Goal: Task Accomplishment & Management: Use online tool/utility

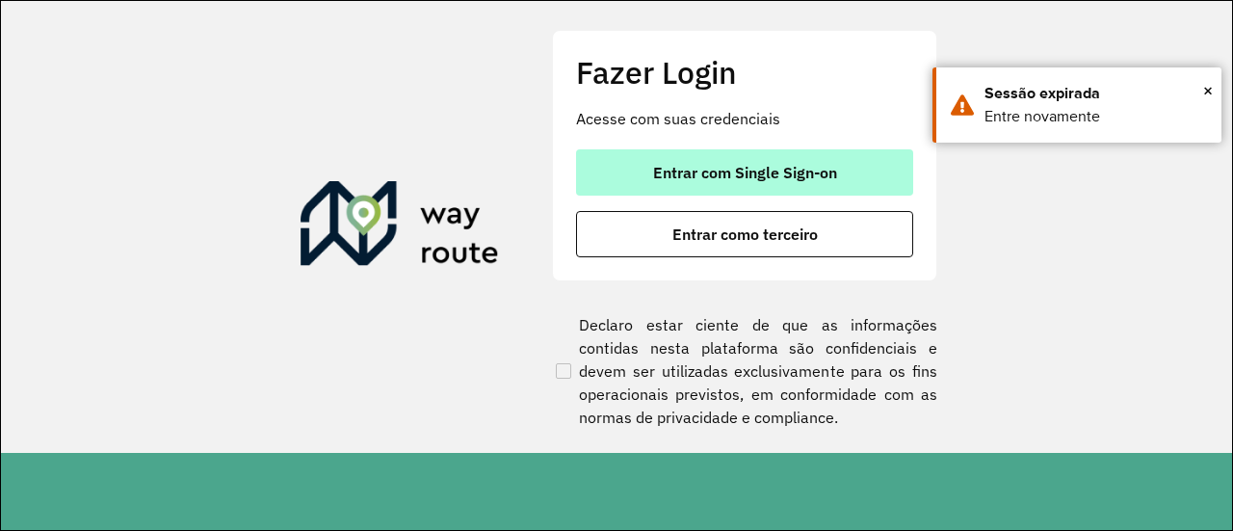
click at [684, 169] on span "Entrar com Single Sign-on" at bounding box center [745, 172] width 184 height 15
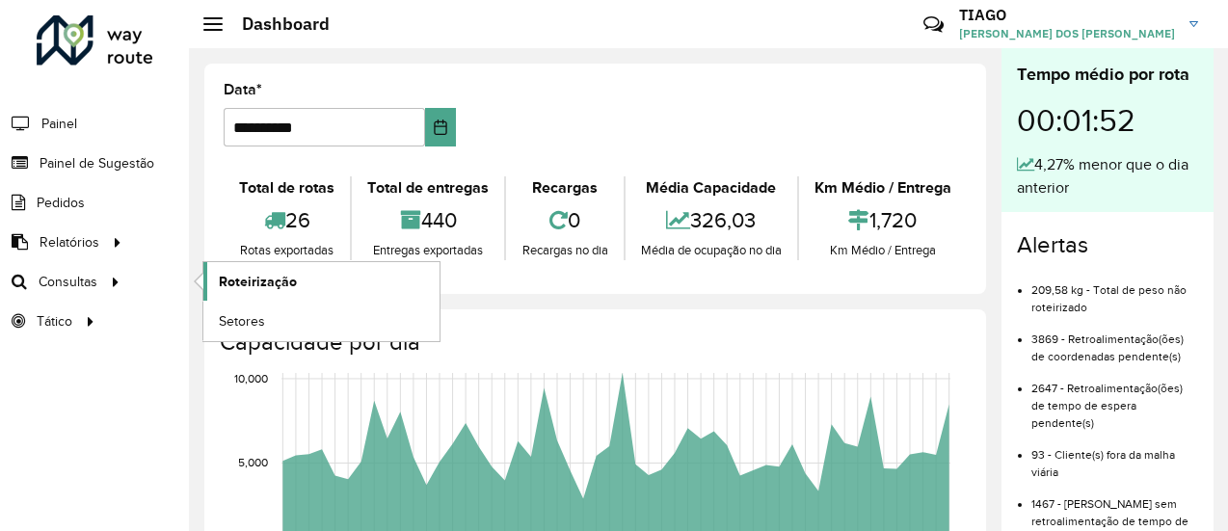
click at [231, 288] on span "Roteirização" at bounding box center [258, 282] width 78 height 20
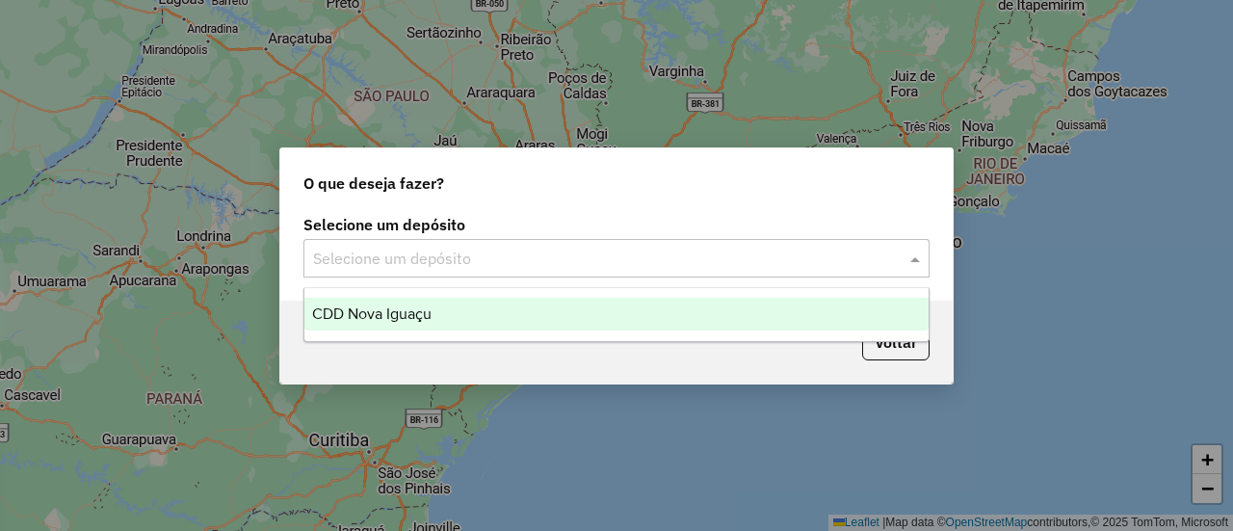
click at [594, 250] on input "text" at bounding box center [597, 259] width 569 height 23
click at [528, 306] on div "CDD Nova Iguaçu" at bounding box center [616, 314] width 623 height 33
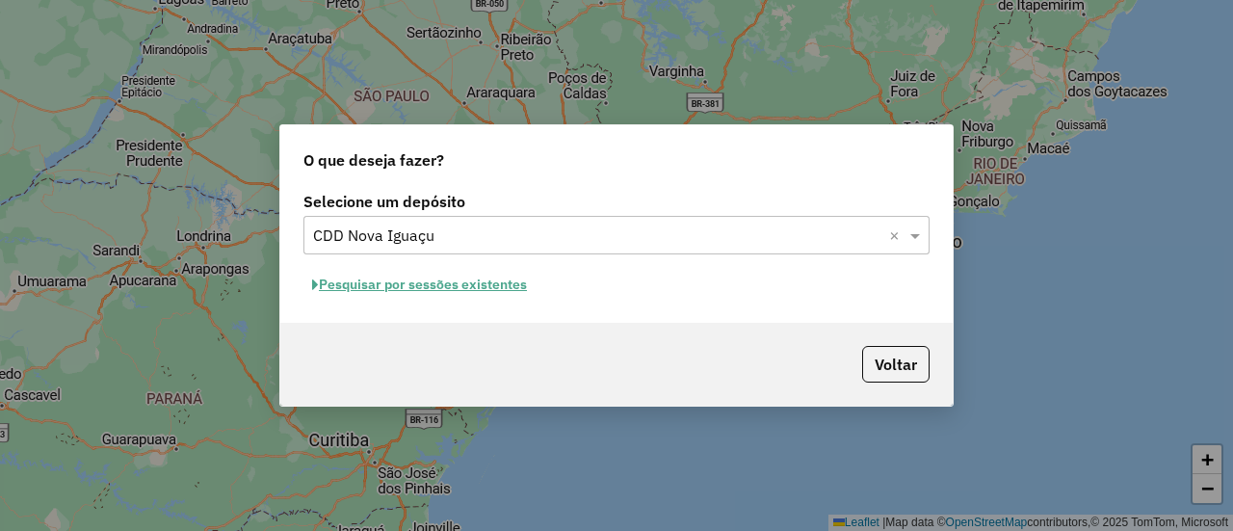
click at [520, 281] on button "Pesquisar por sessões existentes" at bounding box center [420, 285] width 232 height 30
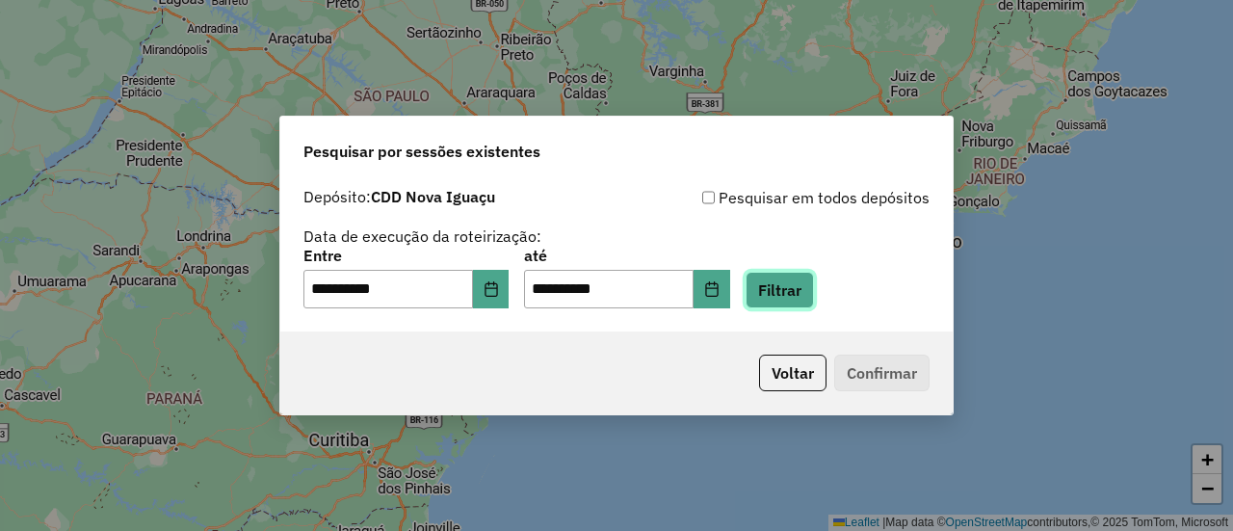
click at [803, 287] on button "Filtrar" at bounding box center [780, 290] width 68 height 37
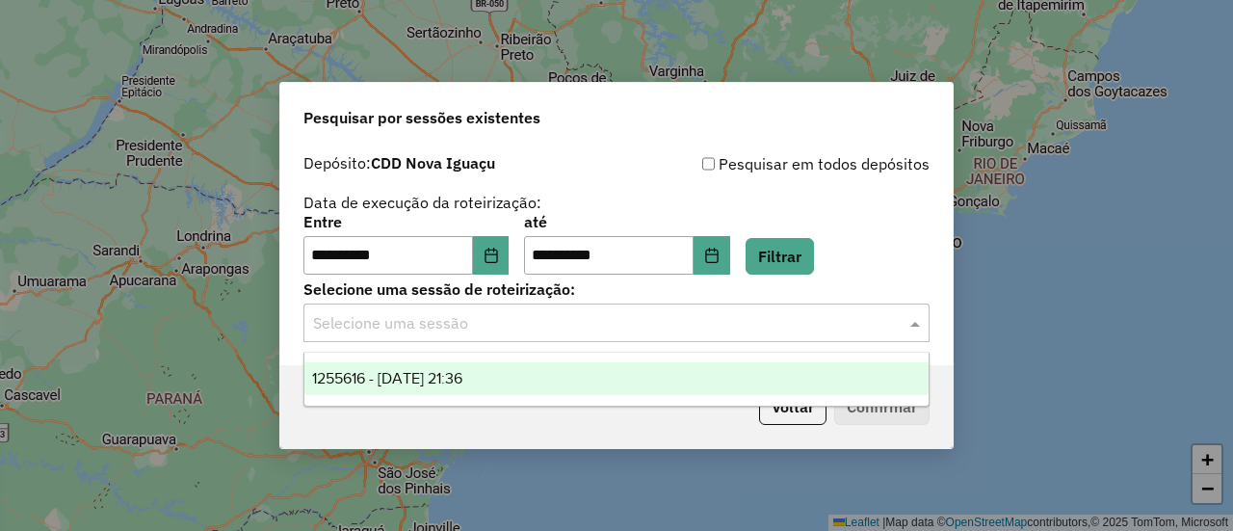
click at [769, 327] on input "text" at bounding box center [597, 323] width 569 height 23
click at [723, 379] on div "1255616 - 29/08/2025 21:36" at bounding box center [616, 378] width 623 height 33
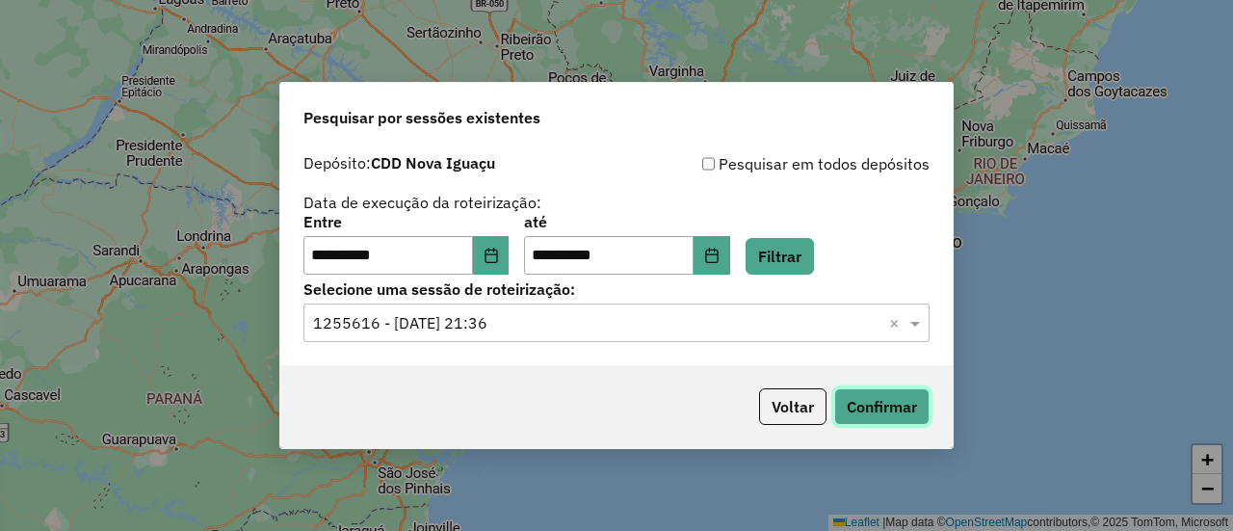
click at [865, 404] on button "Confirmar" at bounding box center [881, 406] width 95 height 37
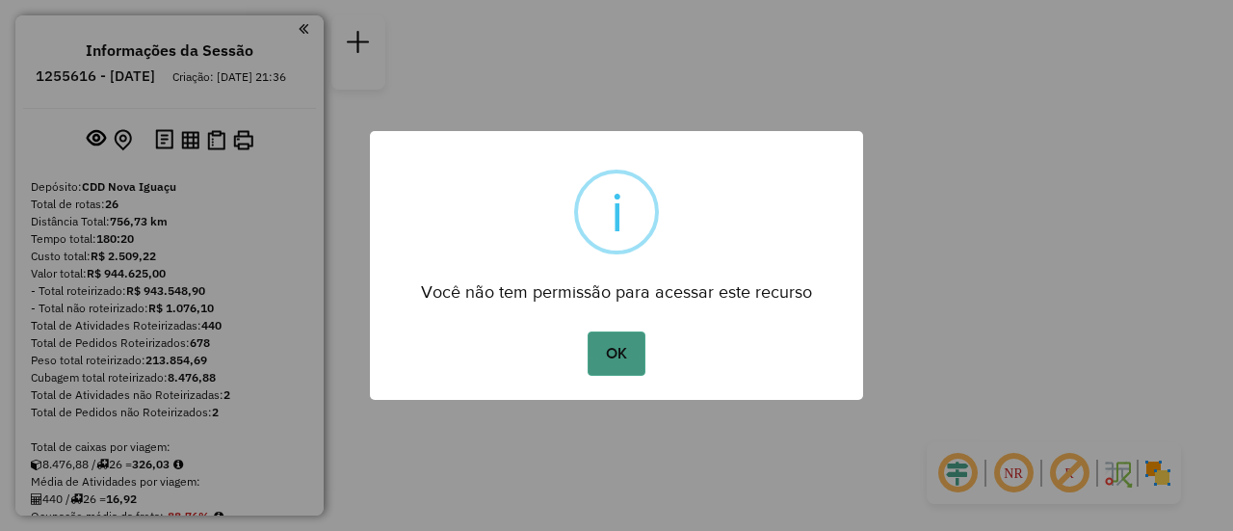
click at [630, 356] on button "OK" at bounding box center [616, 353] width 57 height 44
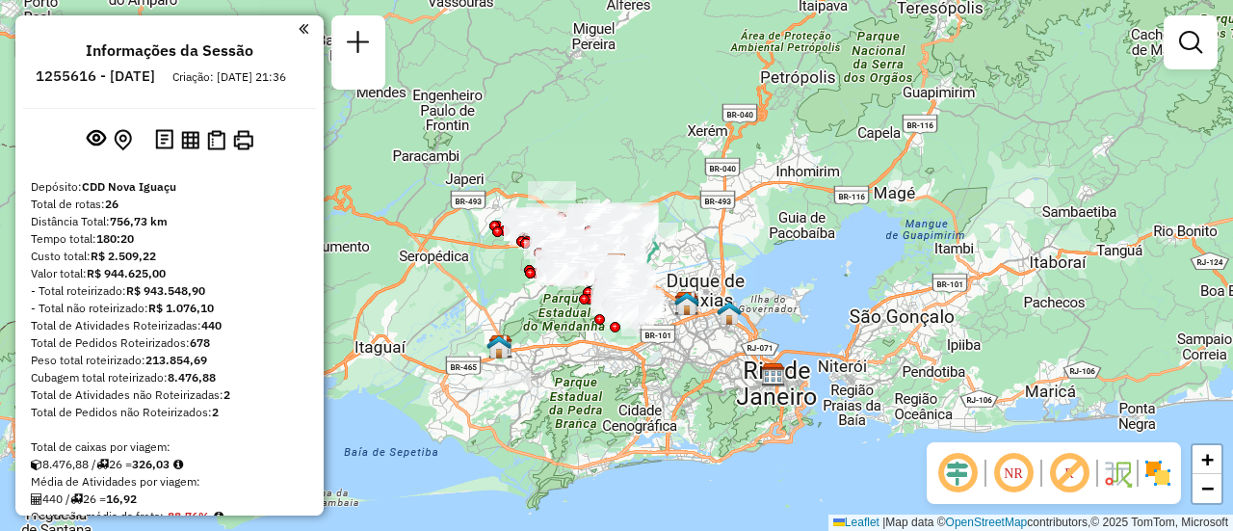
click at [1162, 489] on img at bounding box center [1158, 473] width 31 height 31
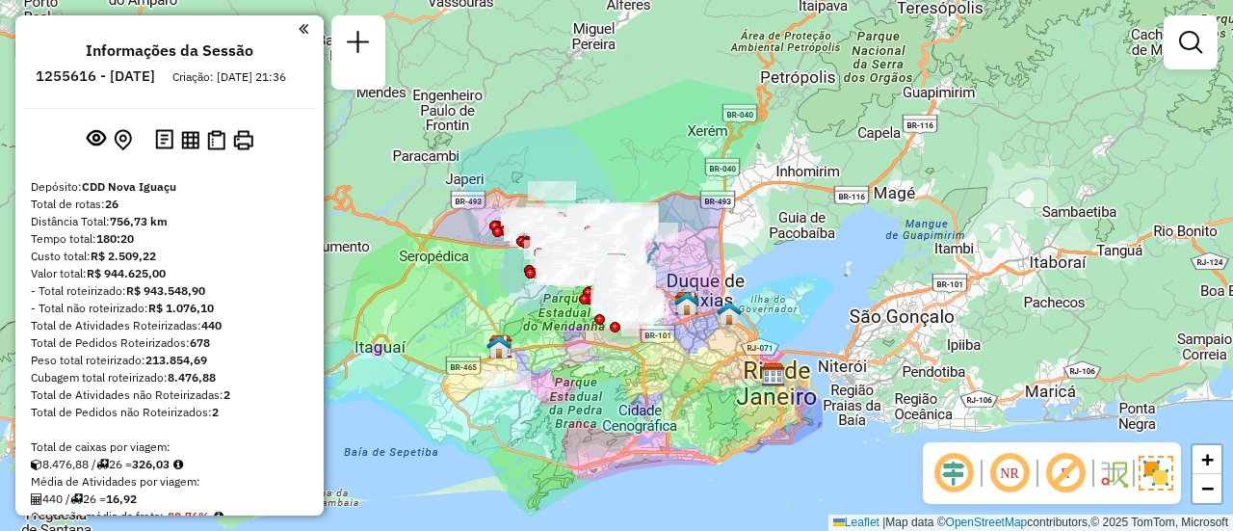
click at [1010, 470] on em at bounding box center [1010, 473] width 46 height 46
click at [1008, 471] on em at bounding box center [1010, 473] width 46 height 46
click at [1209, 462] on span "+" at bounding box center [1208, 459] width 13 height 24
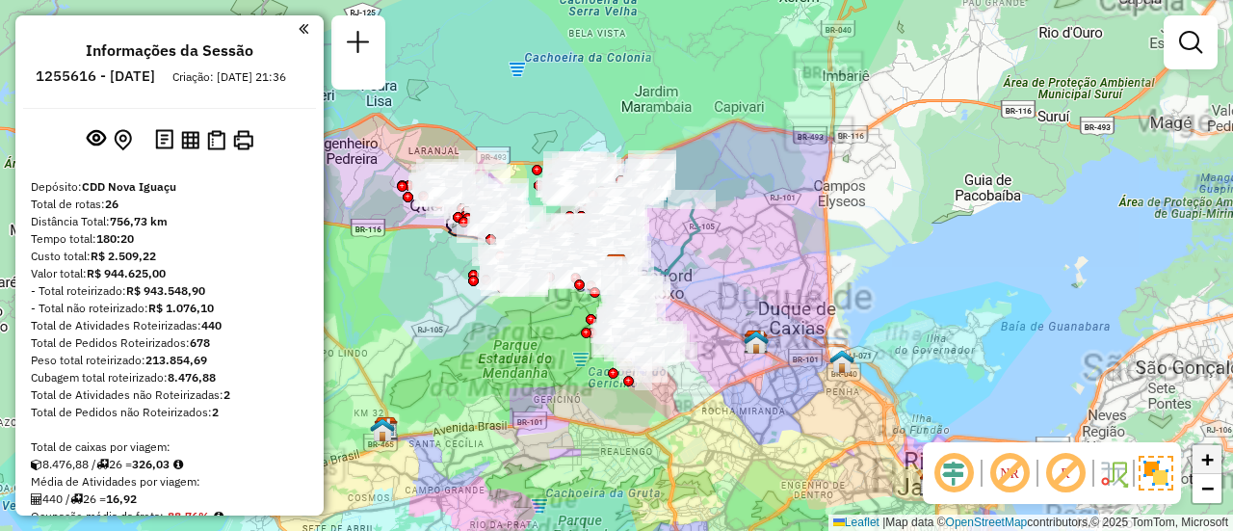
click at [1209, 462] on span "+" at bounding box center [1208, 459] width 13 height 24
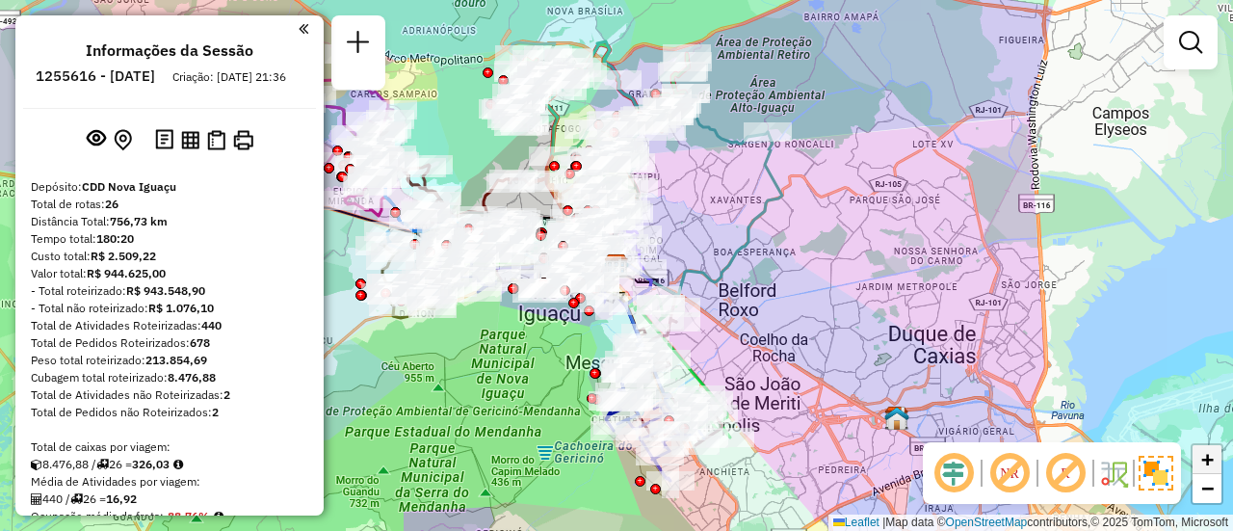
click at [1209, 462] on span "+" at bounding box center [1208, 459] width 13 height 24
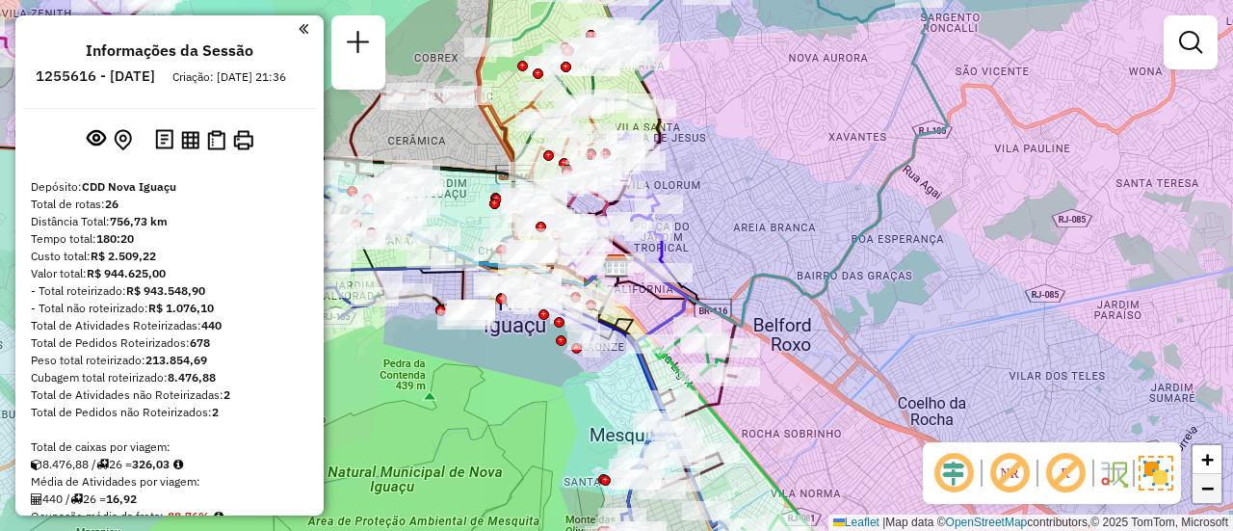
click at [1220, 490] on link "−" at bounding box center [1207, 488] width 29 height 29
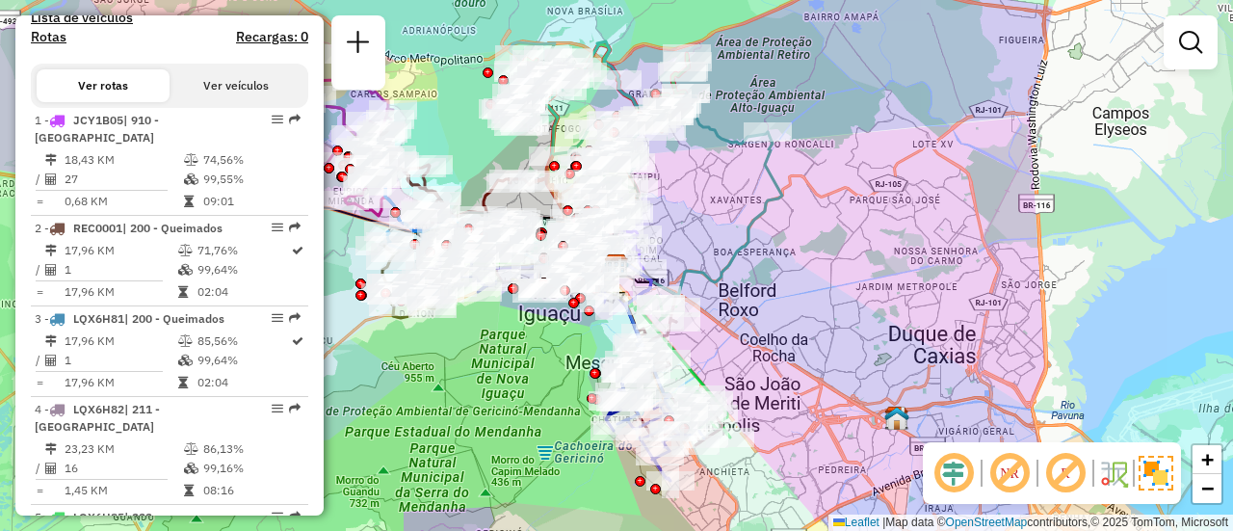
scroll to position [702, 0]
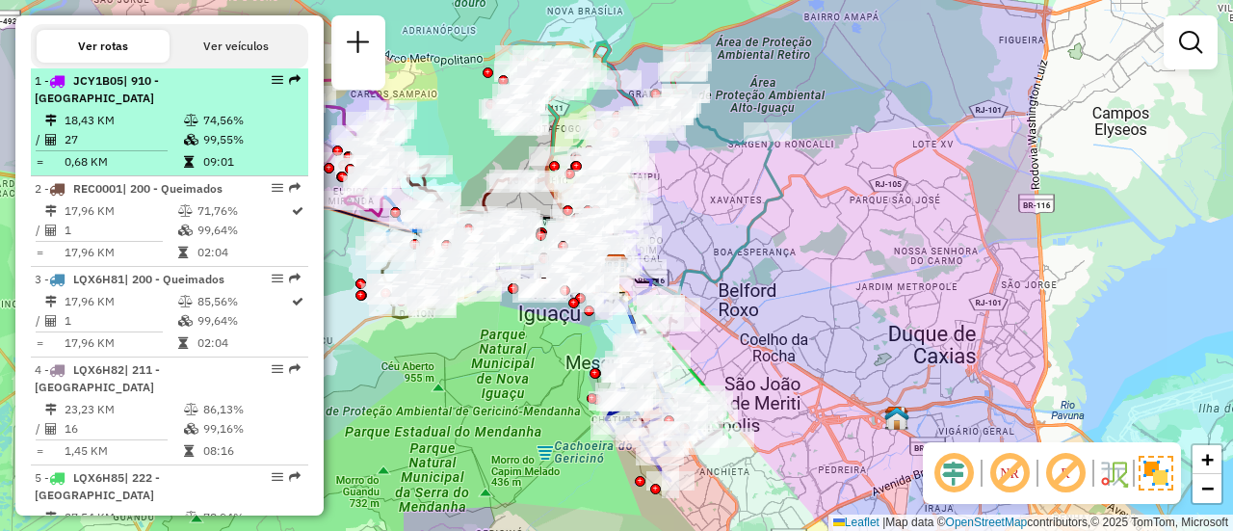
click at [193, 107] on div "1 - JCY1B05 | 910 - Centro Nova Iguaçu" at bounding box center [137, 89] width 204 height 35
select select "**********"
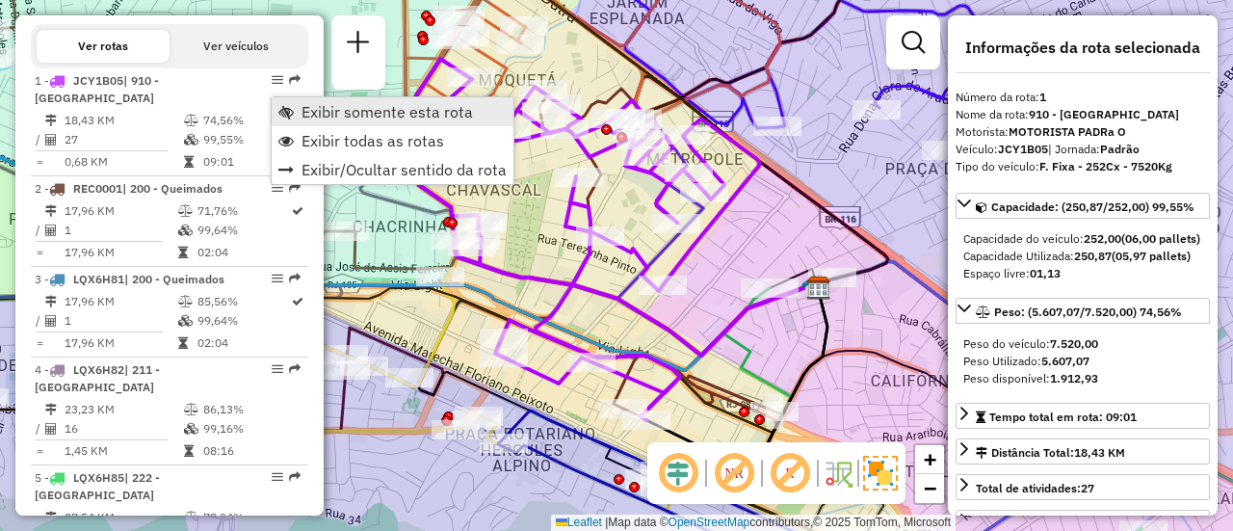
click at [298, 109] on link "Exibir somente esta rota" at bounding box center [393, 111] width 242 height 29
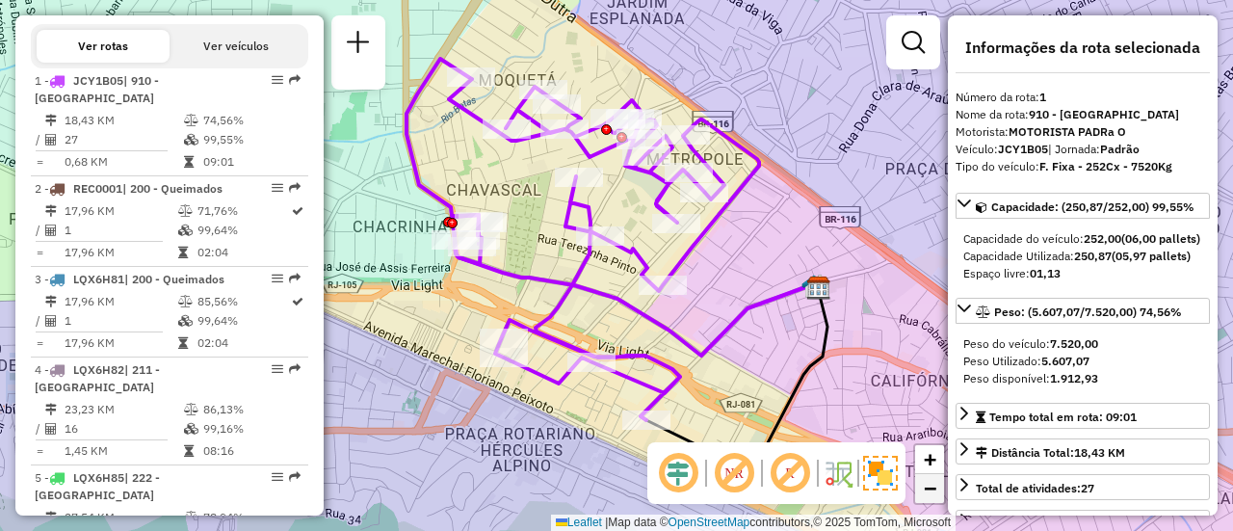
click at [928, 498] on span "−" at bounding box center [930, 488] width 13 height 24
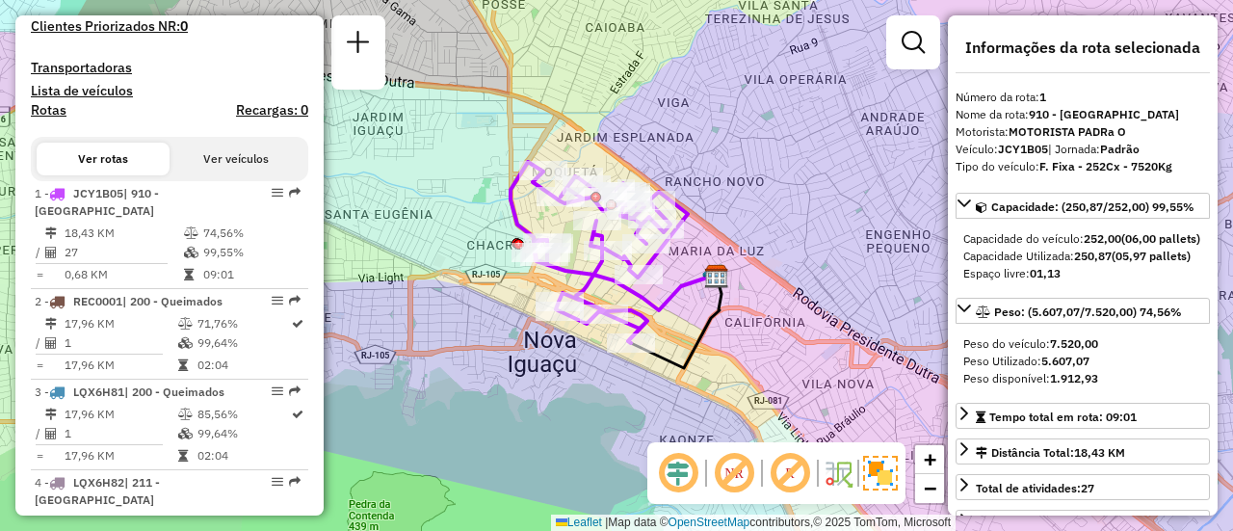
scroll to position [600, 0]
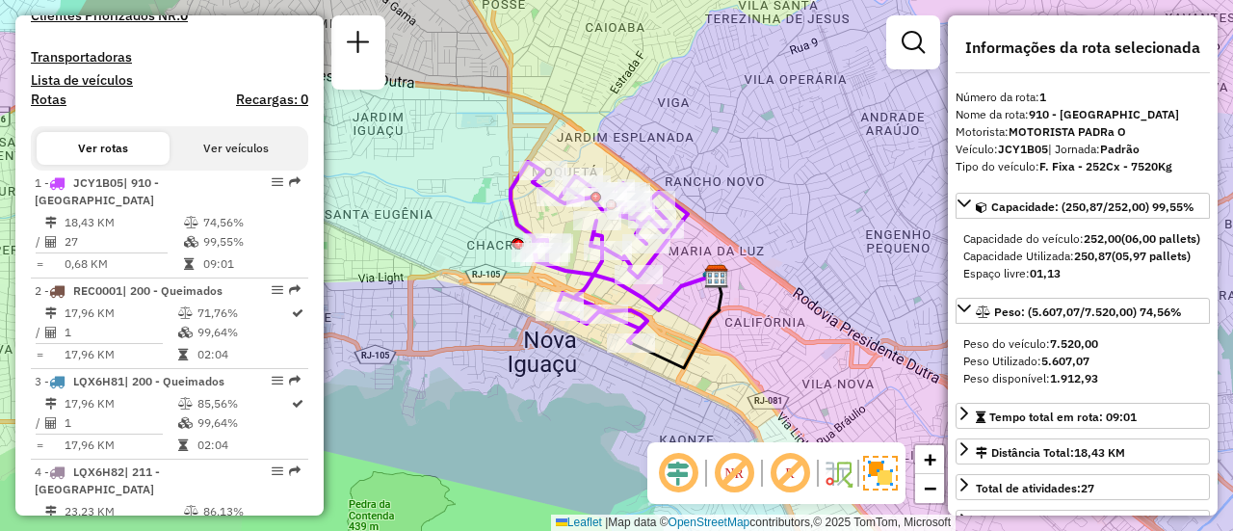
drag, startPoint x: 320, startPoint y: 149, endPoint x: 324, endPoint y: 137, distance: 13.1
click at [324, 137] on div "Janela de atendimento Grade de atendimento Capacidade Transportadoras Veículos …" at bounding box center [616, 265] width 1233 height 531
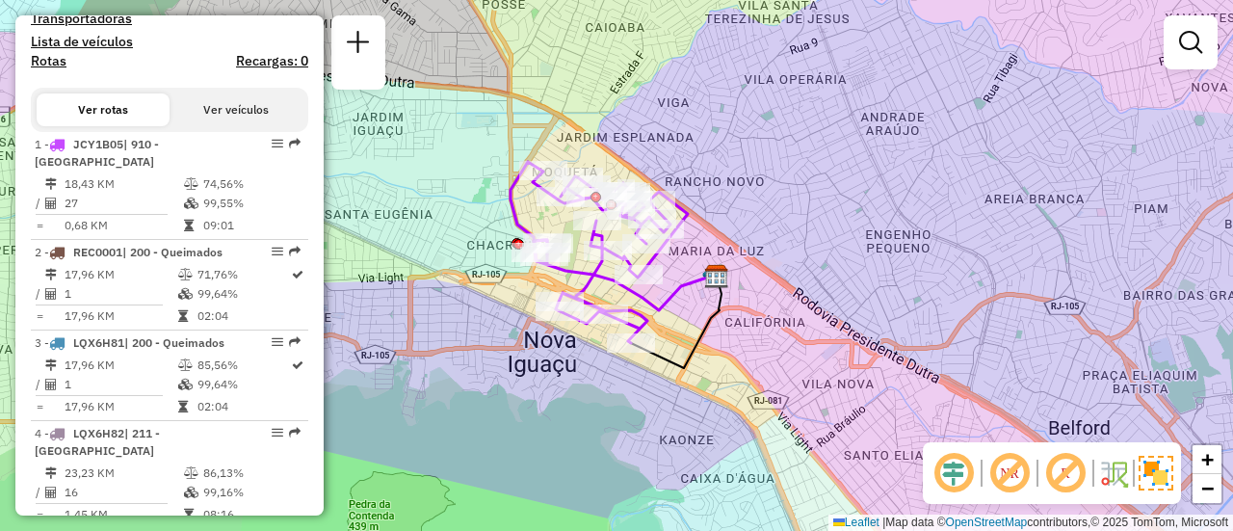
scroll to position [653, 0]
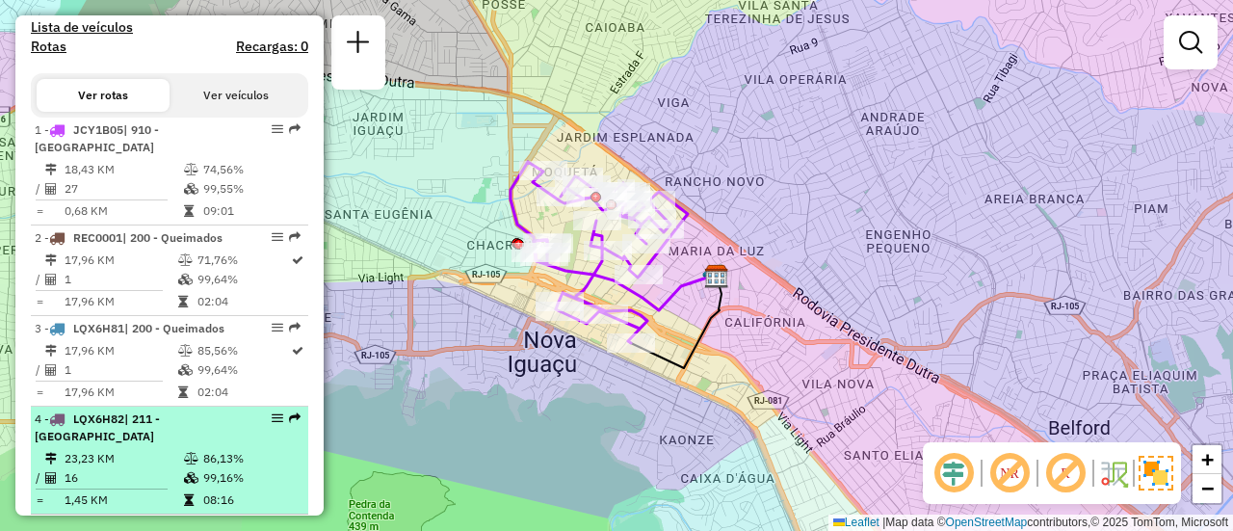
click at [229, 440] on div "4 - LQX6H82 | 211 - Jardim Pernambuco" at bounding box center [137, 428] width 204 height 35
select select "**********"
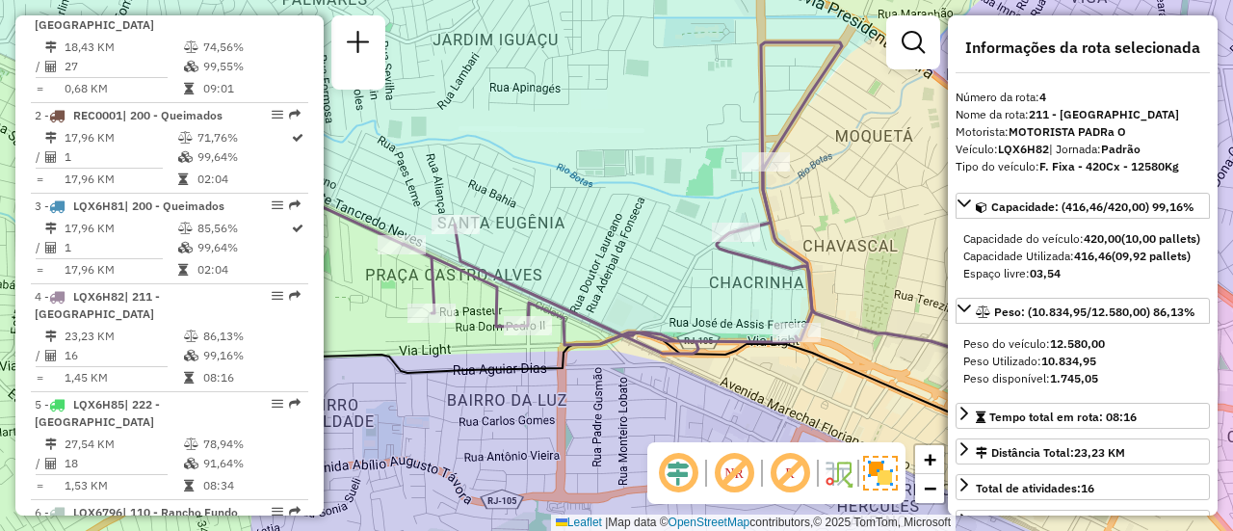
scroll to position [806, 0]
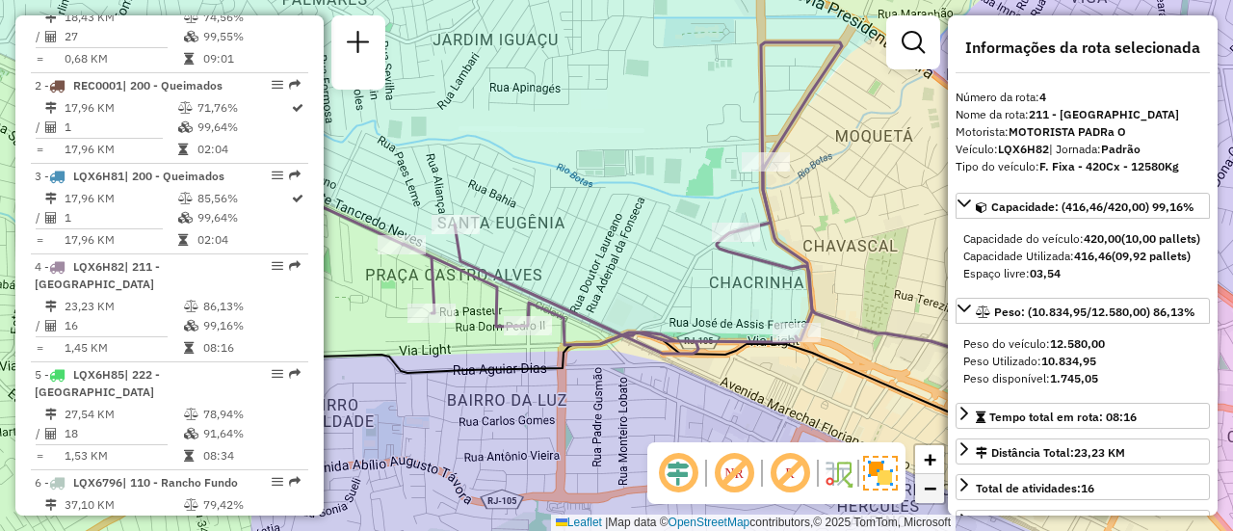
click at [927, 485] on span "−" at bounding box center [930, 488] width 13 height 24
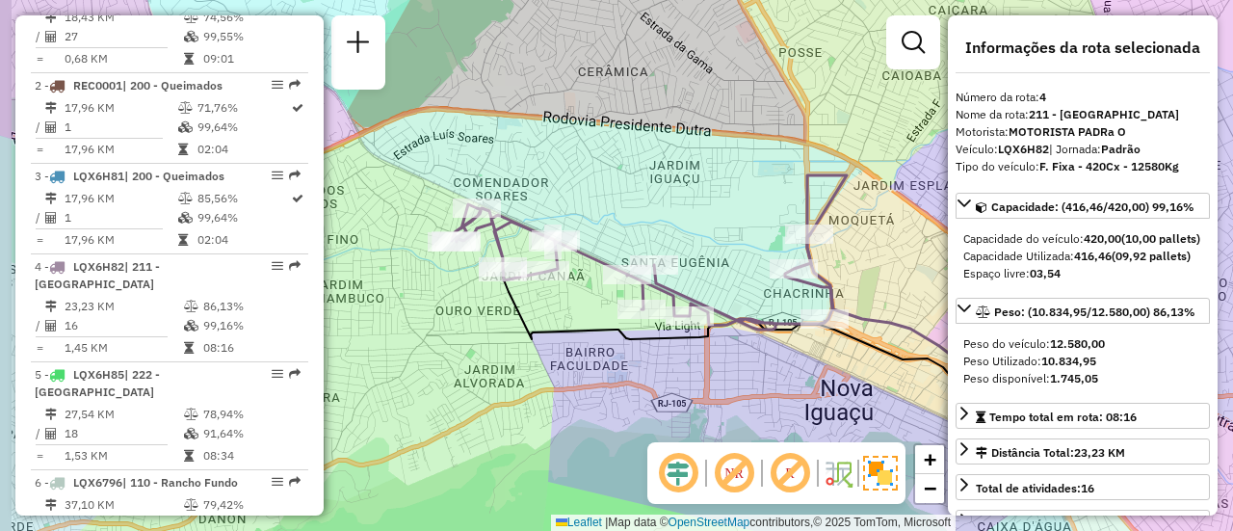
drag, startPoint x: 798, startPoint y: 296, endPoint x: 916, endPoint y: 316, distance: 120.2
click at [916, 316] on div "Janela de atendimento Grade de atendimento Capacidade Transportadoras Veículos …" at bounding box center [616, 265] width 1233 height 531
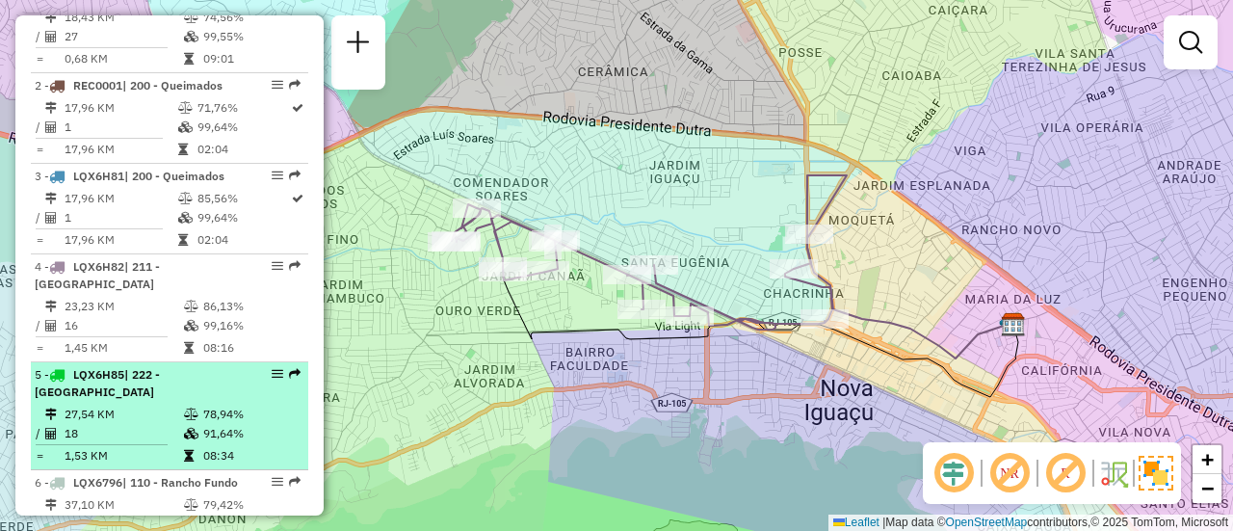
click at [174, 424] on td "27,54 KM" at bounding box center [123, 414] width 119 height 19
select select "**********"
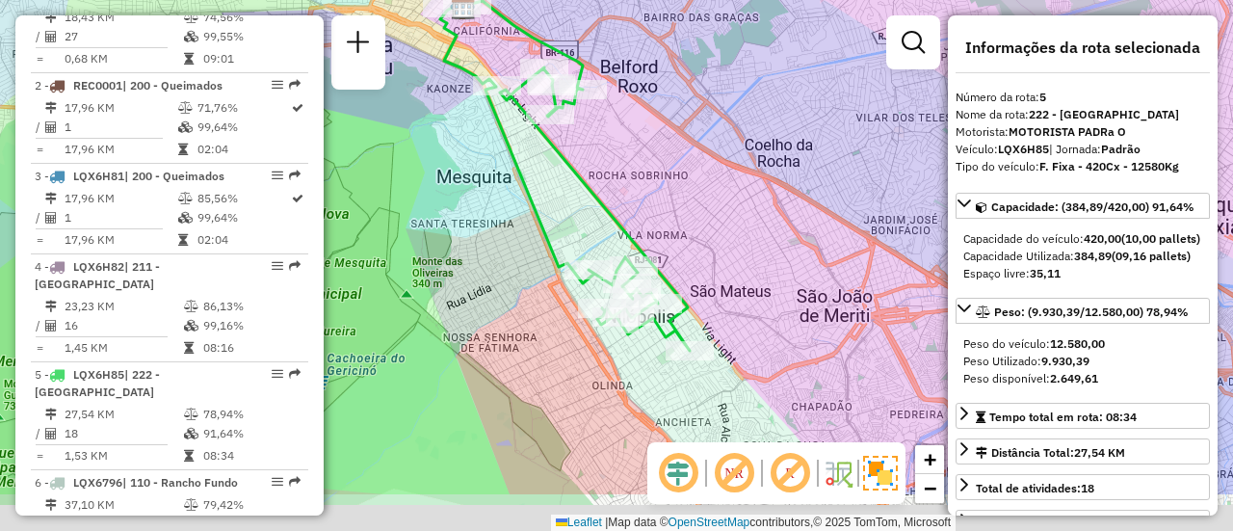
drag, startPoint x: 461, startPoint y: 352, endPoint x: 409, endPoint y: 262, distance: 103.6
click at [409, 262] on div "Janela de atendimento Grade de atendimento Capacidade Transportadoras Veículos …" at bounding box center [616, 265] width 1233 height 531
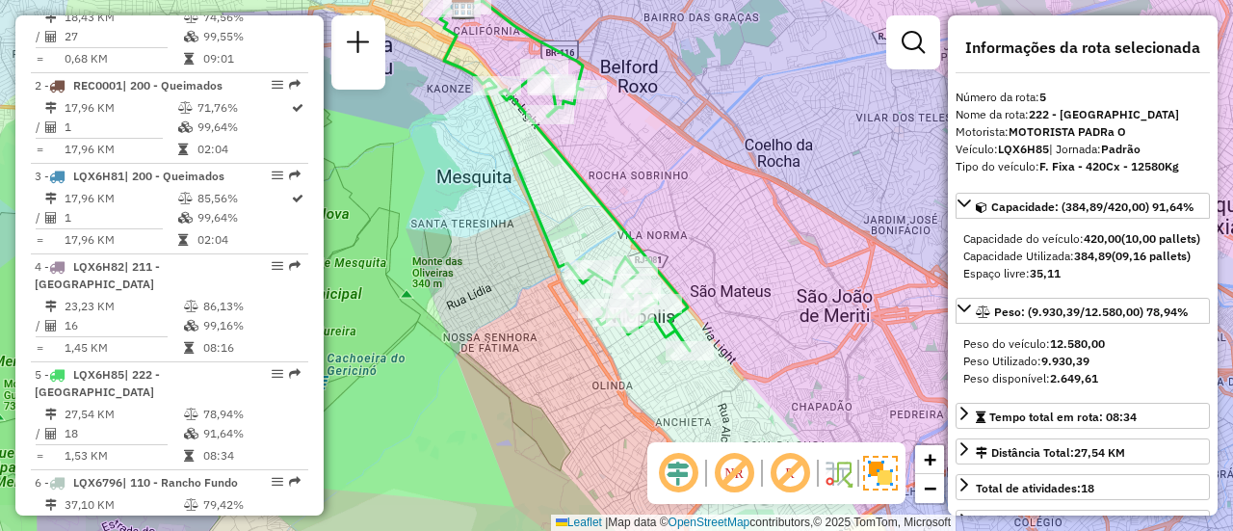
click at [409, 262] on div "Janela de atendimento Grade de atendimento Capacidade Transportadoras Veículos …" at bounding box center [616, 265] width 1233 height 531
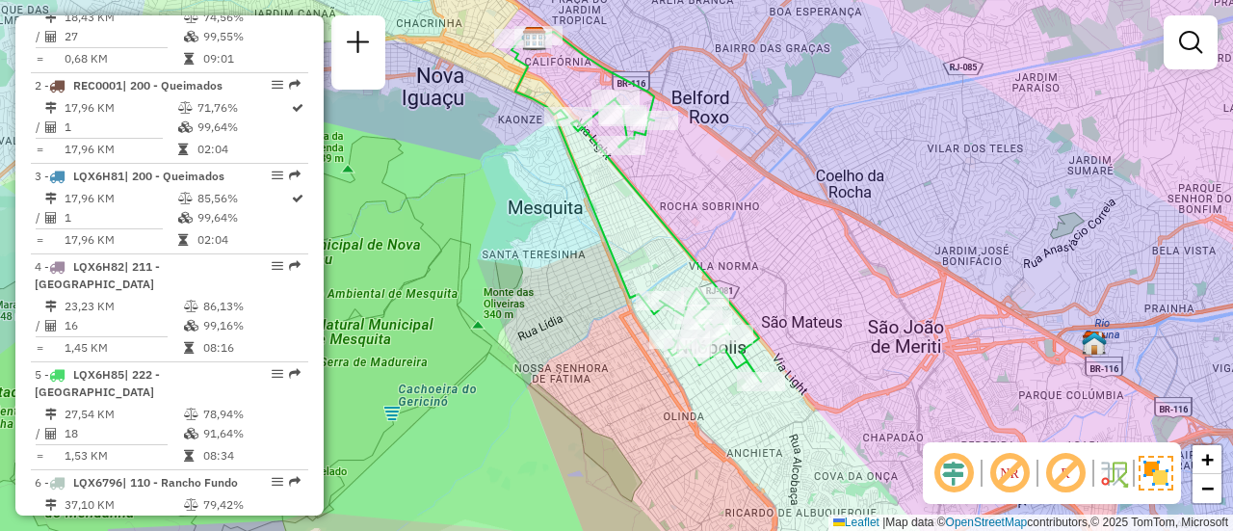
drag, startPoint x: 409, startPoint y: 262, endPoint x: 480, endPoint y: 293, distance: 77.7
click at [480, 293] on div "Janela de atendimento Grade de atendimento Capacidade Transportadoras Veículos …" at bounding box center [616, 265] width 1233 height 531
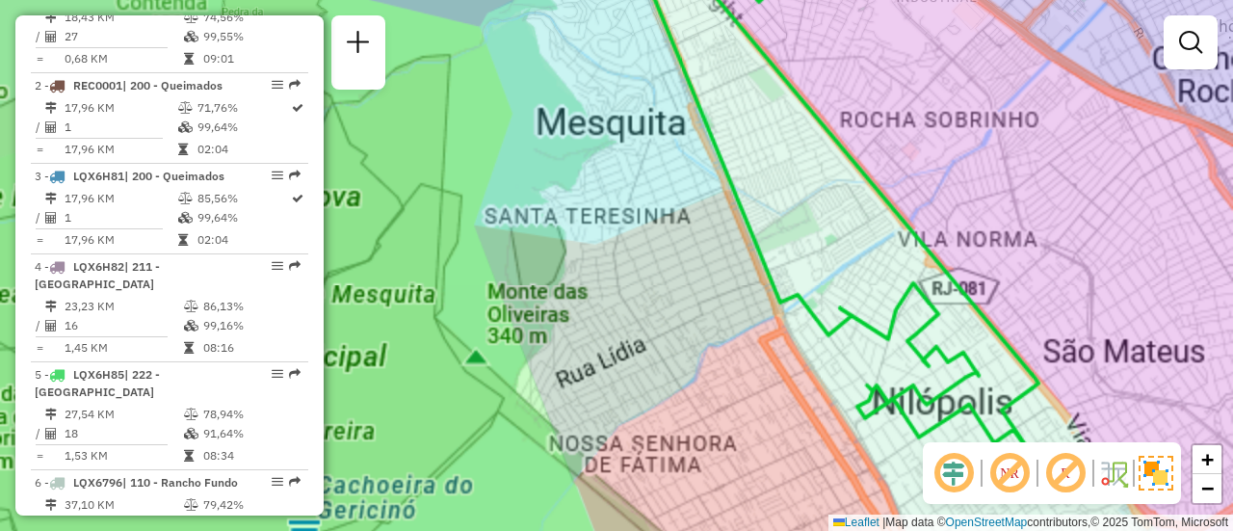
drag, startPoint x: 494, startPoint y: 298, endPoint x: 506, endPoint y: 302, distance: 12.2
click at [498, 299] on div "Janela de atendimento Grade de atendimento Capacidade Transportadoras Veículos …" at bounding box center [616, 265] width 1233 height 531
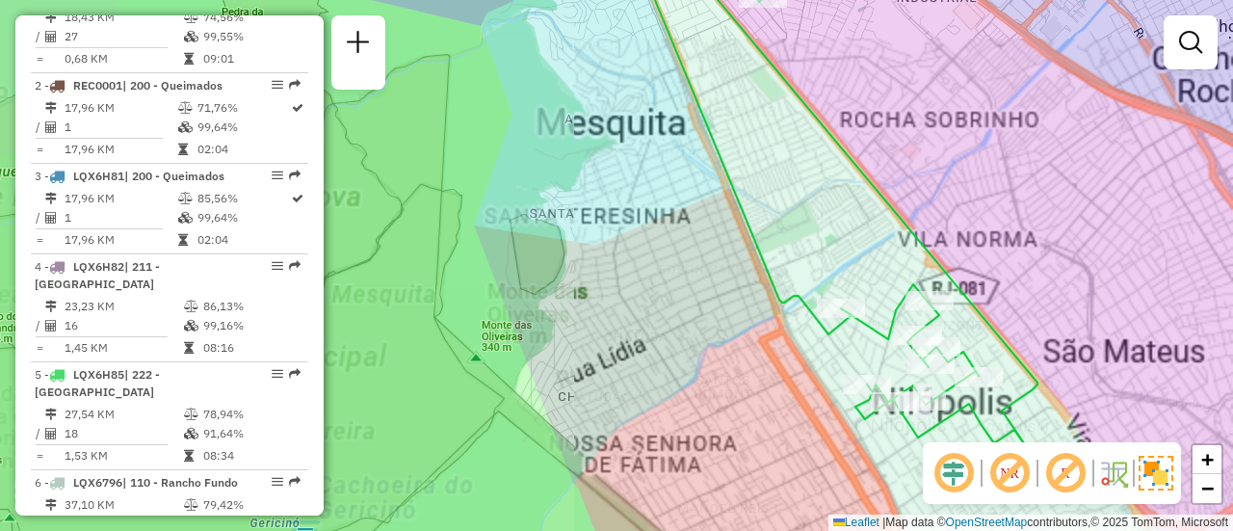
click at [508, 302] on div "Janela de atendimento Grade de atendimento Capacidade Transportadoras Veículos …" at bounding box center [616, 265] width 1233 height 531
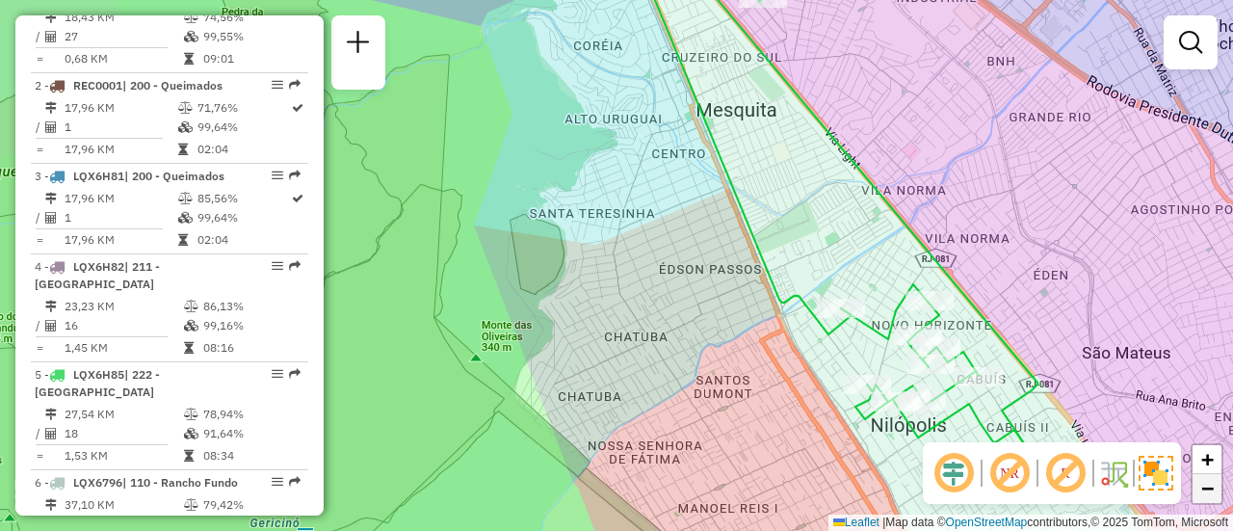
click at [1217, 492] on link "−" at bounding box center [1207, 488] width 29 height 29
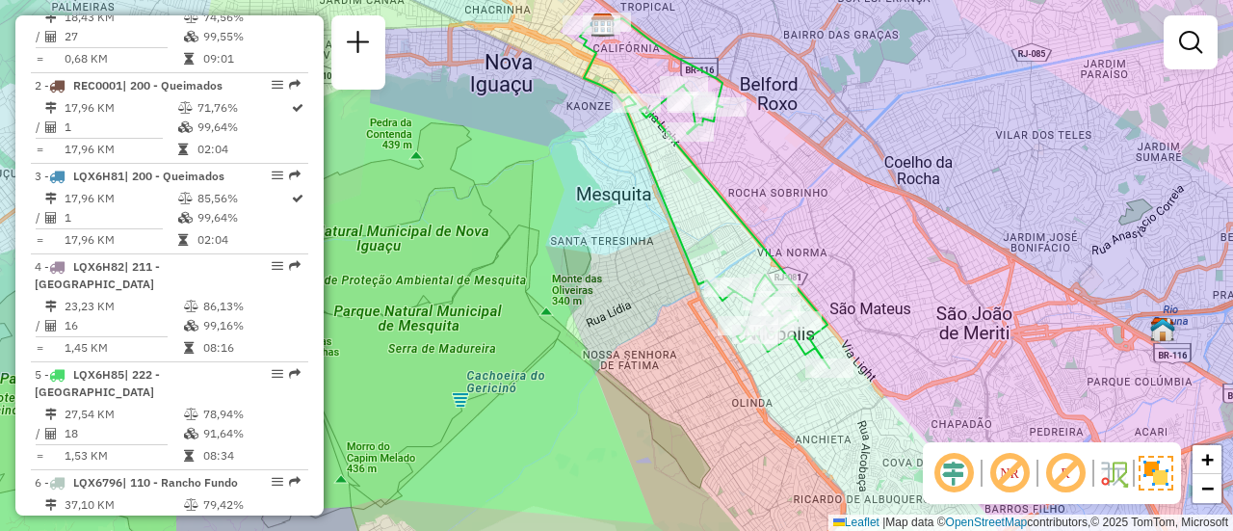
drag, startPoint x: 318, startPoint y: 154, endPoint x: 318, endPoint y: 169, distance: 14.5
click at [318, 169] on div "Informações da Sessão 1255616 - 29/08/2025 Criação: 28/08/2025 21:36 Depósito: …" at bounding box center [169, 265] width 308 height 500
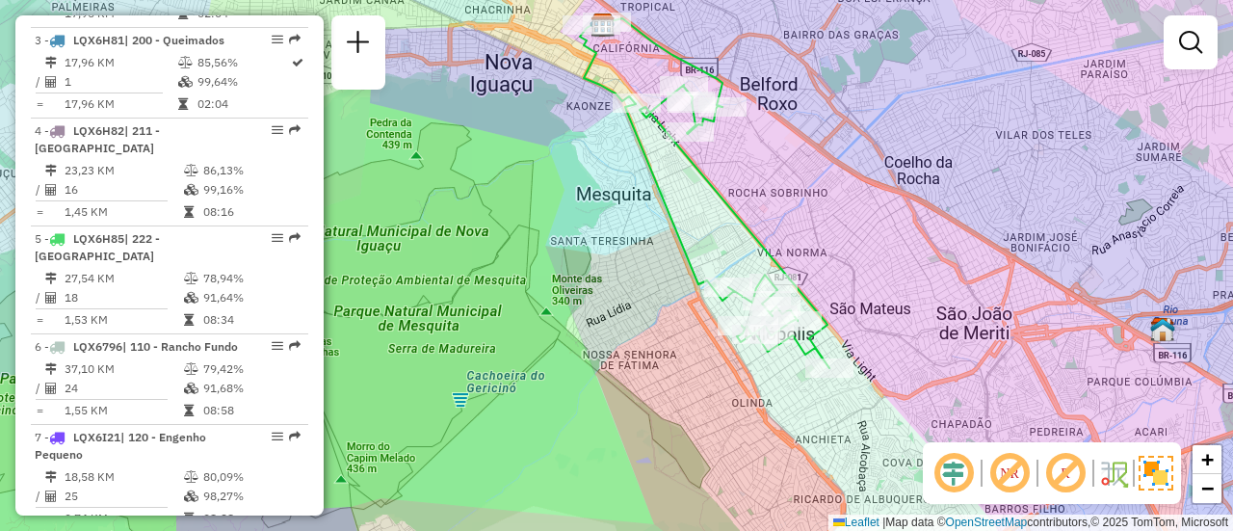
scroll to position [967, 0]
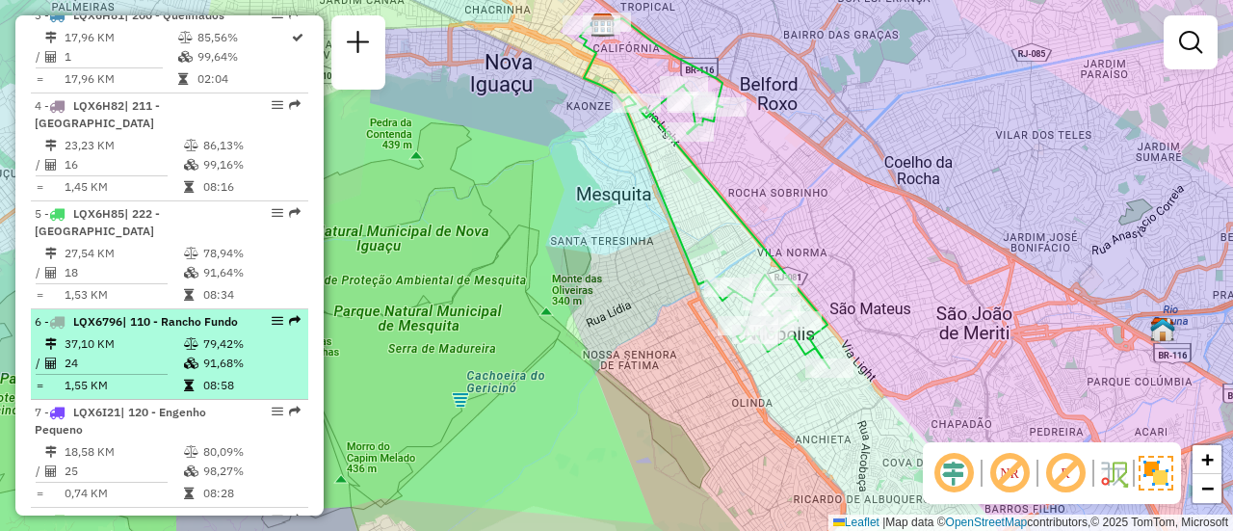
click at [162, 331] on div "6 - LQX6796 | 110 - Rancho Fundo" at bounding box center [137, 321] width 204 height 17
select select "**********"
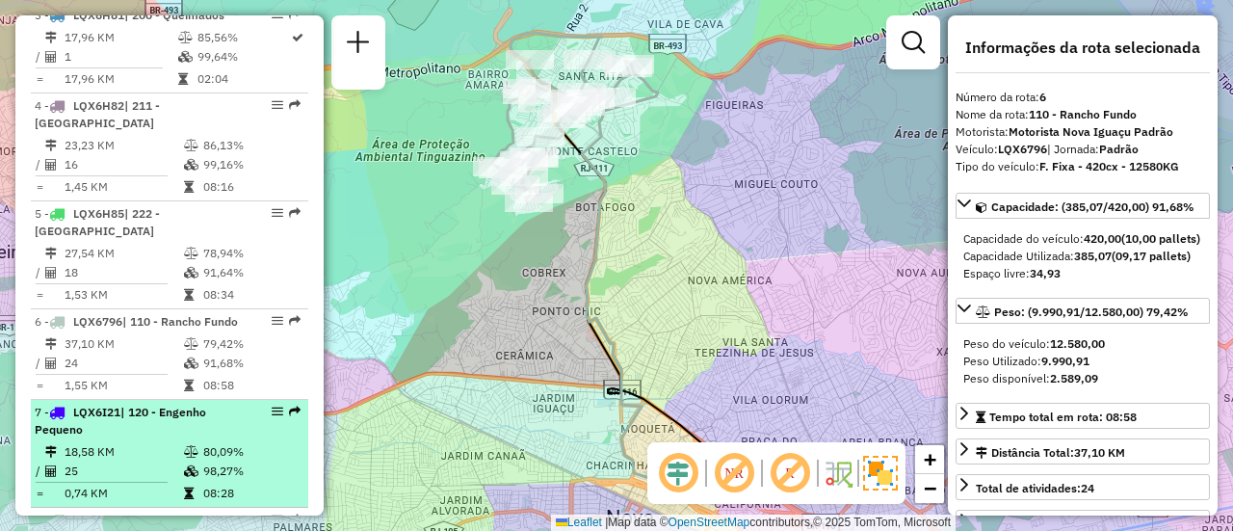
click at [154, 437] on span "| 120 - Engenho Pequeno" at bounding box center [121, 421] width 172 height 32
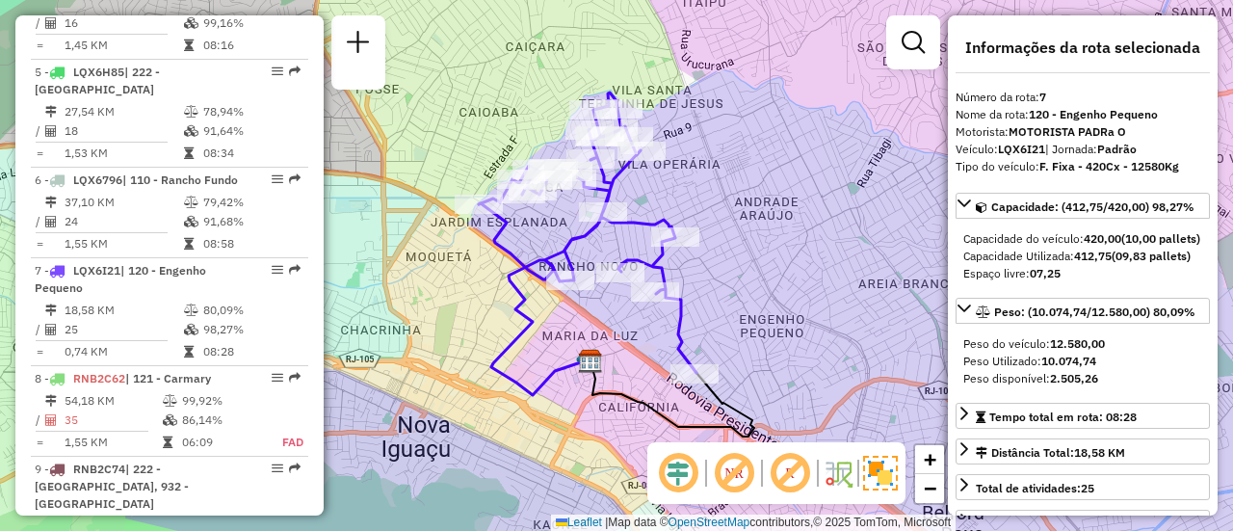
scroll to position [1181, 0]
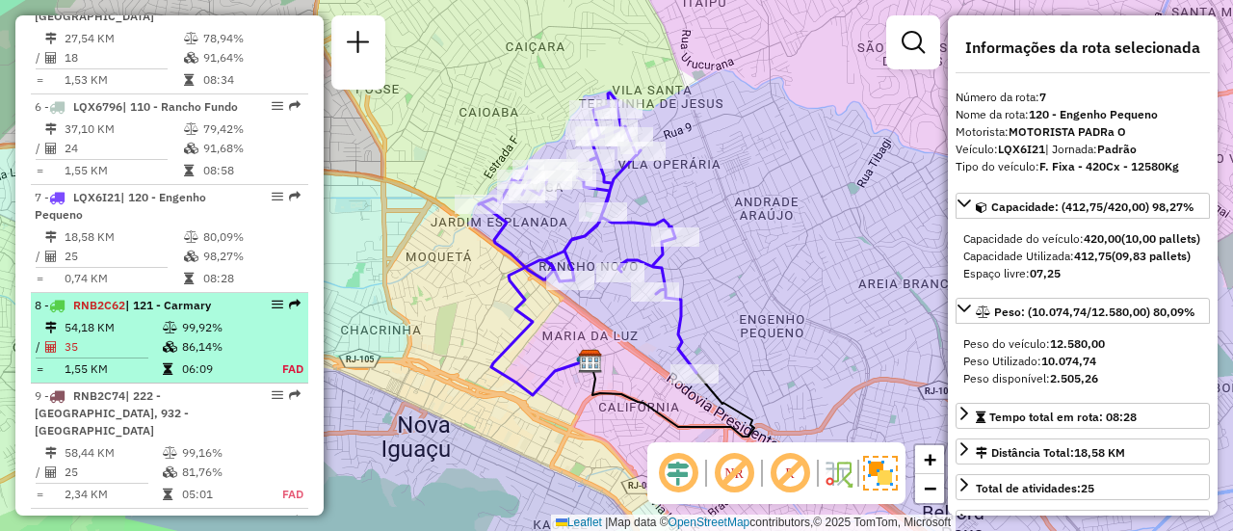
click at [240, 346] on li "8 - RNB2C62 | 121 - Carmary 54,18 KM 99,92% / 35 86,14% = 1,55 KM 06:09 FAD" at bounding box center [170, 338] width 278 height 91
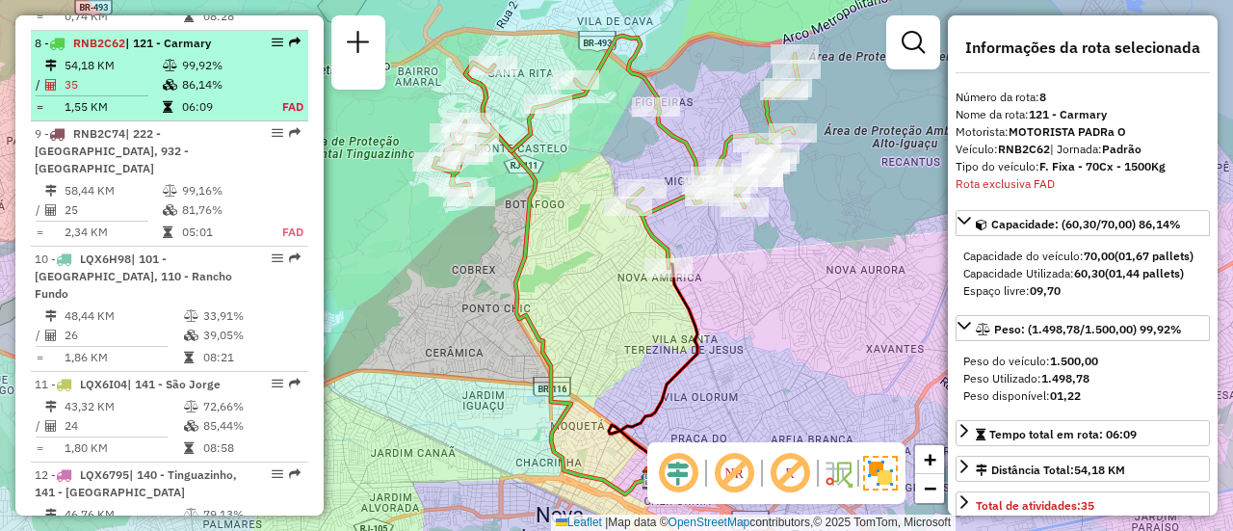
scroll to position [1491, 0]
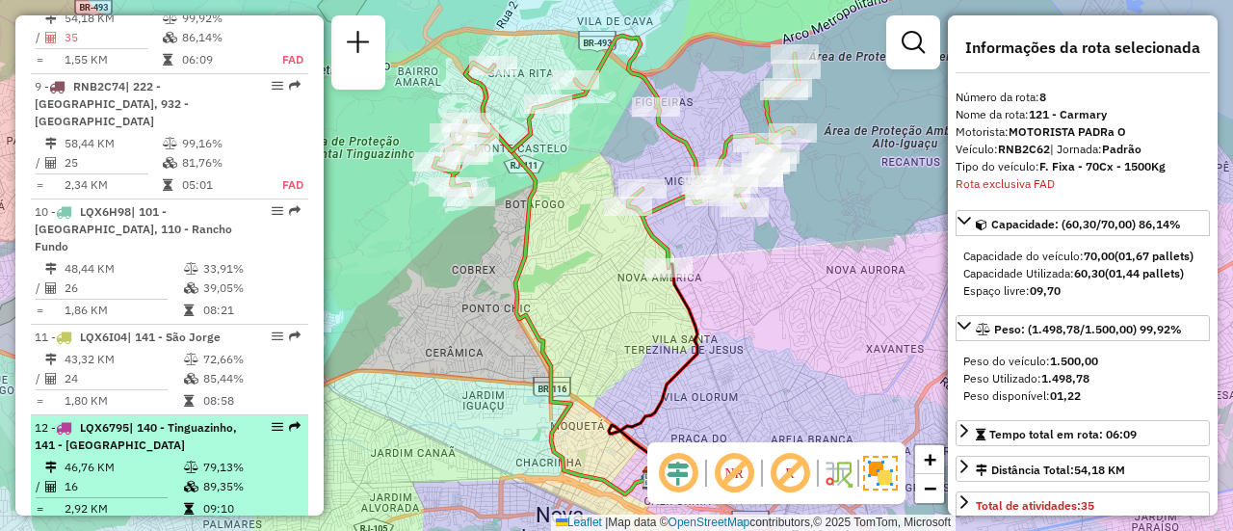
click at [220, 415] on li "12 - LQX6795 | 140 - Tinguazinho, 141 - São Jorge 46,76 KM 79,13% / 16 89,35% =…" at bounding box center [170, 469] width 278 height 108
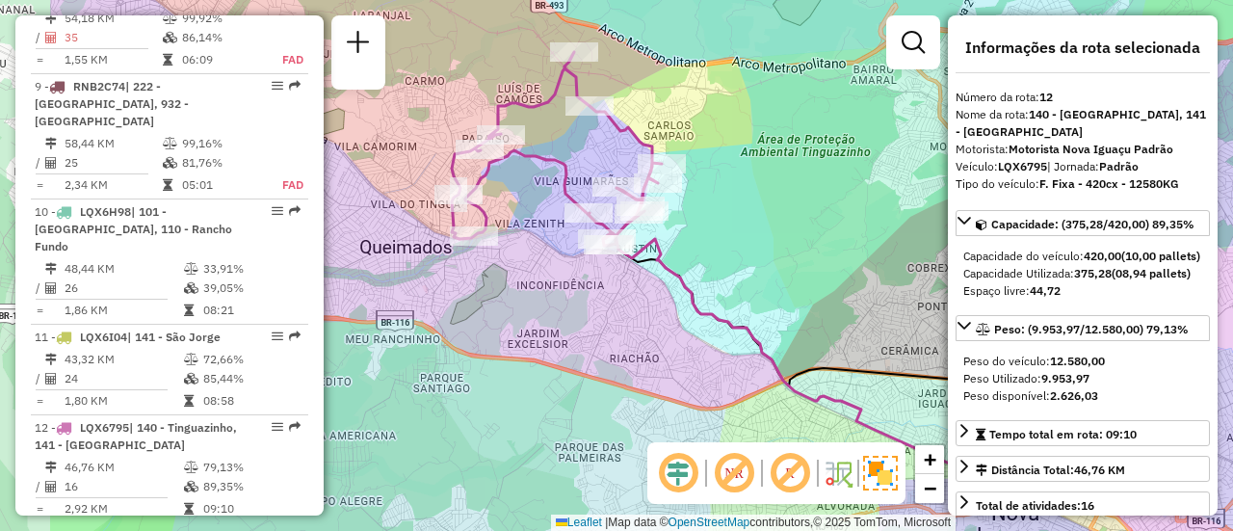
drag, startPoint x: 511, startPoint y: 359, endPoint x: 669, endPoint y: 362, distance: 158.1
click at [669, 362] on div "Janela de atendimento Grade de atendimento Capacidade Transportadoras Veículos …" at bounding box center [616, 265] width 1233 height 531
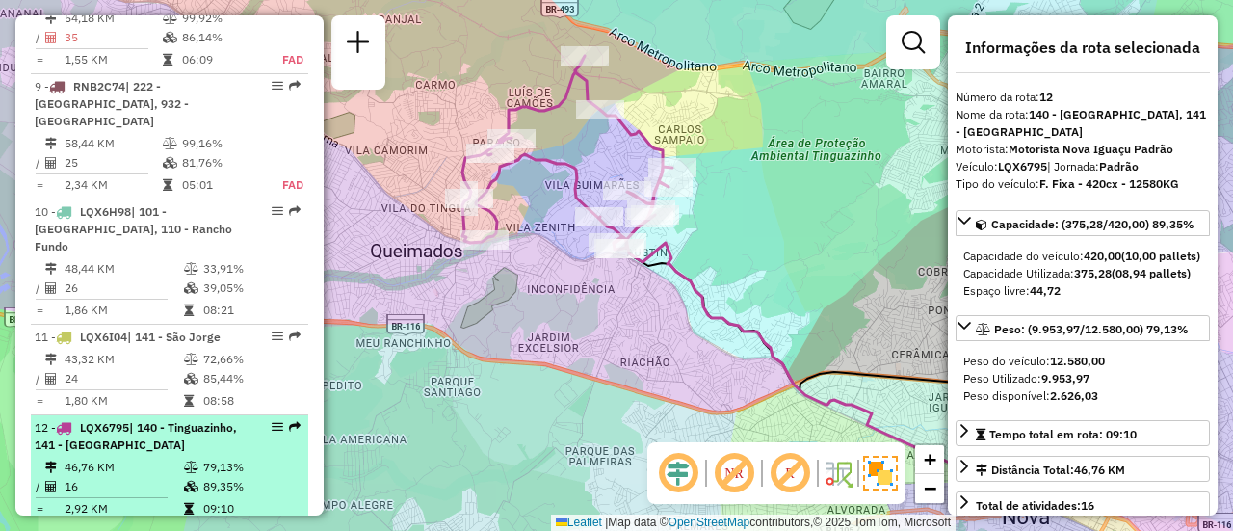
click at [279, 458] on td "79,13%" at bounding box center [250, 467] width 97 height 19
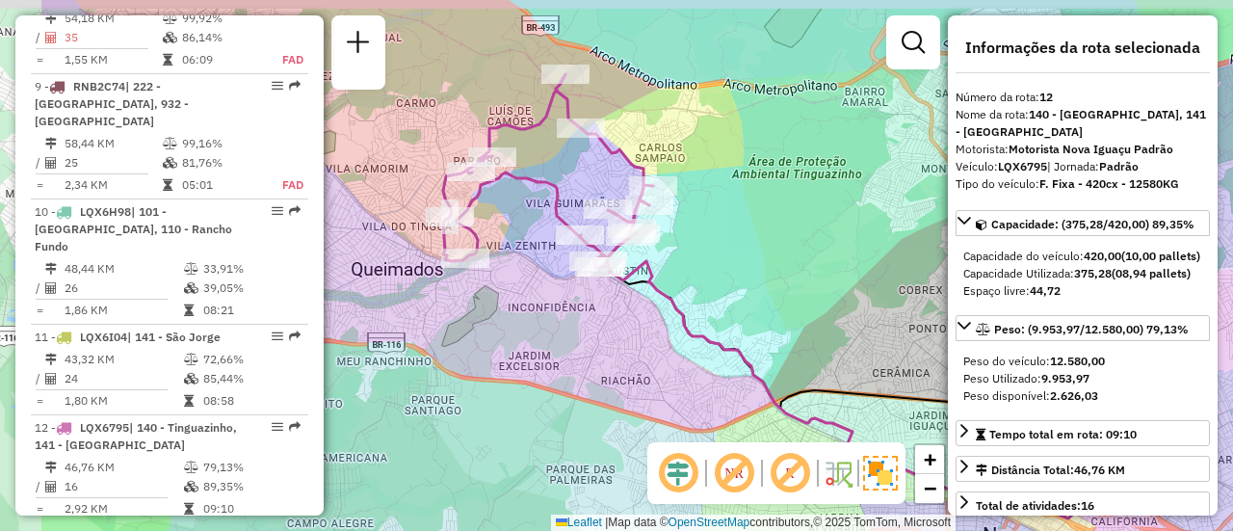
drag, startPoint x: 445, startPoint y: 294, endPoint x: 617, endPoint y: 326, distance: 174.4
click at [617, 326] on div "Janela de atendimento Grade de atendimento Capacidade Transportadoras Veículos …" at bounding box center [616, 265] width 1233 height 531
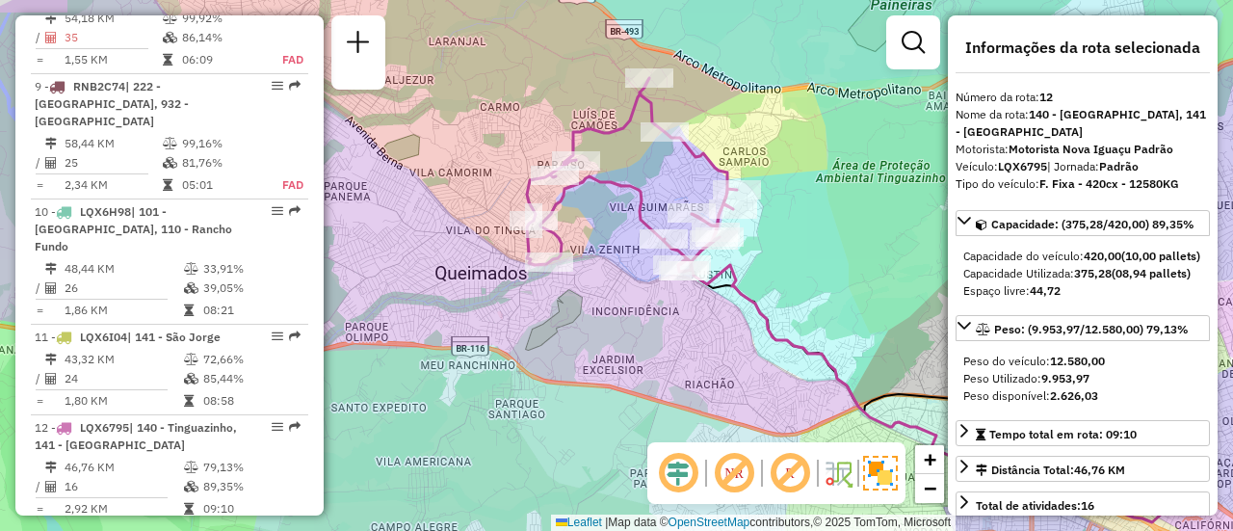
drag, startPoint x: 617, startPoint y: 326, endPoint x: 694, endPoint y: 329, distance: 77.1
click at [694, 329] on div "Janela de atendimento Grade de atendimento Capacidade Transportadoras Veículos …" at bounding box center [616, 265] width 1233 height 531
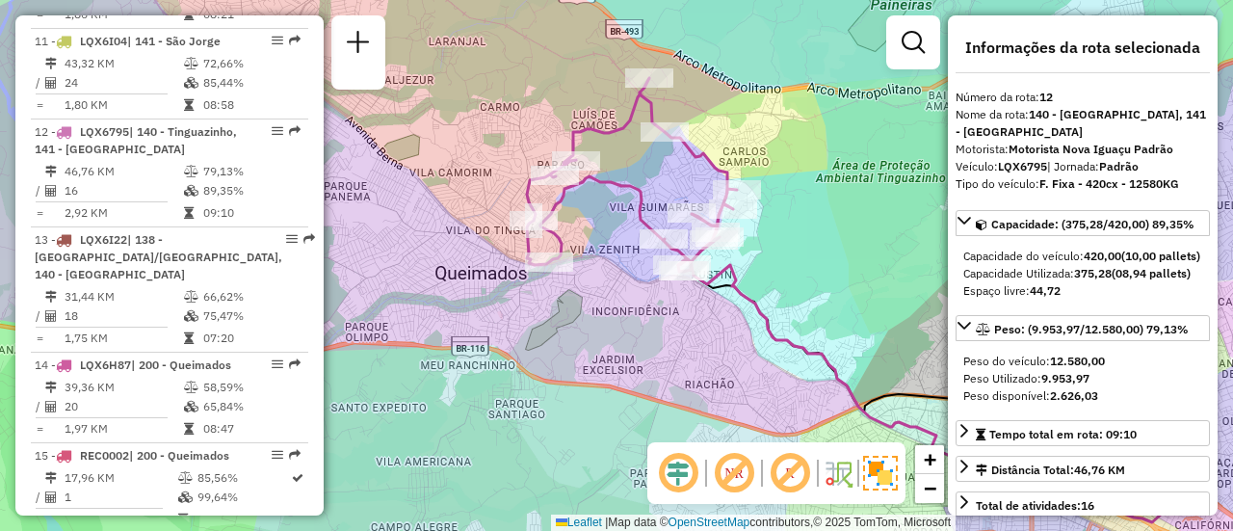
scroll to position [1796, 0]
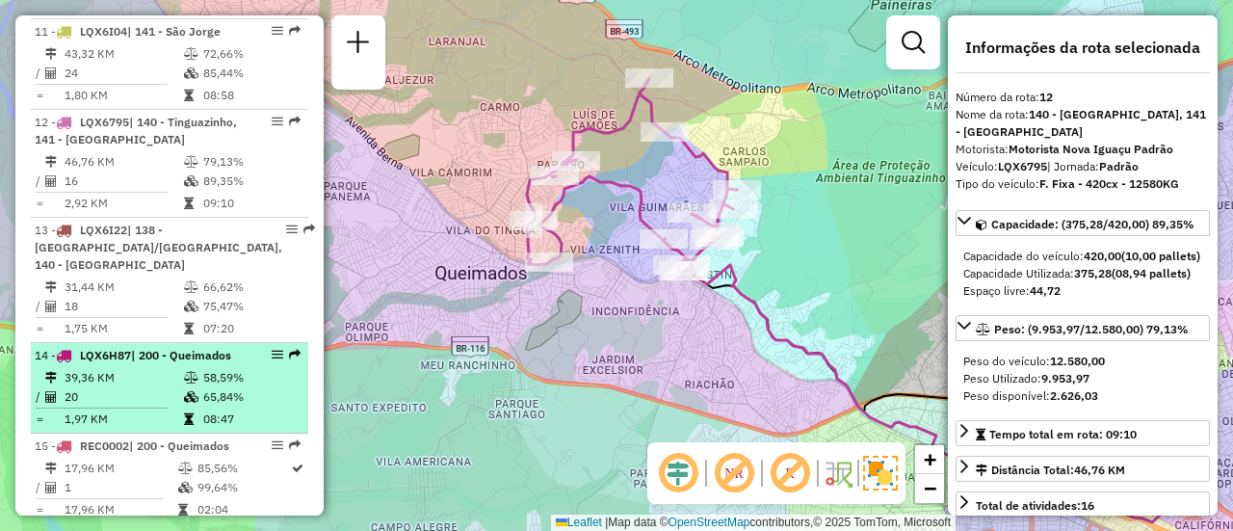
click at [241, 364] on div "14 - LQX6H87 | 200 - Queimados" at bounding box center [170, 355] width 270 height 17
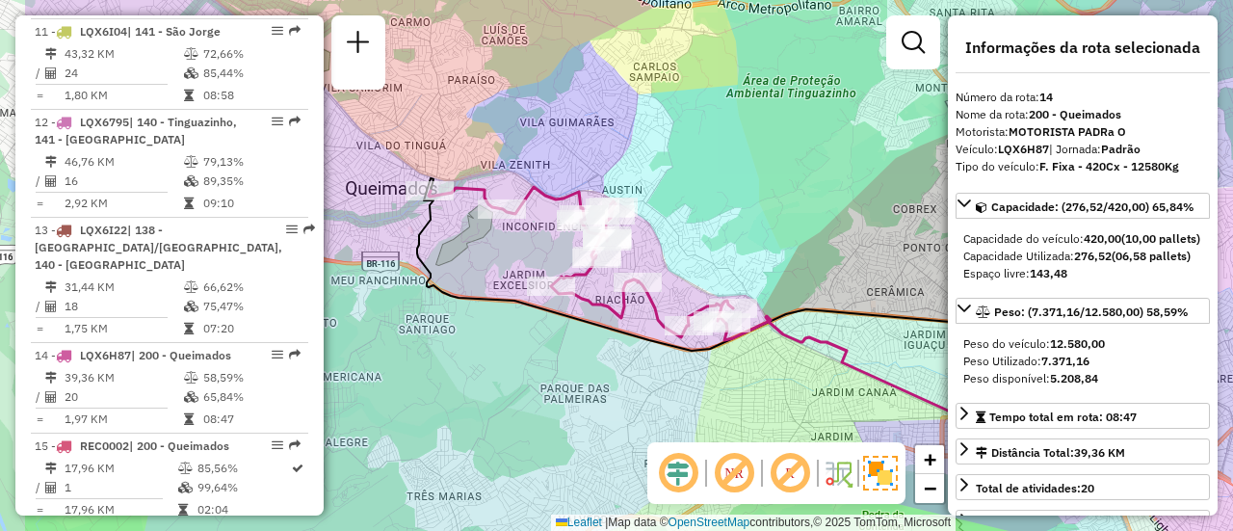
drag, startPoint x: 505, startPoint y: 270, endPoint x: 653, endPoint y: 312, distance: 154.3
click at [653, 312] on icon at bounding box center [581, 262] width 305 height 150
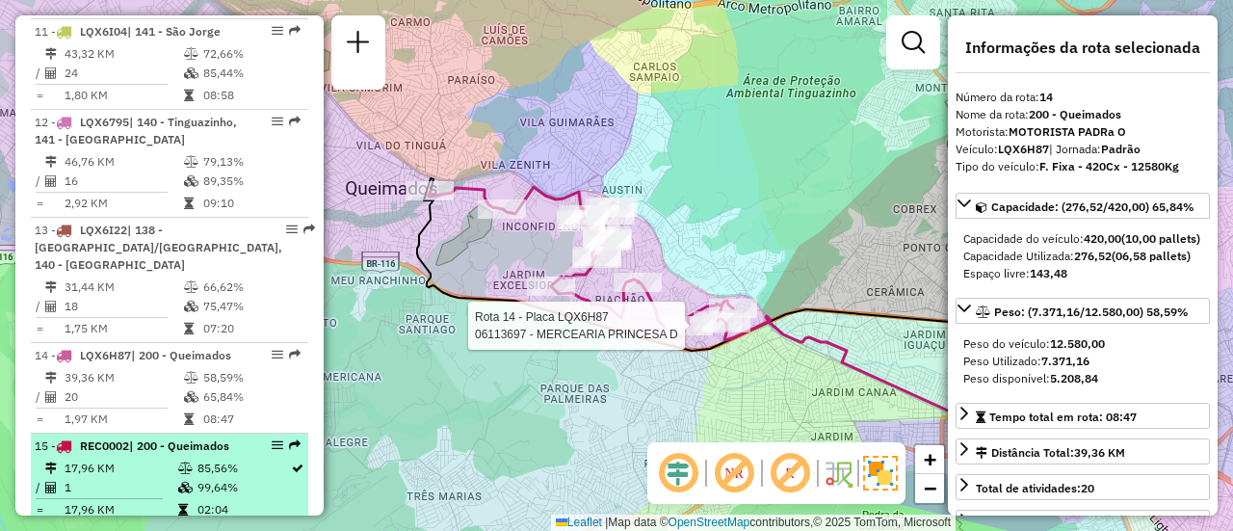
click at [191, 455] on div "15 - REC0002 | 200 - Queimados" at bounding box center [137, 445] width 204 height 17
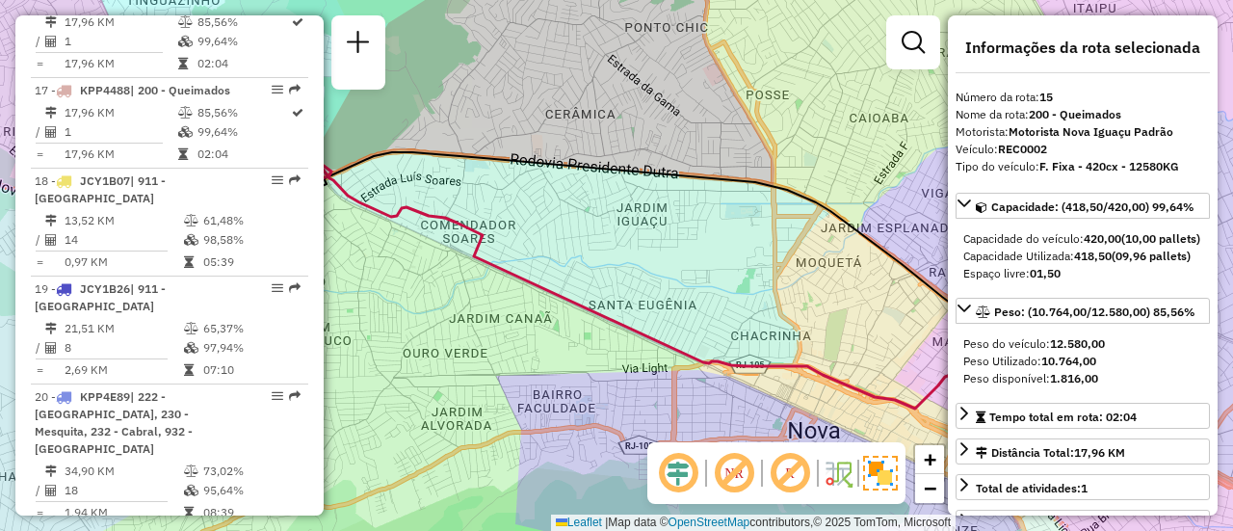
scroll to position [2368, 0]
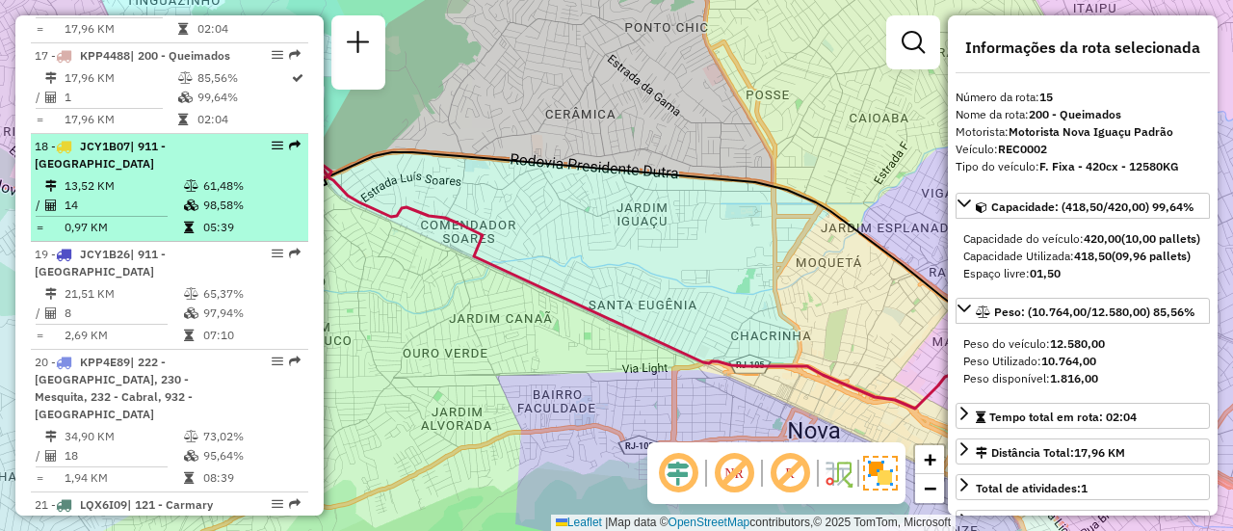
click at [197, 196] on td at bounding box center [192, 185] width 19 height 19
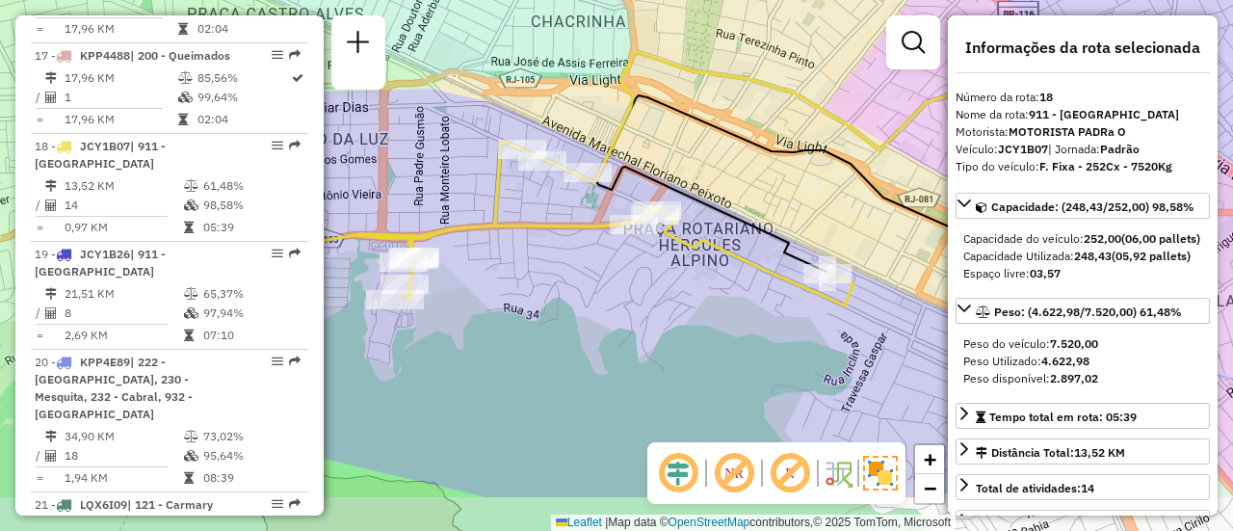
drag, startPoint x: 699, startPoint y: 266, endPoint x: 667, endPoint y: 179, distance: 92.4
click at [667, 179] on icon at bounding box center [801, 178] width 409 height 190
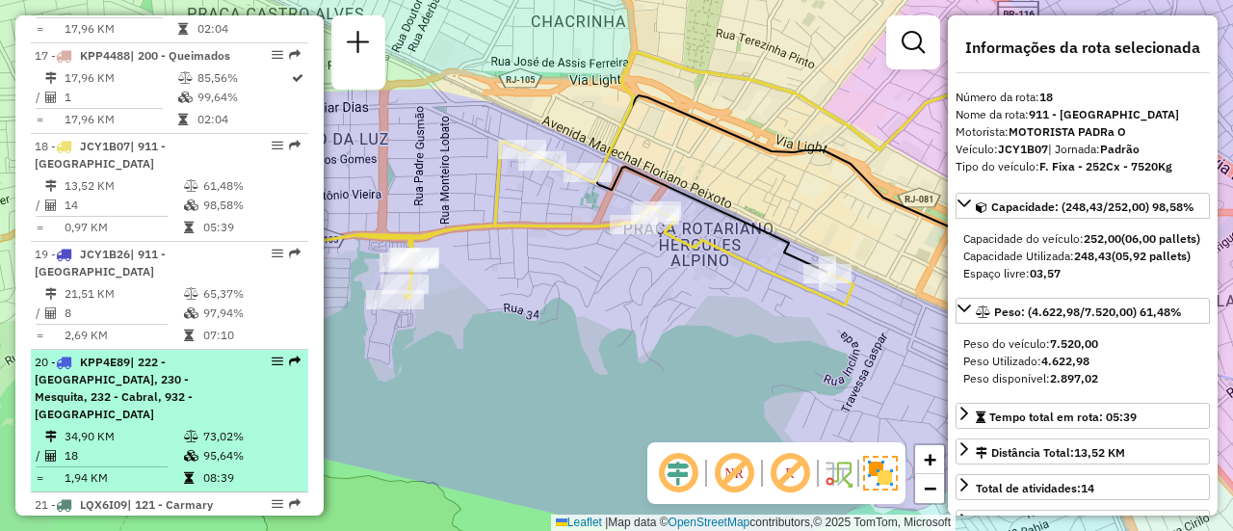
click at [181, 423] on div "20 - KPP4E89 | 222 - Nova Cidade, 230 - Mesquita, 232 - Cabral, 932 - Chatuba" at bounding box center [137, 388] width 204 height 69
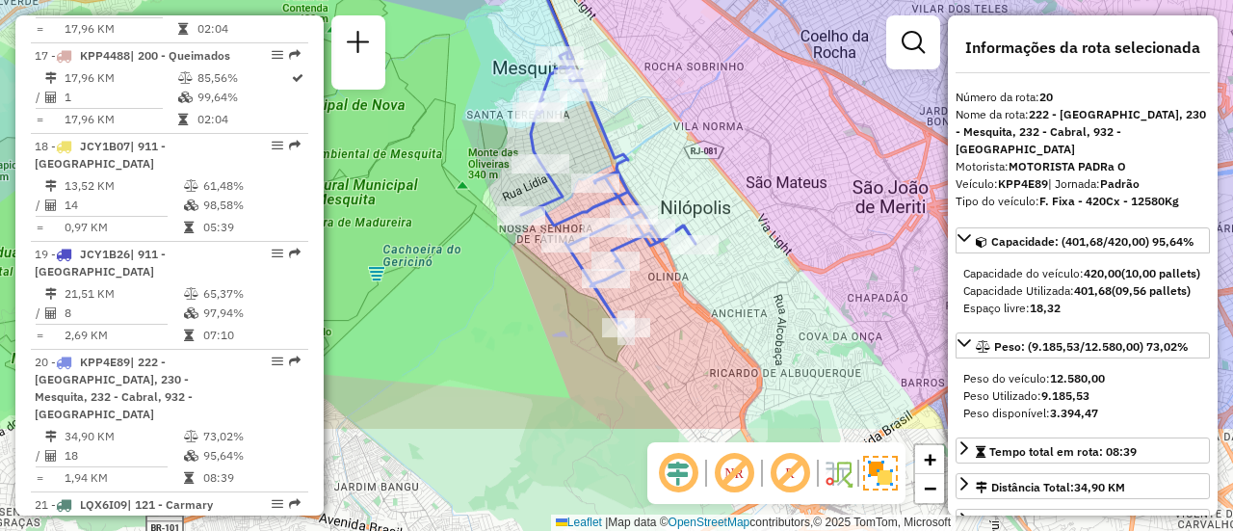
drag, startPoint x: 439, startPoint y: 356, endPoint x: 420, endPoint y: 200, distance: 156.3
click at [420, 200] on div "Janela de atendimento Grade de atendimento Capacidade Transportadoras Veículos …" at bounding box center [616, 265] width 1233 height 531
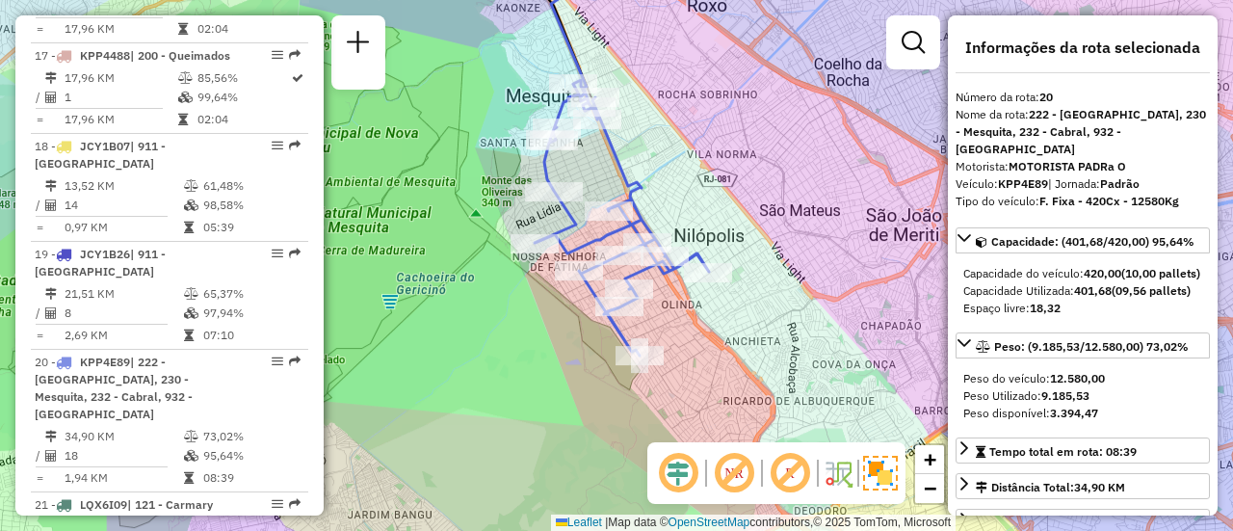
drag, startPoint x: 420, startPoint y: 200, endPoint x: 434, endPoint y: 228, distance: 31.0
click at [434, 228] on div "Janela de atendimento Grade de atendimento Capacidade Transportadoras Veículos …" at bounding box center [616, 265] width 1233 height 531
drag, startPoint x: 316, startPoint y: 334, endPoint x: 318, endPoint y: 357, distance: 22.2
click at [318, 357] on div "Informações da Sessão 1255616 - 29/08/2025 Criação: 28/08/2025 21:36 Depósito: …" at bounding box center [169, 265] width 308 height 500
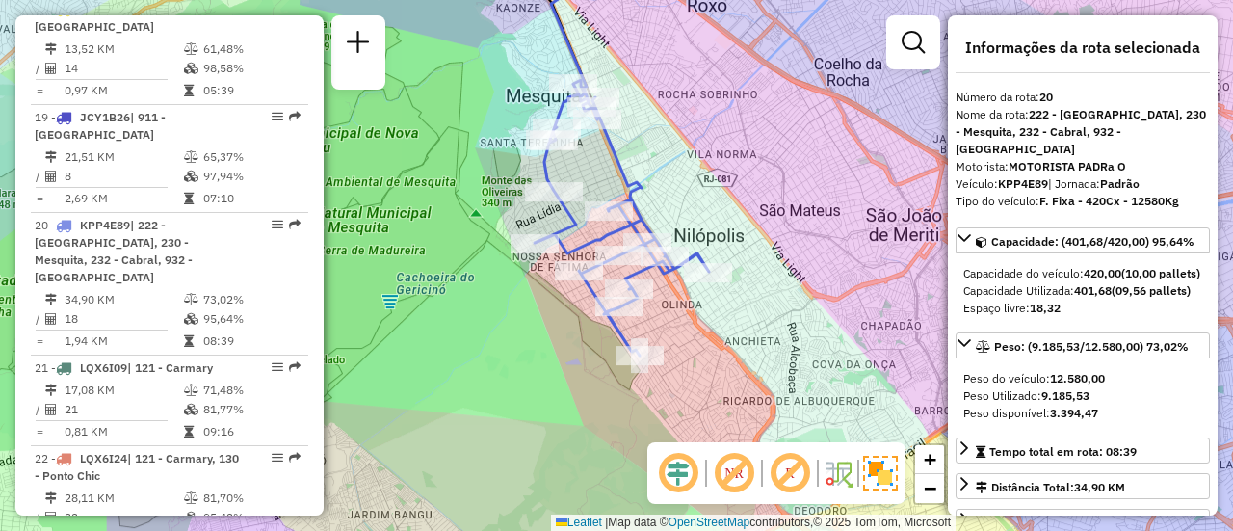
scroll to position [2568, 0]
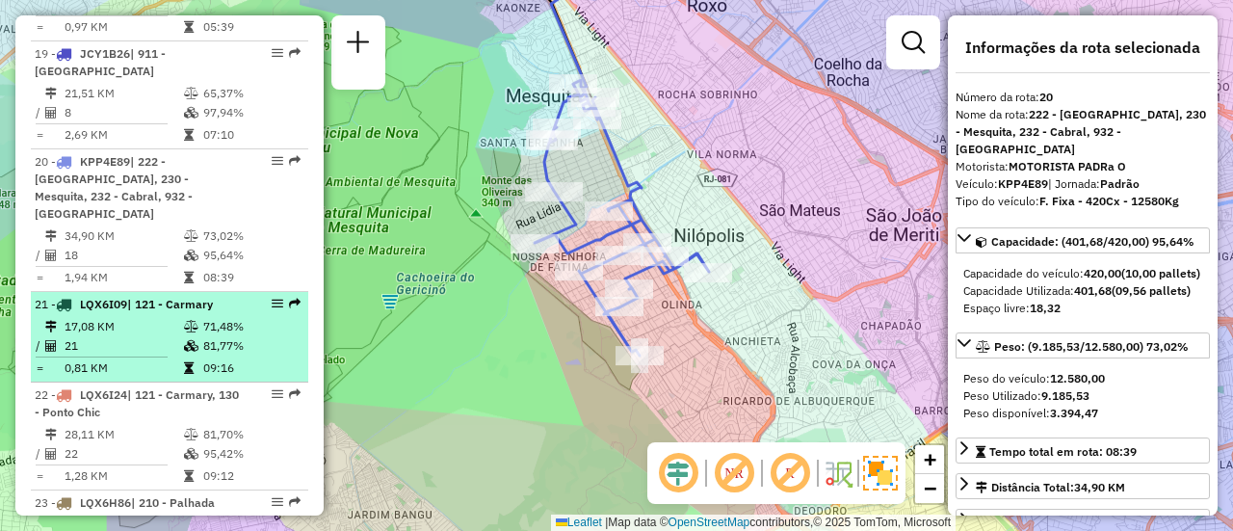
click at [268, 378] on table "17,08 KM 71,48% / 21 81,77% = 0,81 KM 09:16" at bounding box center [170, 347] width 270 height 61
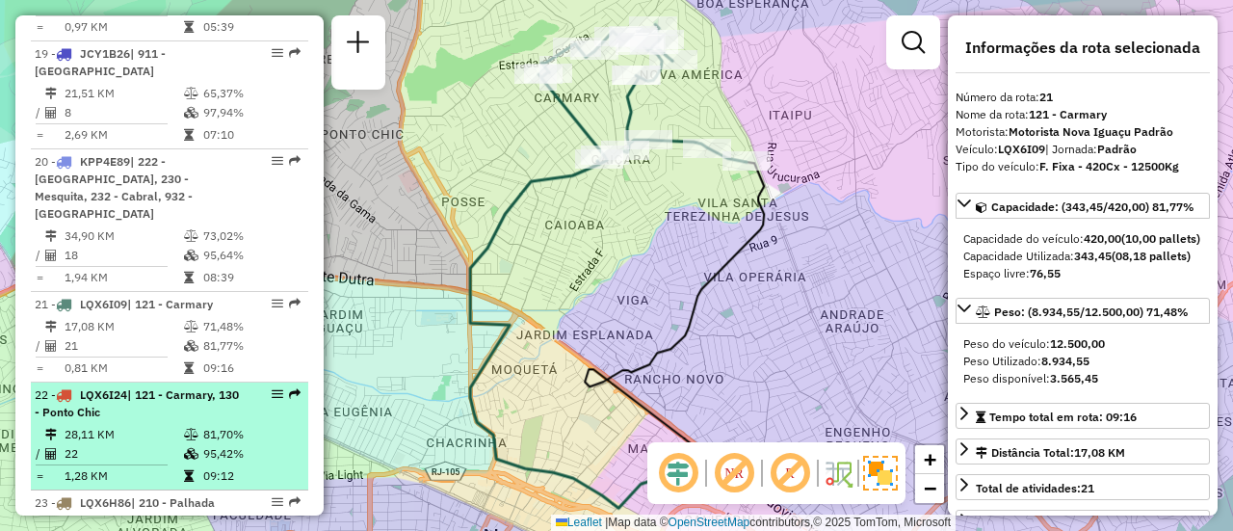
click at [220, 420] on div "22 - LQX6I24 | 121 - Carmary, 130 - Ponto Chic" at bounding box center [137, 403] width 204 height 35
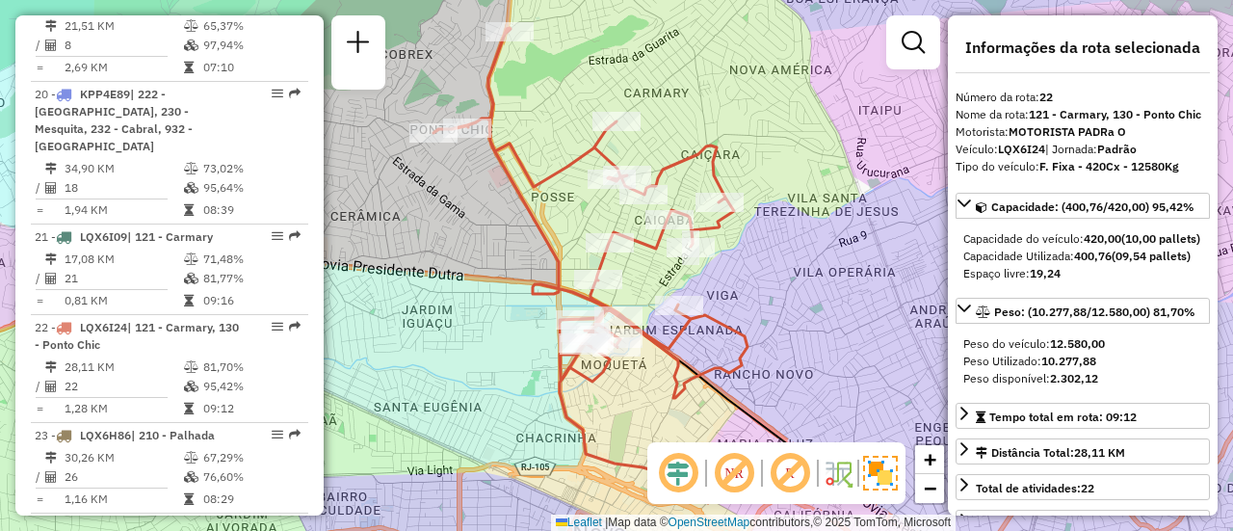
scroll to position [2670, 0]
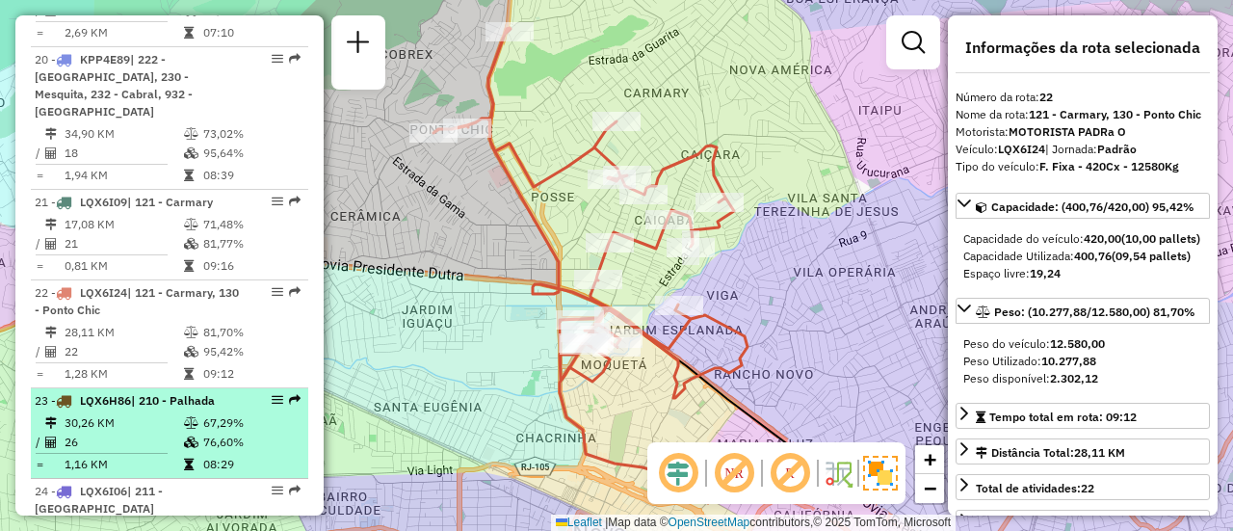
click at [264, 433] on td "67,29%" at bounding box center [250, 422] width 97 height 19
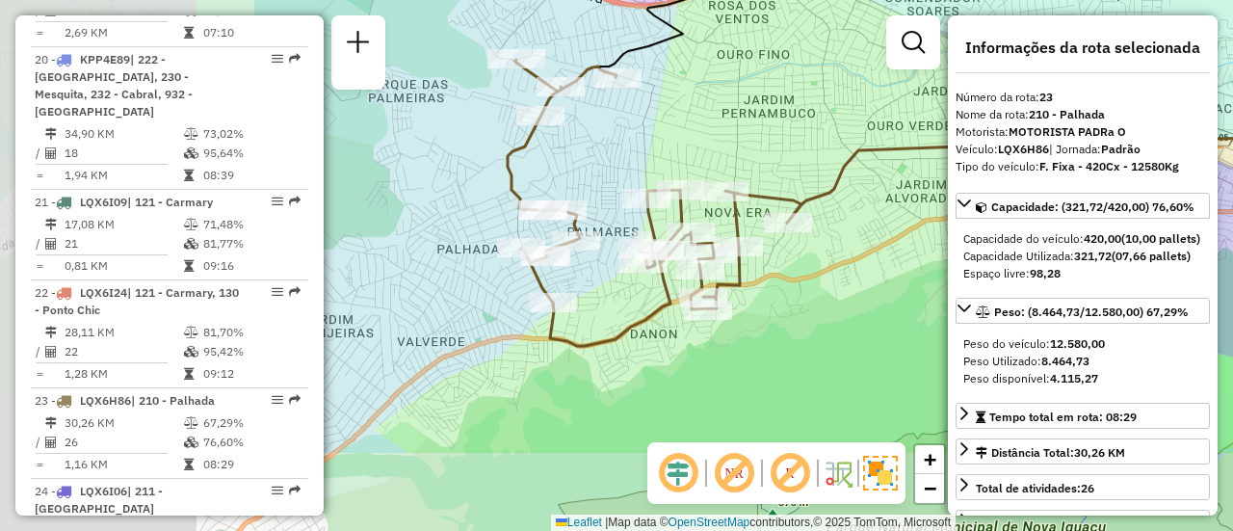
drag, startPoint x: 513, startPoint y: 323, endPoint x: 885, endPoint y: 194, distance: 393.7
click at [885, 194] on div "Janela de atendimento Grade de atendimento Capacidade Transportadoras Veículos …" at bounding box center [616, 265] width 1233 height 531
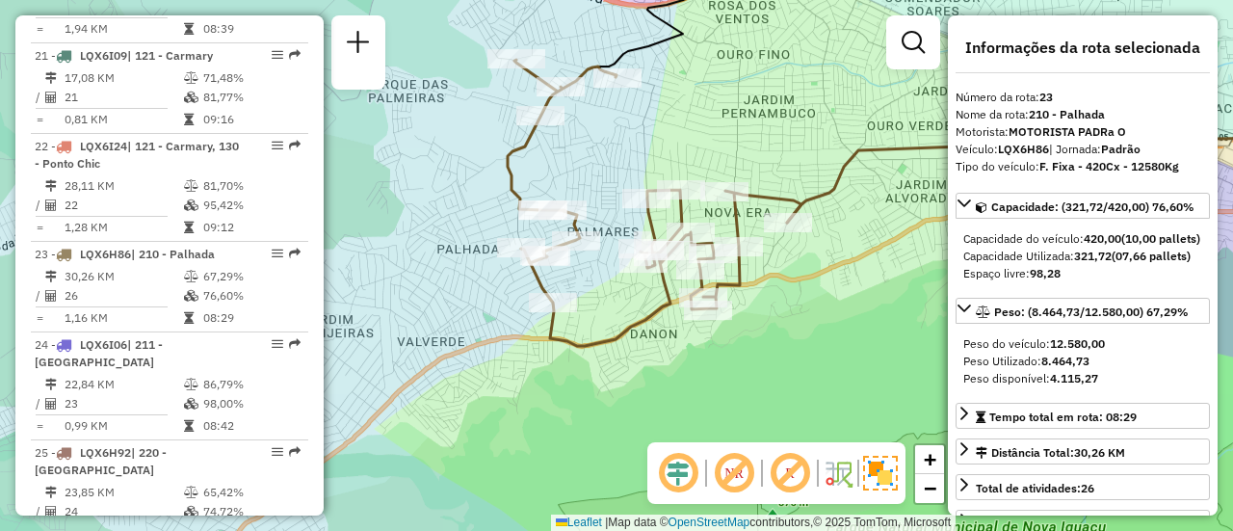
scroll to position [2826, 0]
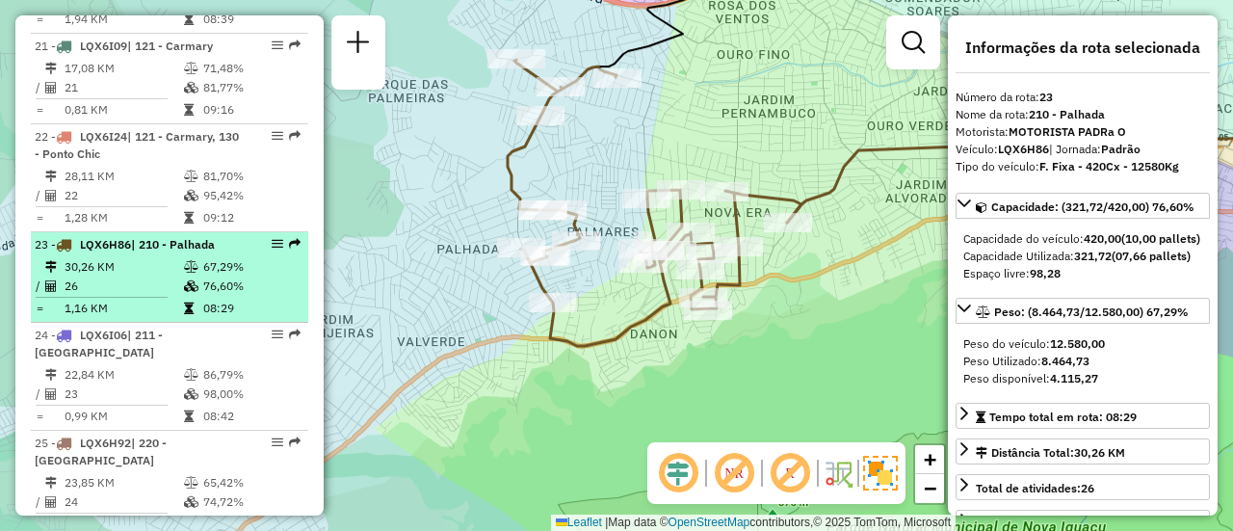
click at [210, 296] on td "76,60%" at bounding box center [250, 286] width 97 height 19
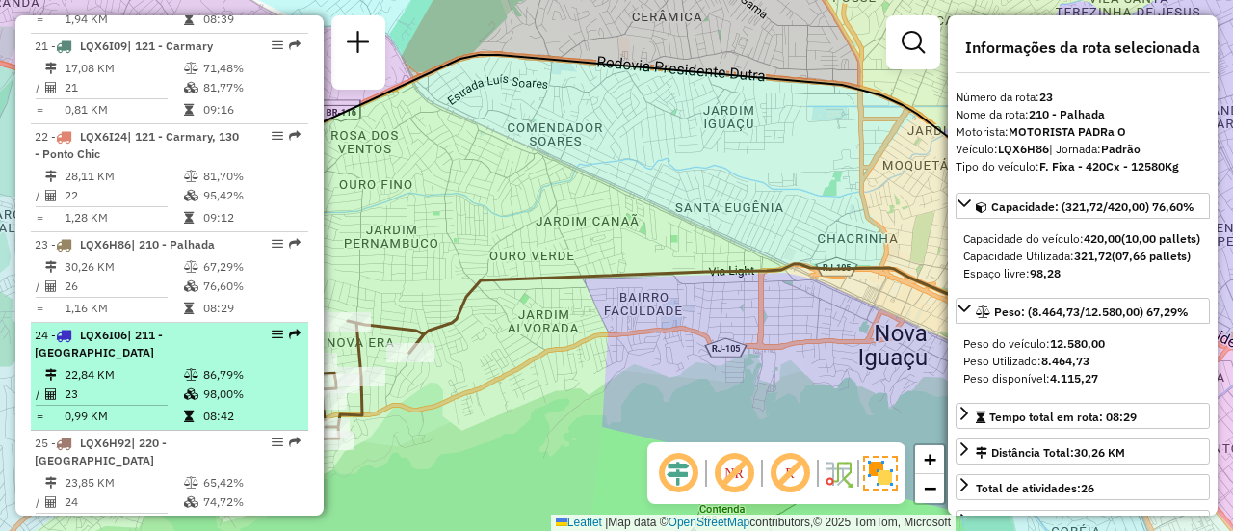
click at [194, 384] on td at bounding box center [192, 374] width 19 height 19
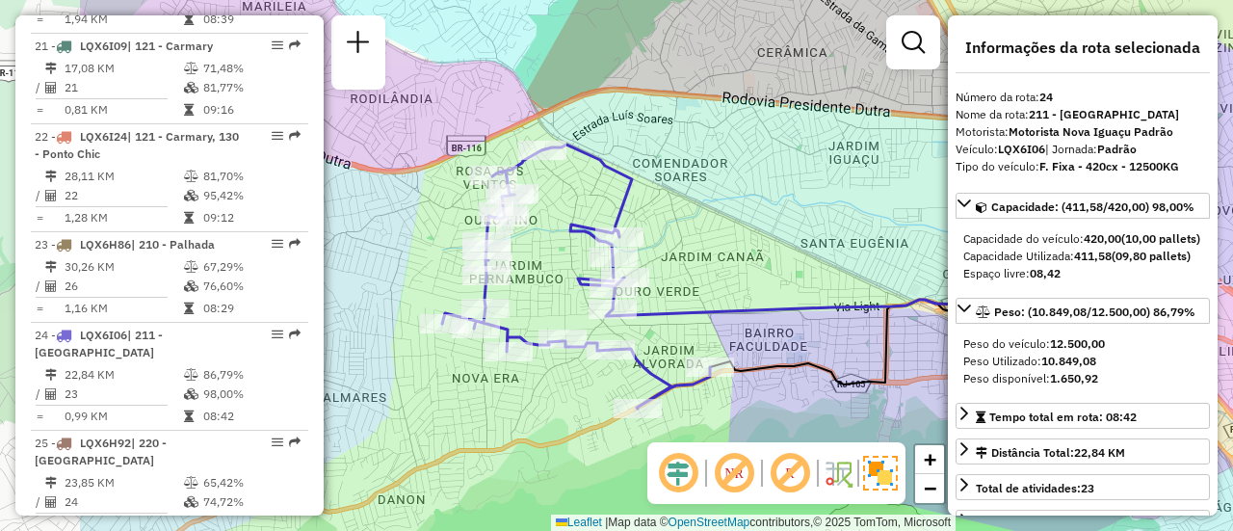
drag, startPoint x: 435, startPoint y: 313, endPoint x: 630, endPoint y: 327, distance: 196.1
click at [630, 327] on icon at bounding box center [899, 323] width 587 height 47
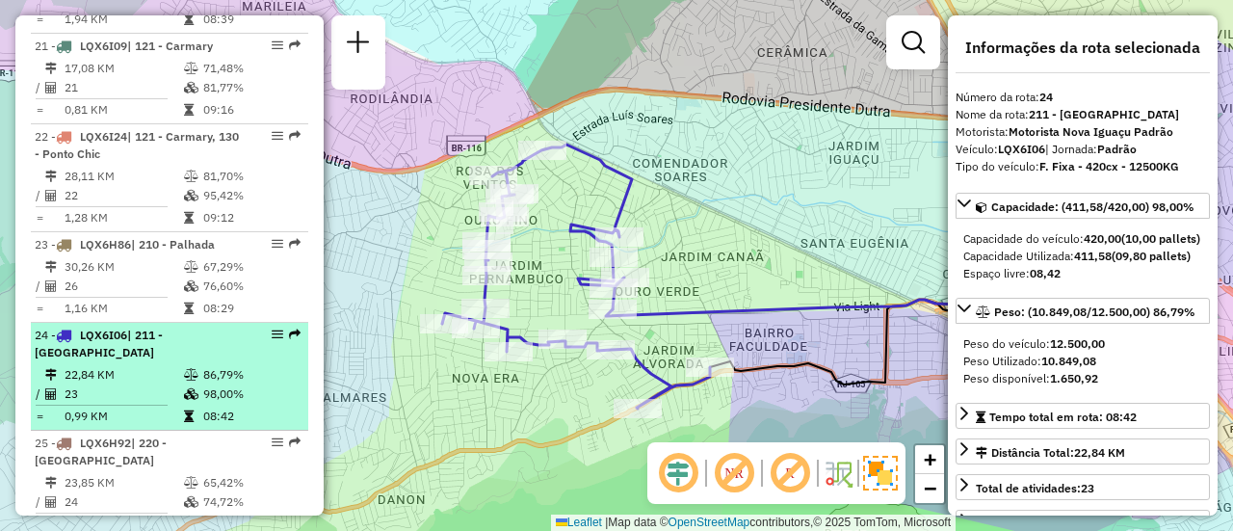
click at [273, 384] on td "86,79%" at bounding box center [250, 374] width 97 height 19
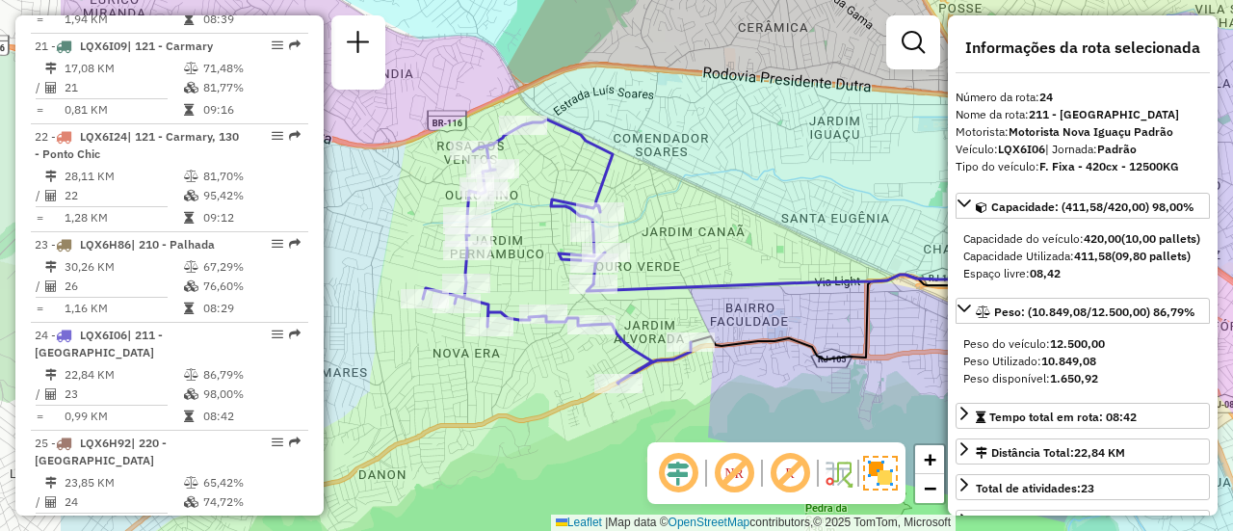
drag, startPoint x: 592, startPoint y: 327, endPoint x: 728, endPoint y: 326, distance: 135.9
click at [728, 326] on div "Janela de atendimento Grade de atendimento Capacidade Transportadoras Veículos …" at bounding box center [616, 265] width 1233 height 531
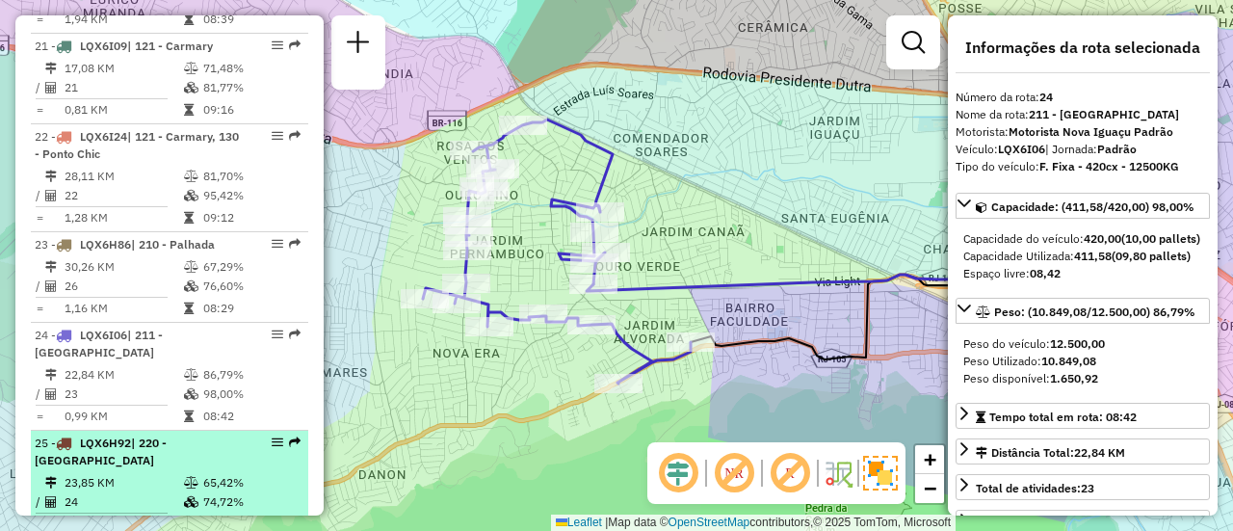
click at [270, 492] on td "65,42%" at bounding box center [250, 482] width 97 height 19
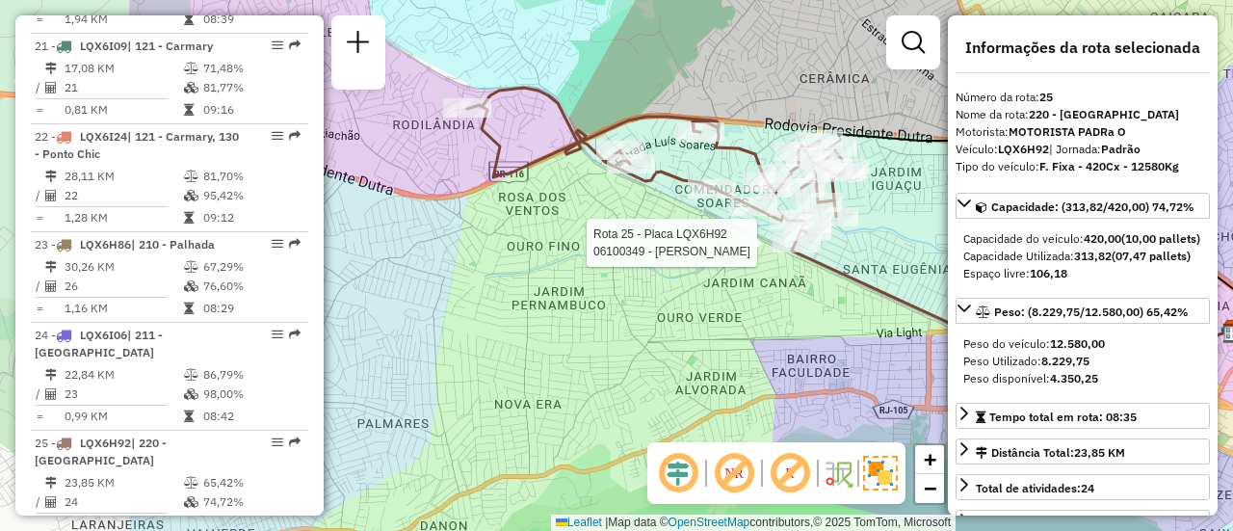
drag, startPoint x: 569, startPoint y: 292, endPoint x: 818, endPoint y: 255, distance: 252.3
click at [818, 252] on div at bounding box center [797, 242] width 48 height 19
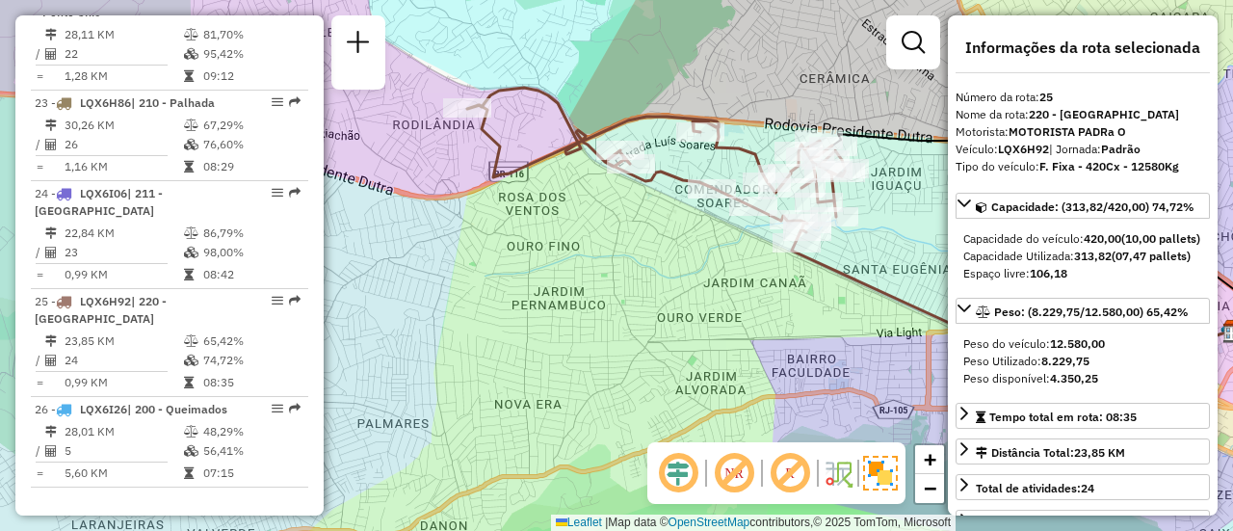
scroll to position [2973, 0]
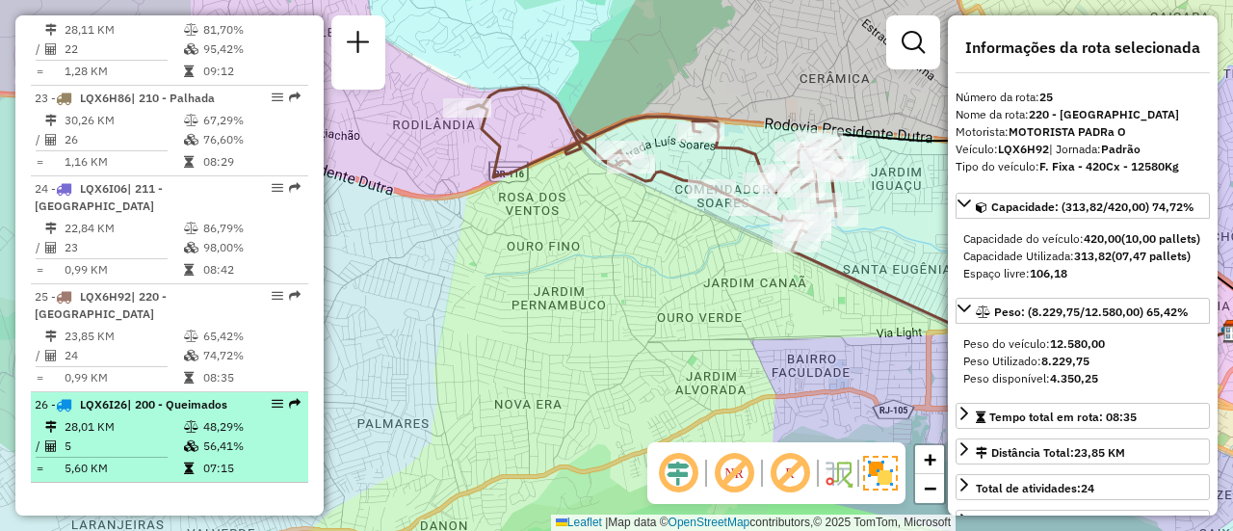
click at [264, 437] on td "48,29%" at bounding box center [250, 426] width 97 height 19
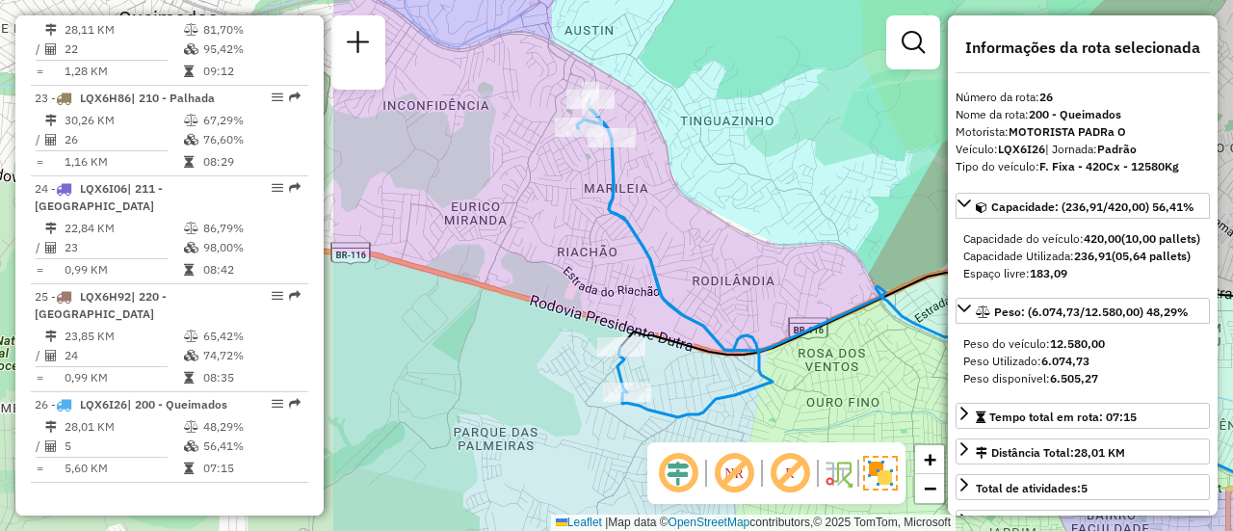
drag, startPoint x: 547, startPoint y: 327, endPoint x: 987, endPoint y: 374, distance: 441.9
click at [987, 374] on hb-router-mapa "Informações da Sessão 1255616 - 29/08/2025 Criação: 28/08/2025 21:36 Depósito: …" at bounding box center [616, 265] width 1233 height 531
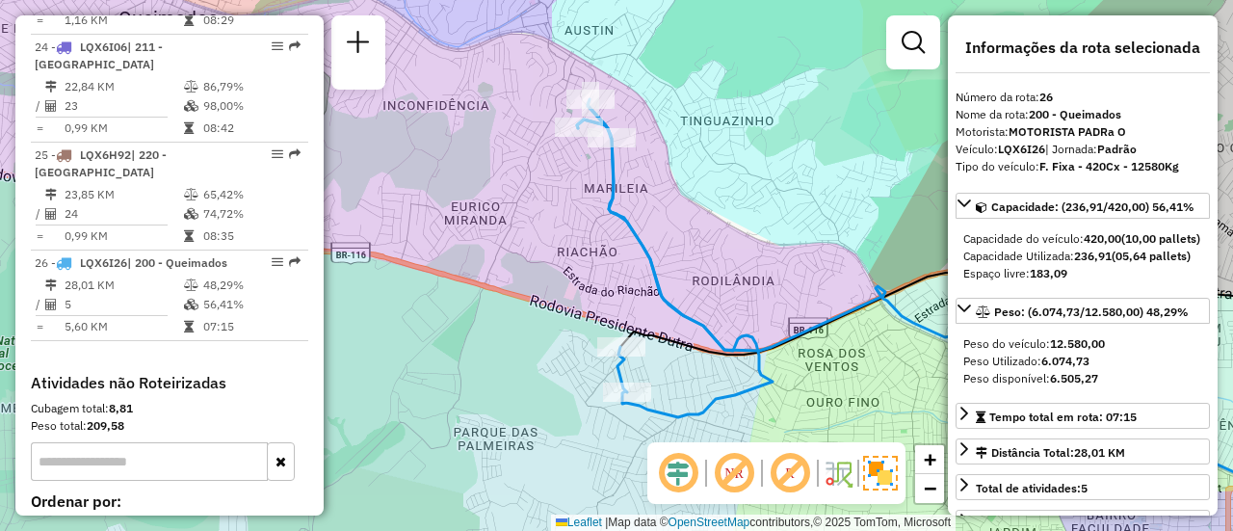
scroll to position [3129, 0]
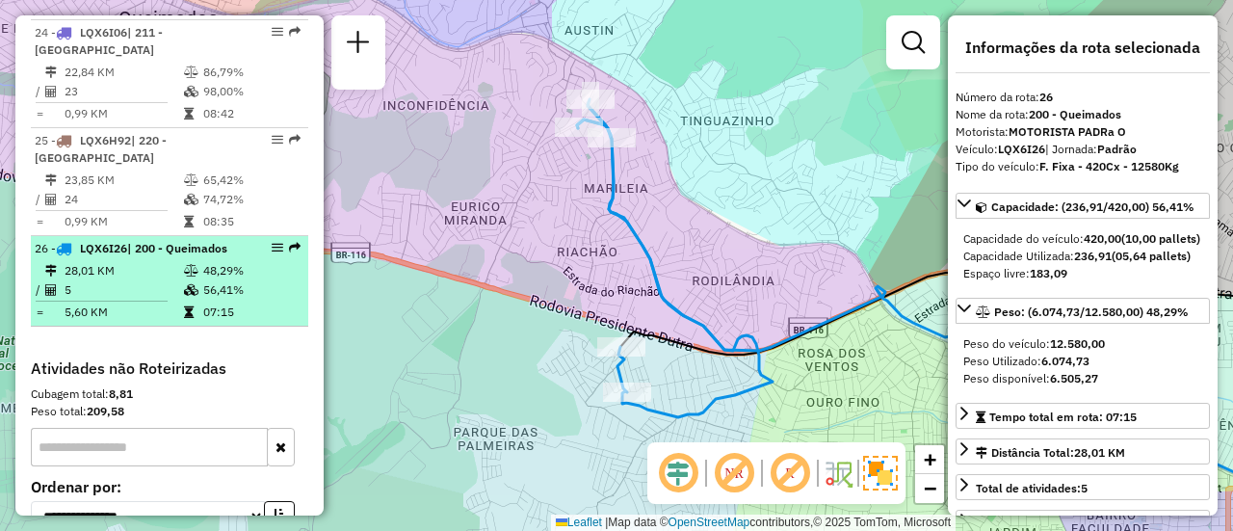
click at [262, 322] on td "07:15" at bounding box center [250, 312] width 97 height 19
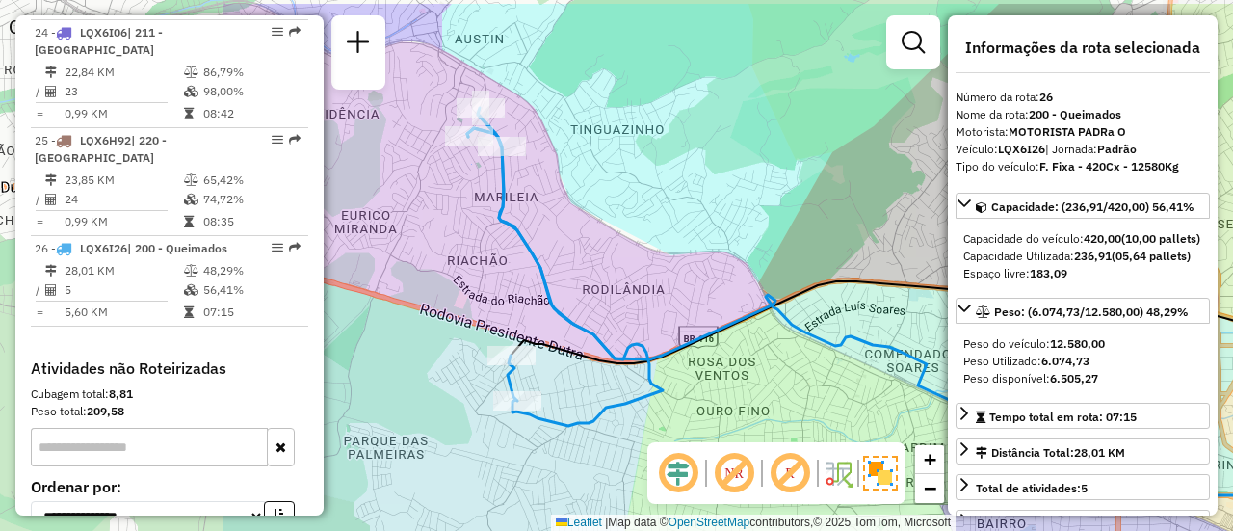
drag, startPoint x: 543, startPoint y: 282, endPoint x: 853, endPoint y: 328, distance: 312.6
click at [853, 328] on icon at bounding box center [946, 333] width 958 height 410
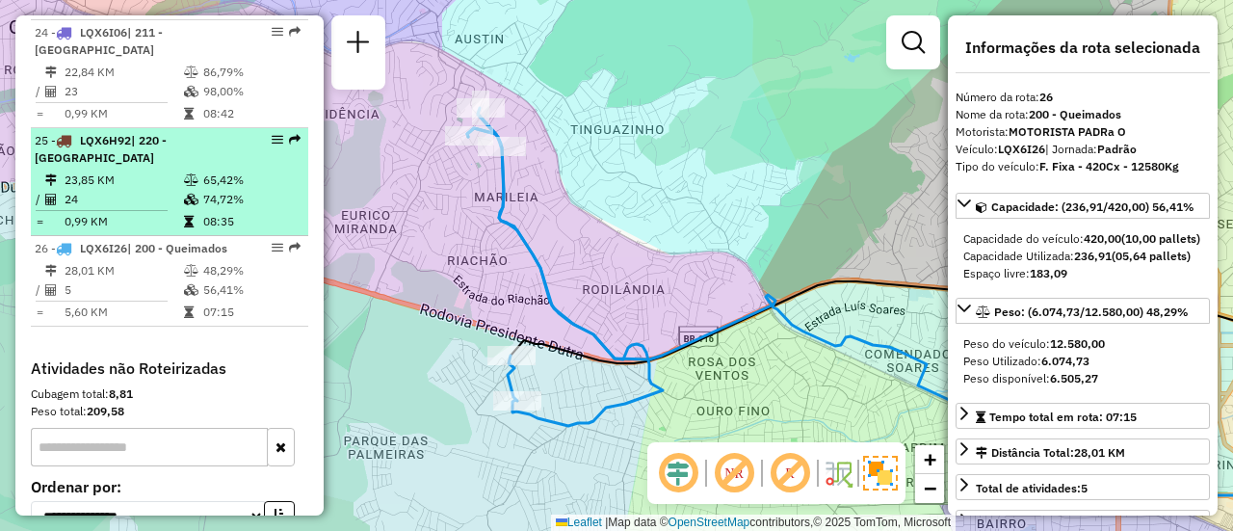
click at [158, 190] on td "23,85 KM" at bounding box center [123, 180] width 119 height 19
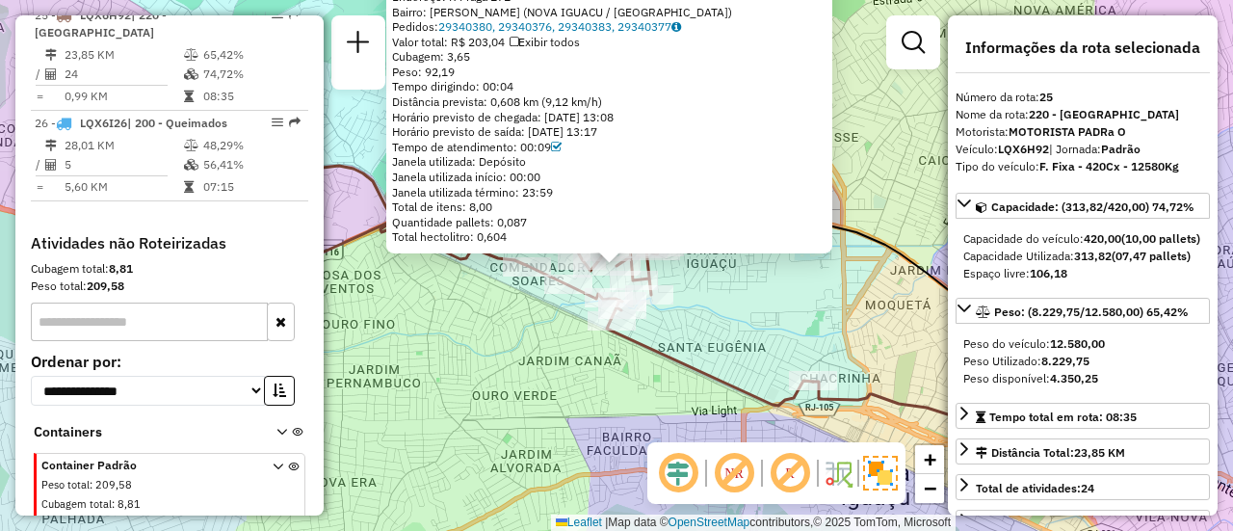
scroll to position [3268, 0]
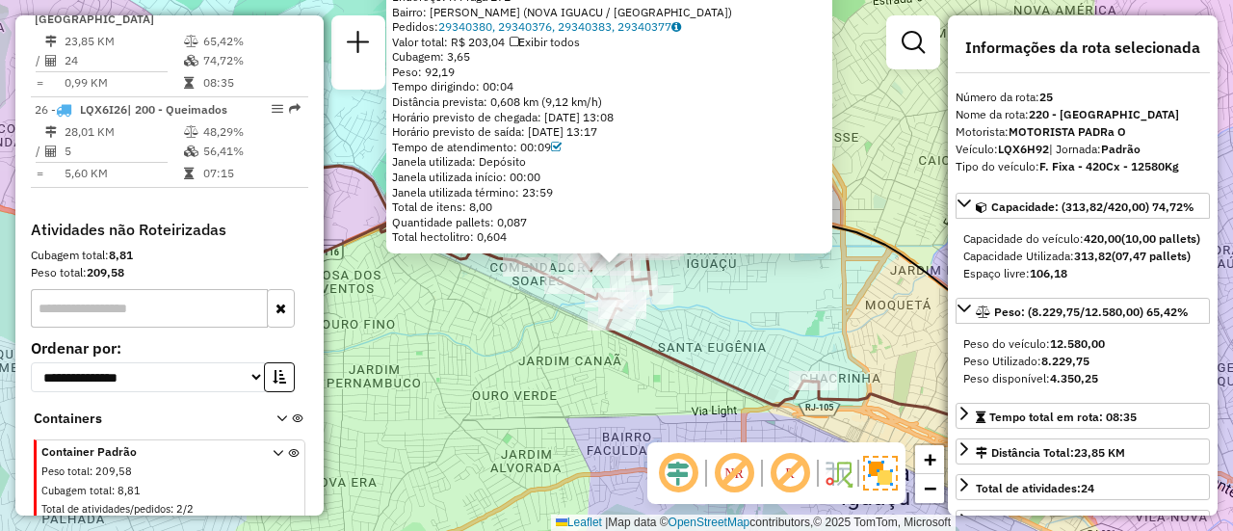
click at [482, 331] on div "06127377 - GRACIE CARLA DAS NEV Endereço: R Praga 171 Bairro: COMENDADOR SOARES…" at bounding box center [616, 265] width 1233 height 531
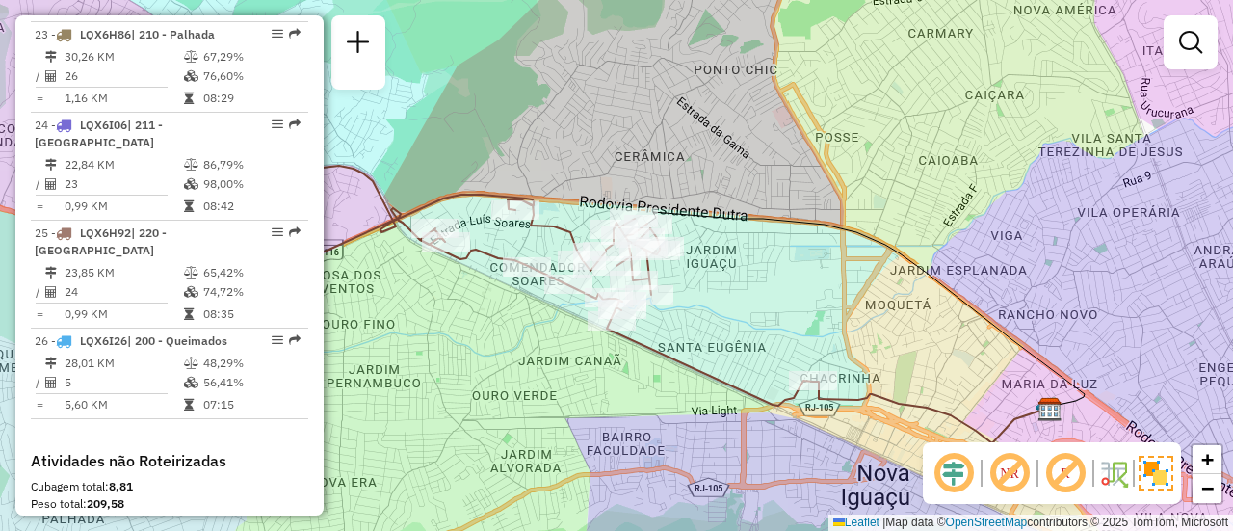
scroll to position [3022, 0]
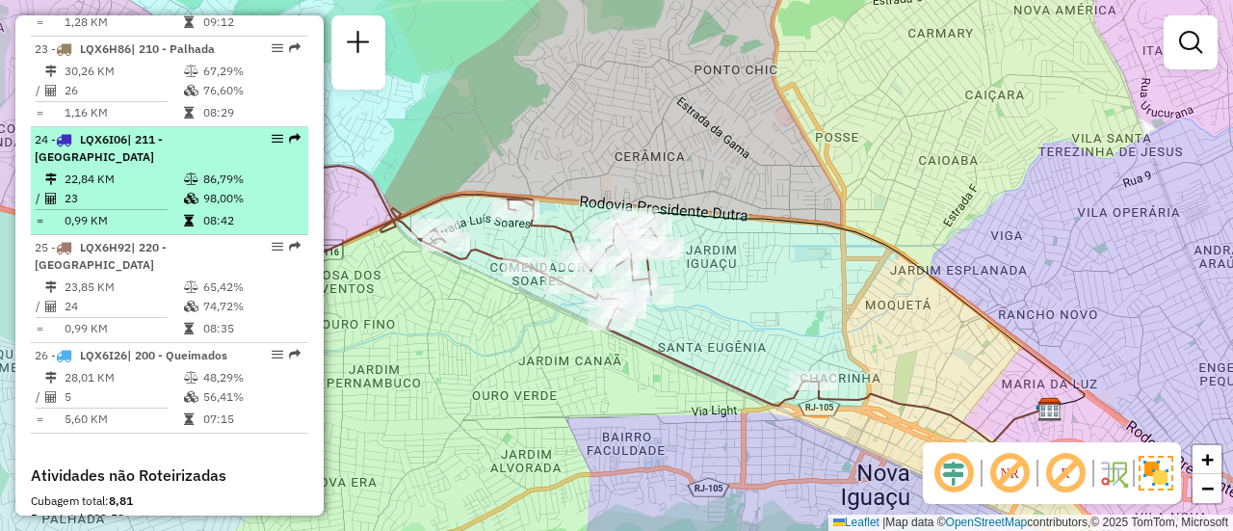
click at [144, 189] on td "22,84 KM" at bounding box center [123, 179] width 119 height 19
select select "**********"
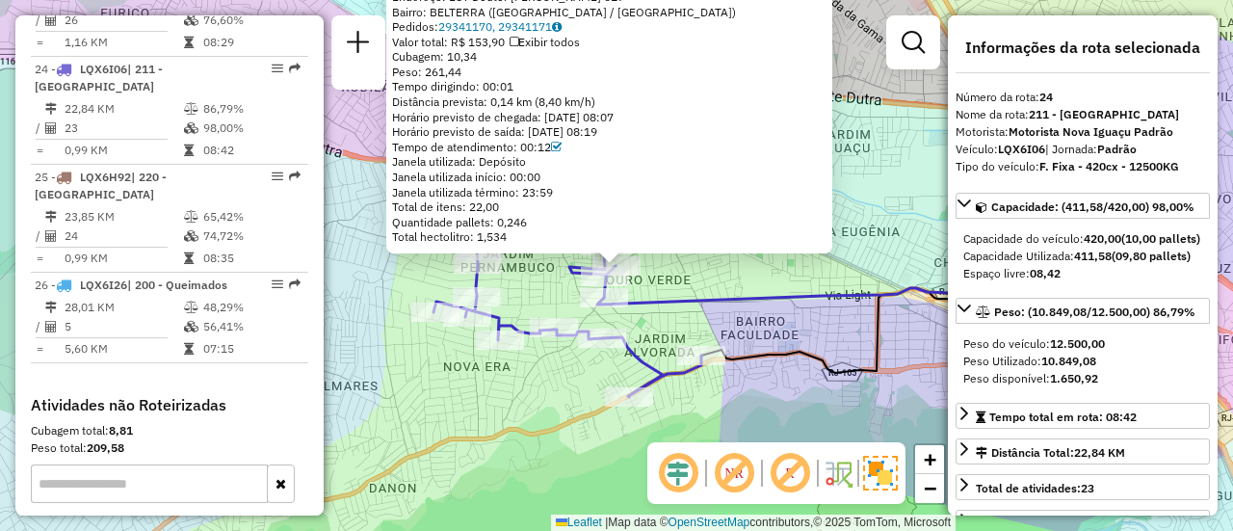
scroll to position [3161, 0]
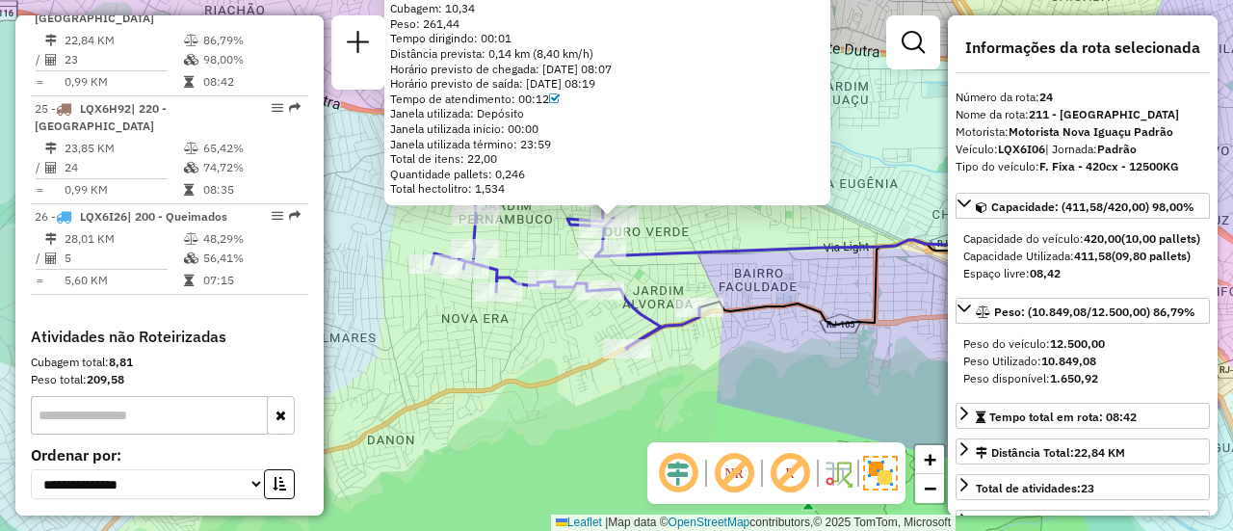
drag, startPoint x: 324, startPoint y: 456, endPoint x: 322, endPoint y: 408, distance: 48.2
click at [322, 408] on hb-router-mapa "Informações da Sessão 1255616 - 29/08/2025 Criação: 28/08/2025 21:36 Depósito: …" at bounding box center [616, 265] width 1233 height 531
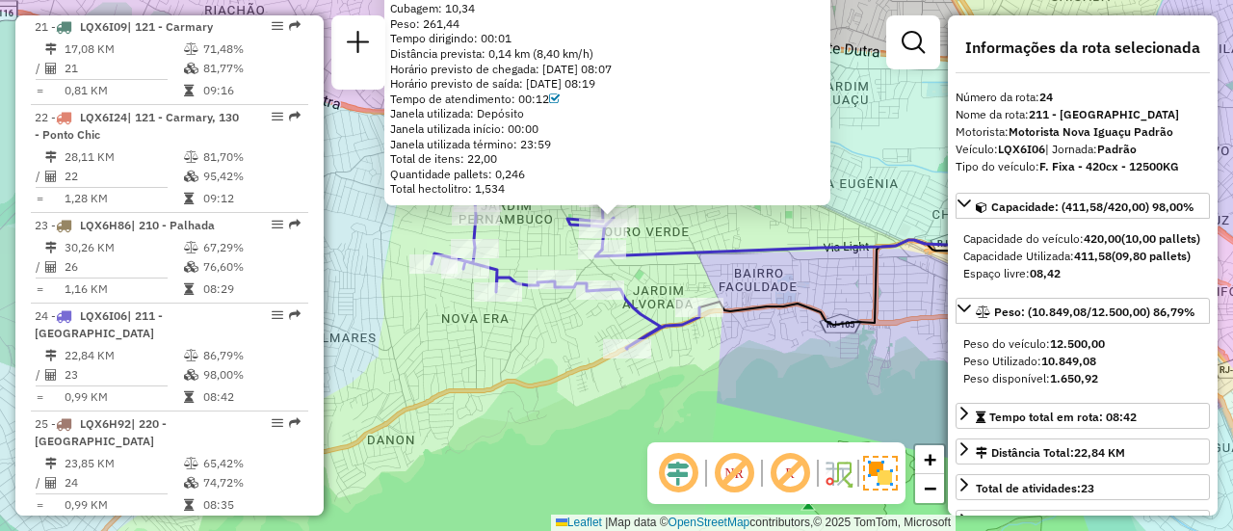
scroll to position [2836, 0]
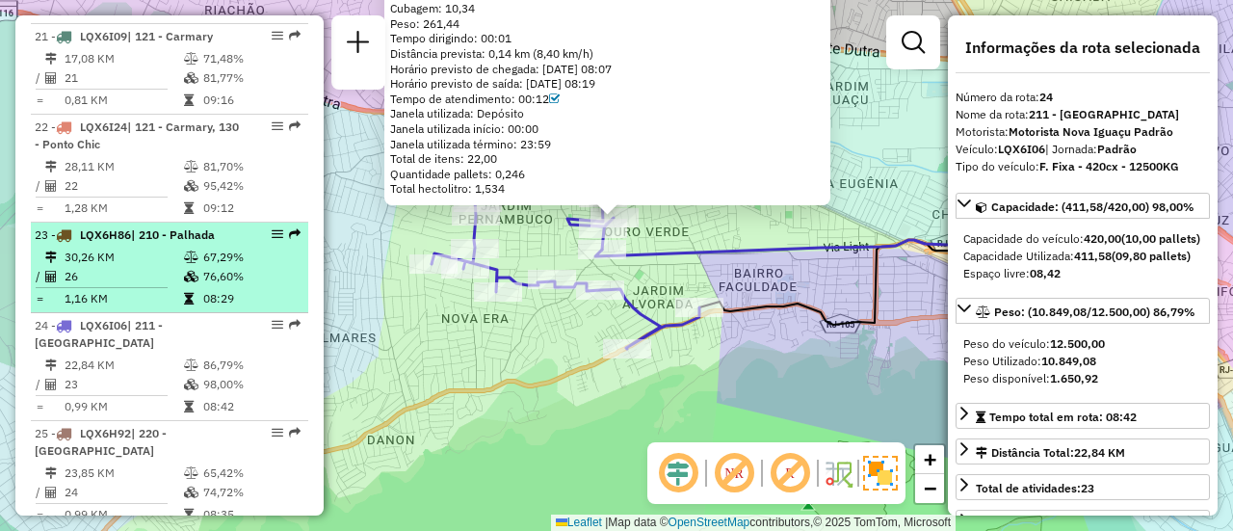
click at [244, 286] on td "76,60%" at bounding box center [250, 276] width 97 height 19
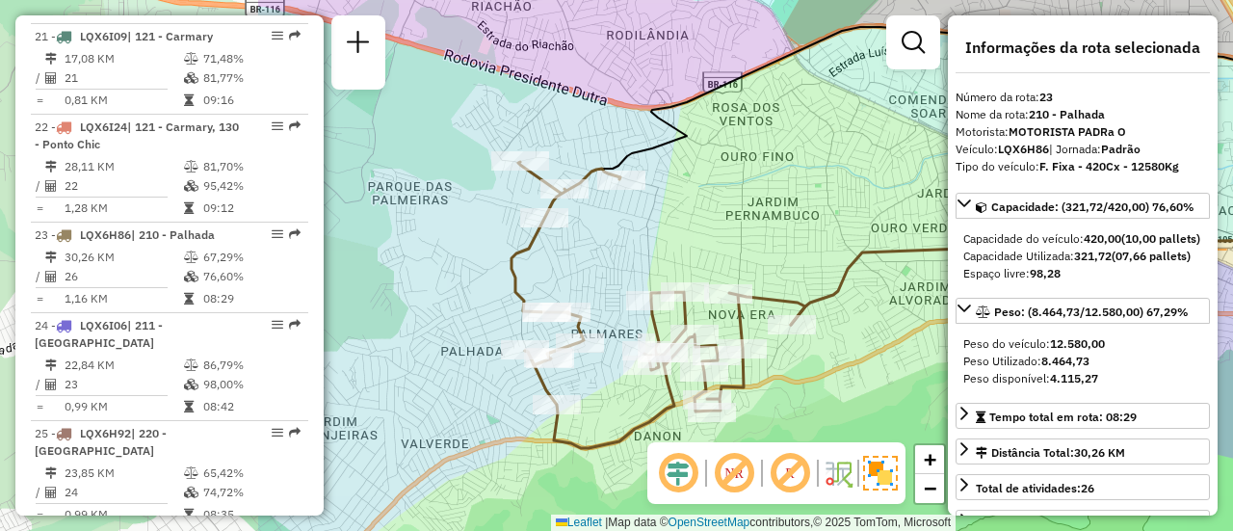
drag, startPoint x: 526, startPoint y: 253, endPoint x: 904, endPoint y: 225, distance: 378.8
click at [904, 225] on div "Janela de atendimento Grade de atendimento Capacidade Transportadoras Veículos …" at bounding box center [616, 265] width 1233 height 531
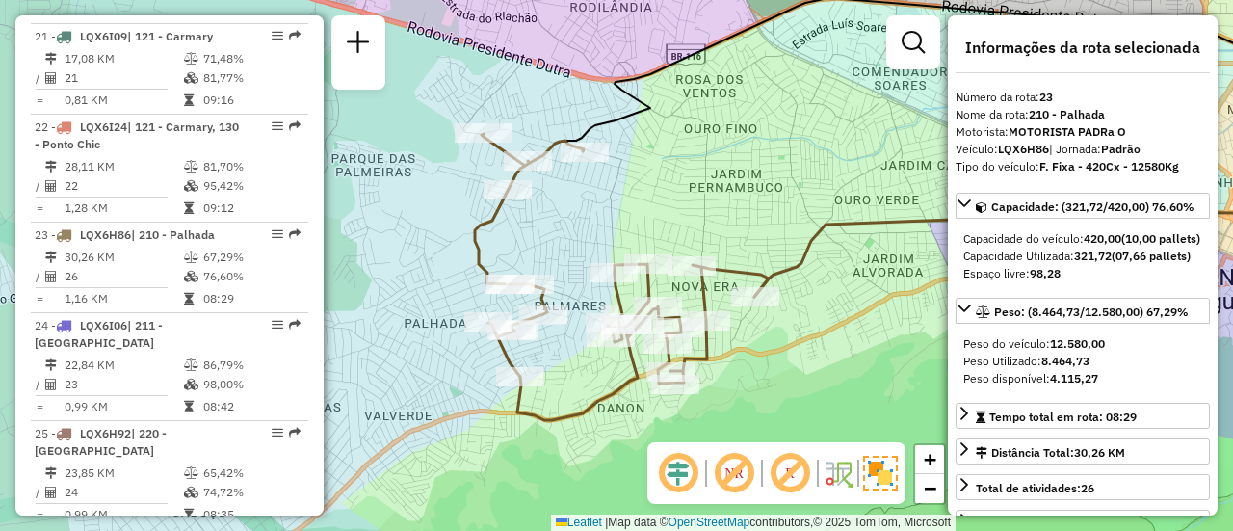
drag, startPoint x: 625, startPoint y: 263, endPoint x: 592, endPoint y: 235, distance: 43.8
click at [592, 235] on div "Janela de atendimento Grade de atendimento Capacidade Transportadoras Veículos …" at bounding box center [616, 265] width 1233 height 531
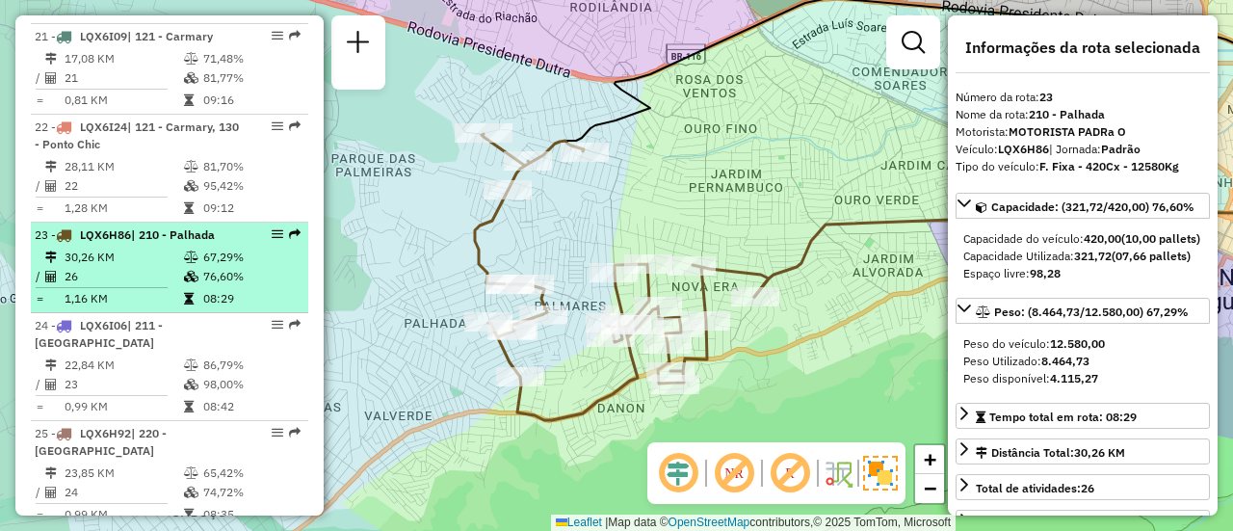
click at [195, 267] on td at bounding box center [192, 257] width 19 height 19
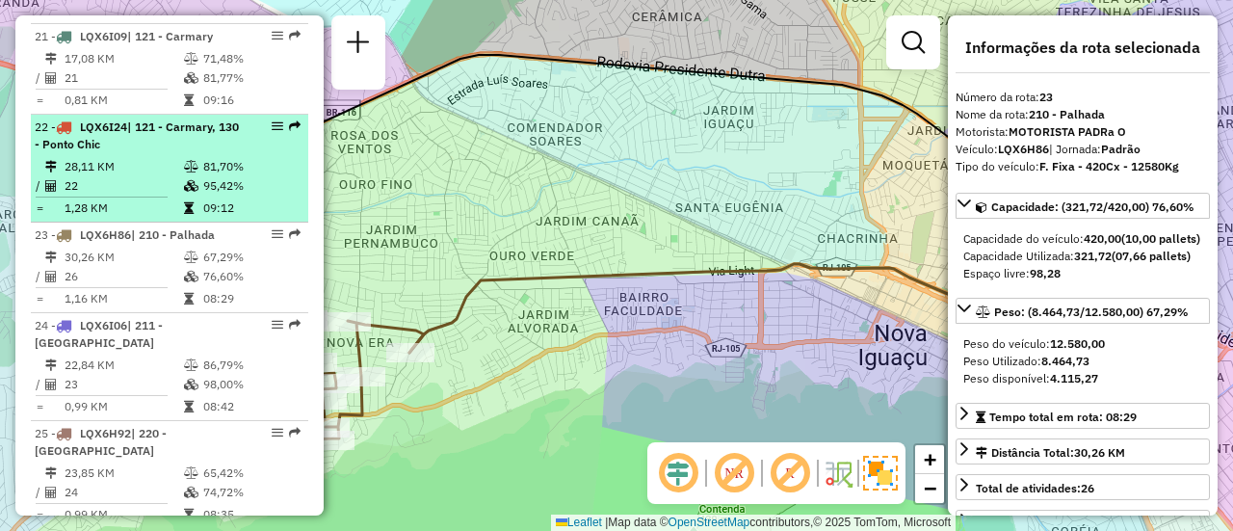
click at [151, 196] on td "22" at bounding box center [123, 185] width 119 height 19
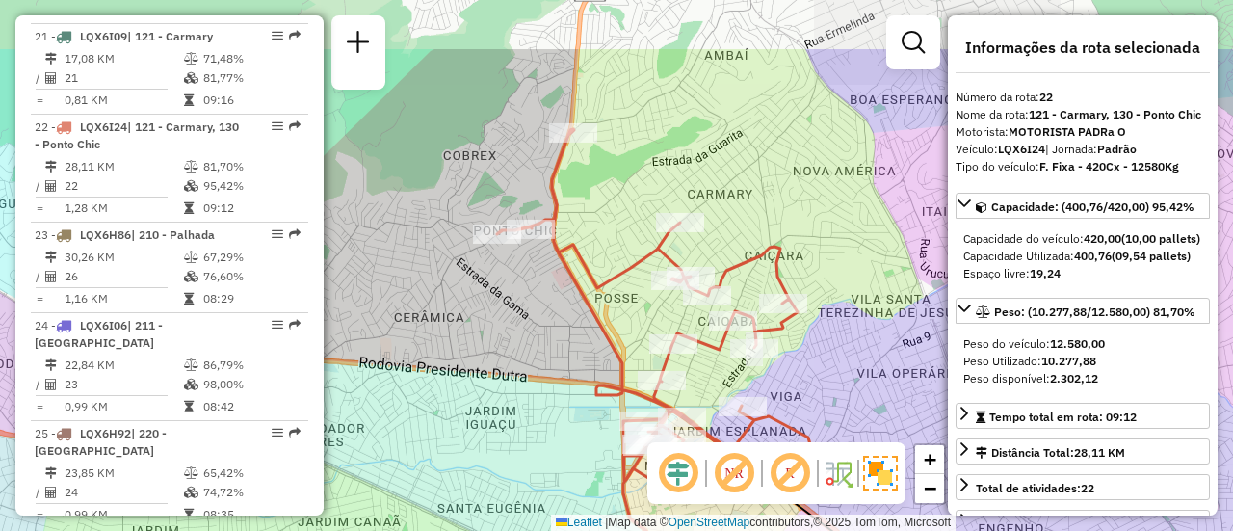
drag, startPoint x: 423, startPoint y: 297, endPoint x: 466, endPoint y: 381, distance: 94.4
click at [466, 381] on div "Janela de atendimento Grade de atendimento Capacidade Transportadoras Veículos …" at bounding box center [616, 265] width 1233 height 531
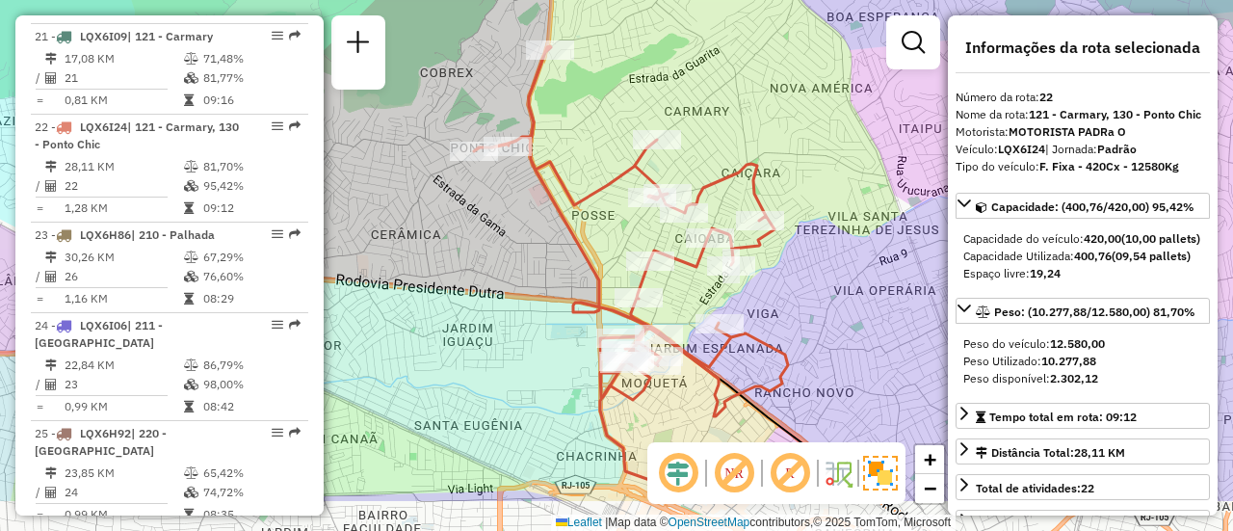
drag, startPoint x: 466, startPoint y: 381, endPoint x: 443, endPoint y: 298, distance: 86.0
click at [443, 298] on div "Janela de atendimento Grade de atendimento Capacidade Transportadoras Veículos …" at bounding box center [616, 265] width 1233 height 531
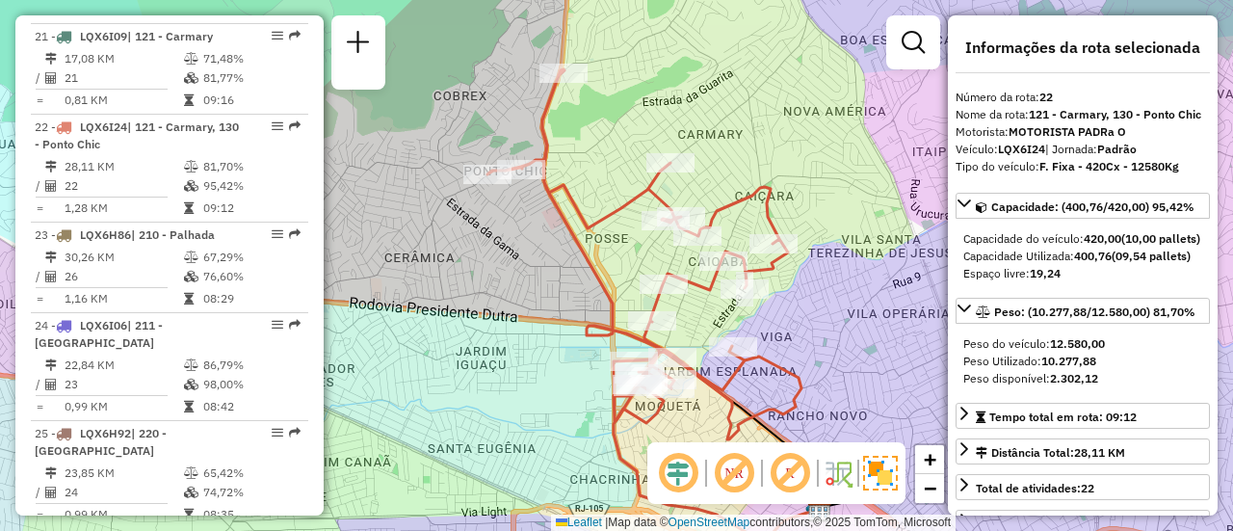
drag, startPoint x: 464, startPoint y: 307, endPoint x: 478, endPoint y: 331, distance: 26.8
click at [478, 331] on div "Janela de atendimento Grade de atendimento Capacidade Transportadoras Veículos …" at bounding box center [616, 265] width 1233 height 531
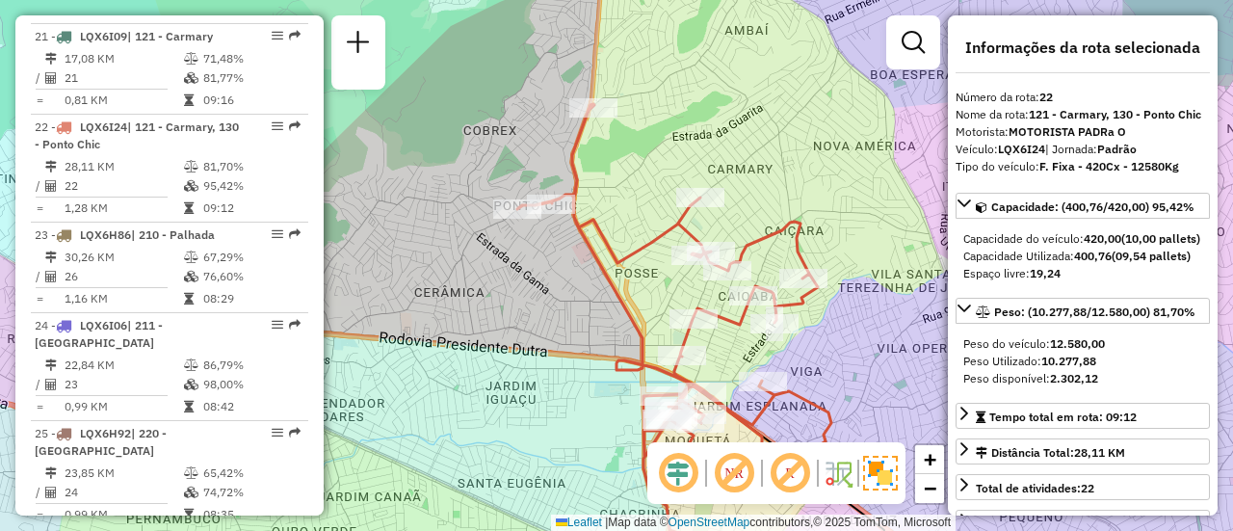
drag, startPoint x: 478, startPoint y: 331, endPoint x: 513, endPoint y: 375, distance: 56.3
click at [512, 373] on div "Janela de atendimento Grade de atendimento Capacidade Transportadoras Veículos …" at bounding box center [616, 265] width 1233 height 531
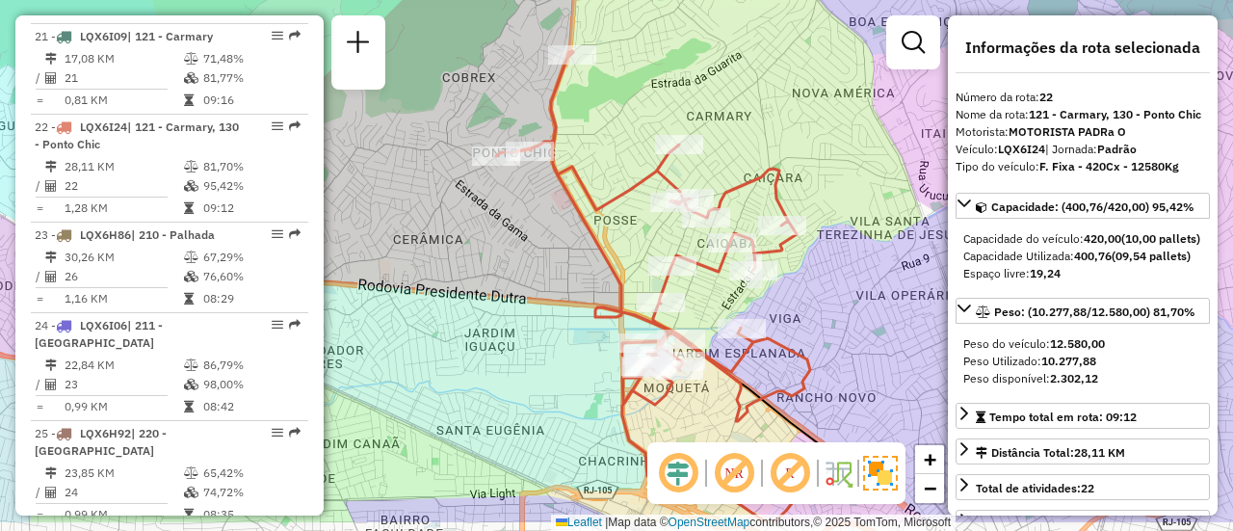
drag, startPoint x: 513, startPoint y: 376, endPoint x: 488, endPoint y: 314, distance: 66.6
click at [488, 314] on div "Janela de atendimento Grade de atendimento Capacidade Transportadoras Veículos …" at bounding box center [616, 265] width 1233 height 531
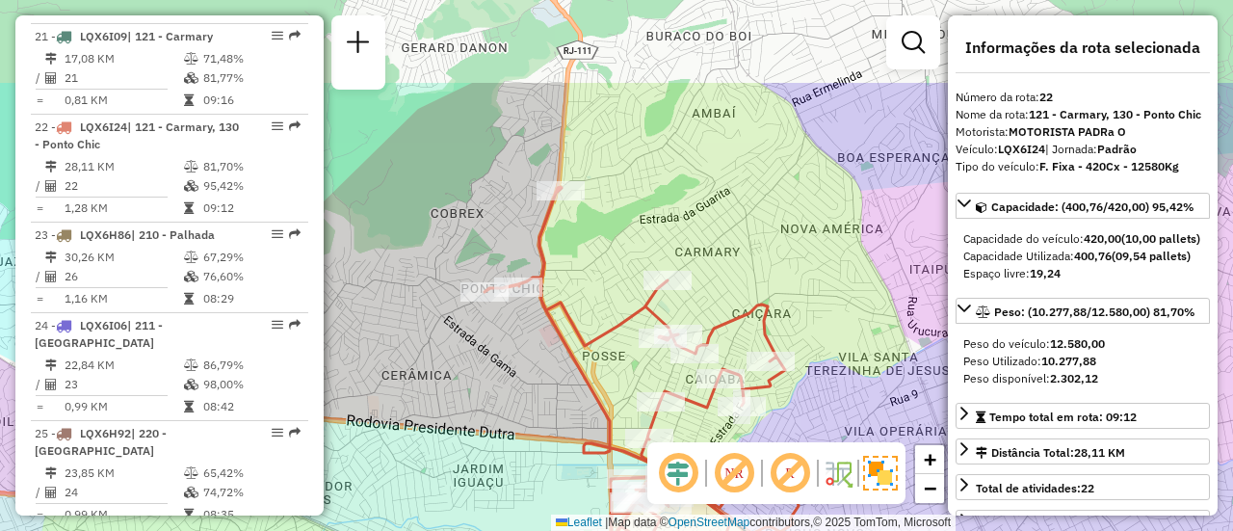
drag, startPoint x: 488, startPoint y: 314, endPoint x: 476, endPoint y: 450, distance: 136.4
click at [476, 450] on div "Janela de atendimento Grade de atendimento Capacidade Transportadoras Veículos …" at bounding box center [616, 265] width 1233 height 531
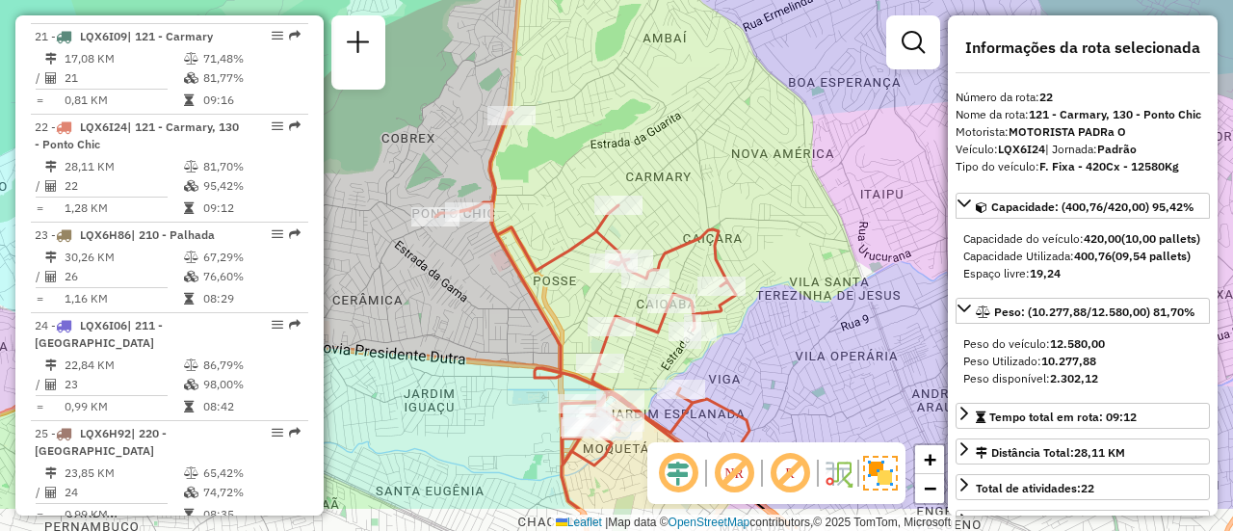
drag, startPoint x: 562, startPoint y: 227, endPoint x: 515, endPoint y: 154, distance: 87.1
click at [515, 154] on div "Janela de atendimento Grade de atendimento Capacidade Transportadoras Veículos …" at bounding box center [616, 265] width 1233 height 531
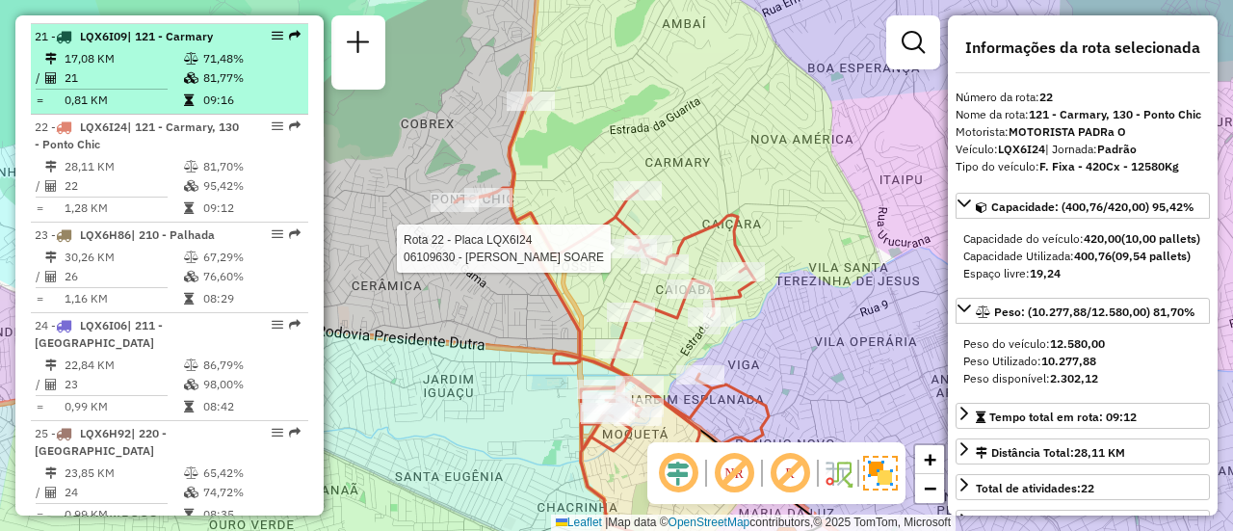
click at [170, 68] on td "17,08 KM" at bounding box center [123, 58] width 119 height 19
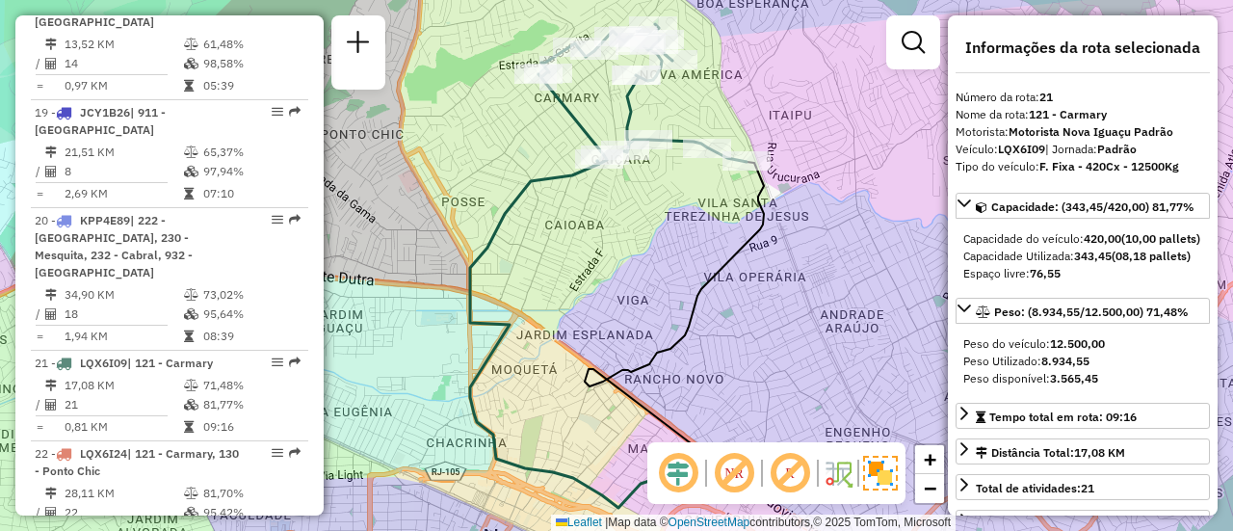
scroll to position [2430, 0]
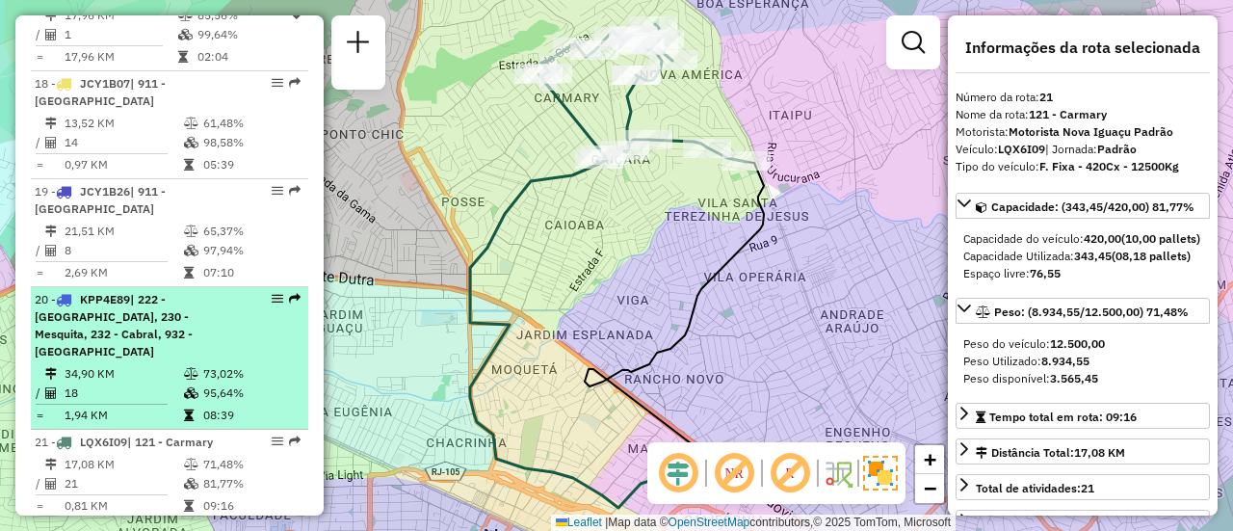
click at [233, 403] on td "95,64%" at bounding box center [250, 393] width 97 height 19
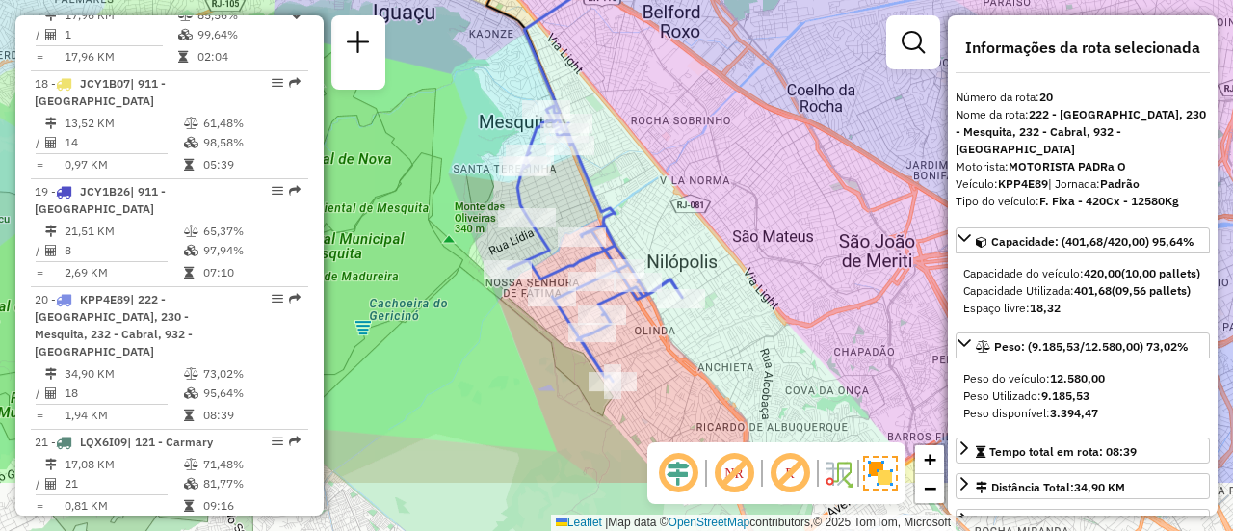
drag, startPoint x: 488, startPoint y: 305, endPoint x: 461, endPoint y: 220, distance: 89.9
click at [461, 220] on div "Janela de atendimento Grade de atendimento Capacidade Transportadoras Veículos …" at bounding box center [616, 265] width 1233 height 531
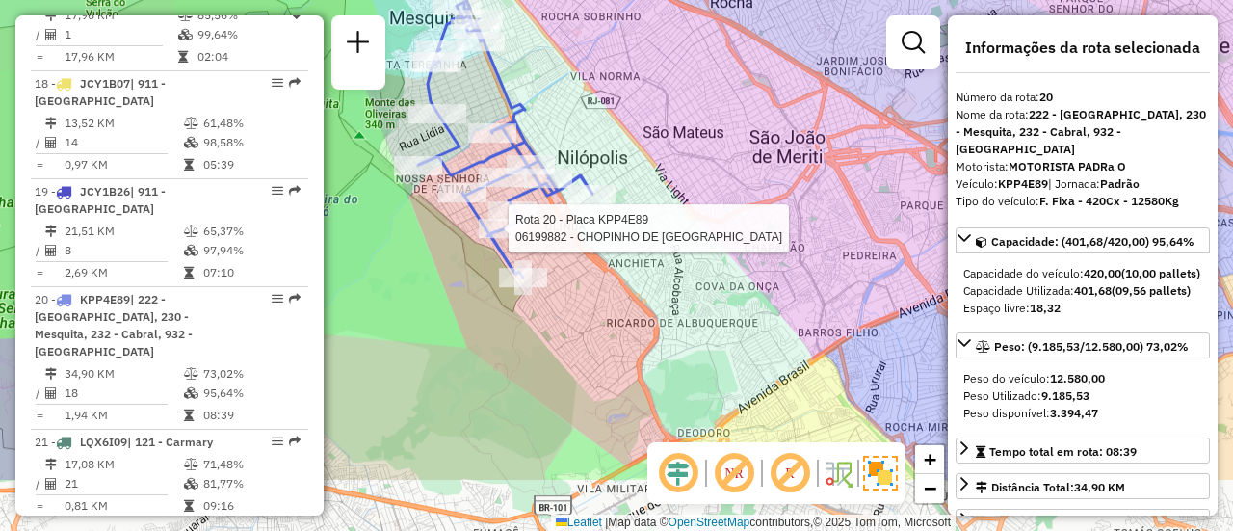
click at [525, 237] on div at bounding box center [503, 228] width 48 height 19
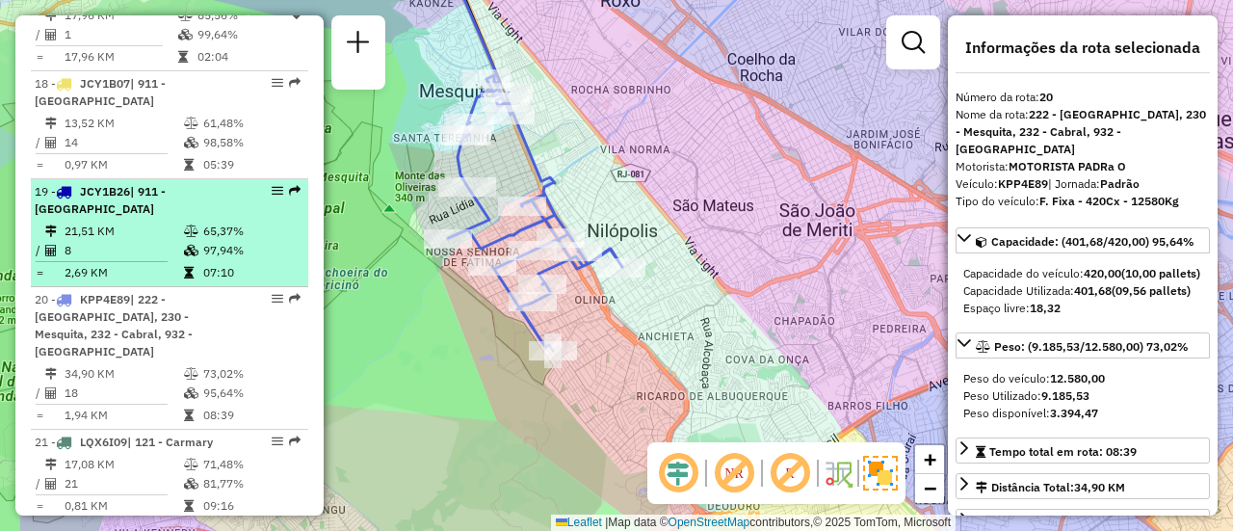
click at [243, 241] on td "65,37%" at bounding box center [250, 231] width 97 height 19
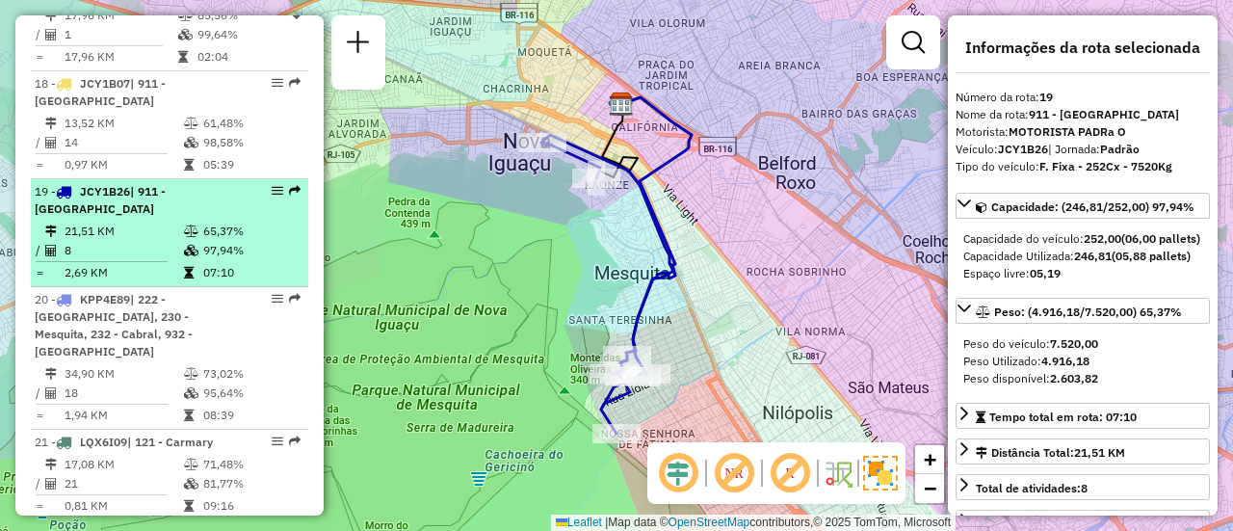
click at [200, 263] on li "19 - JCY1B26 | 911 - Bairro da Luz 21,51 KM 65,37% / 8 97,94% = 2,69 KM 07:10" at bounding box center [170, 233] width 278 height 108
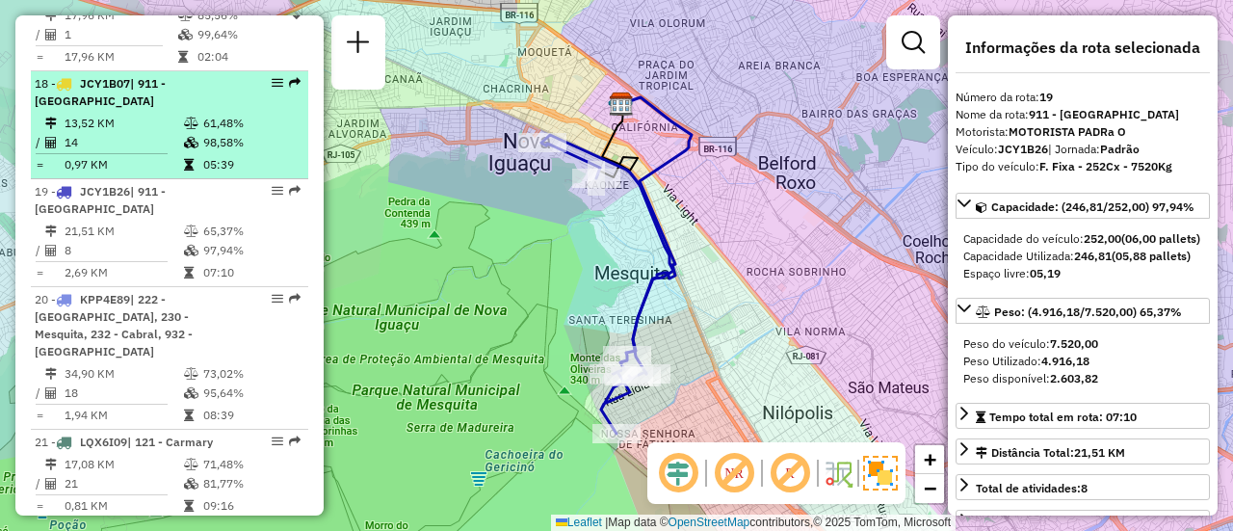
click at [202, 133] on td "61,48%" at bounding box center [250, 123] width 97 height 19
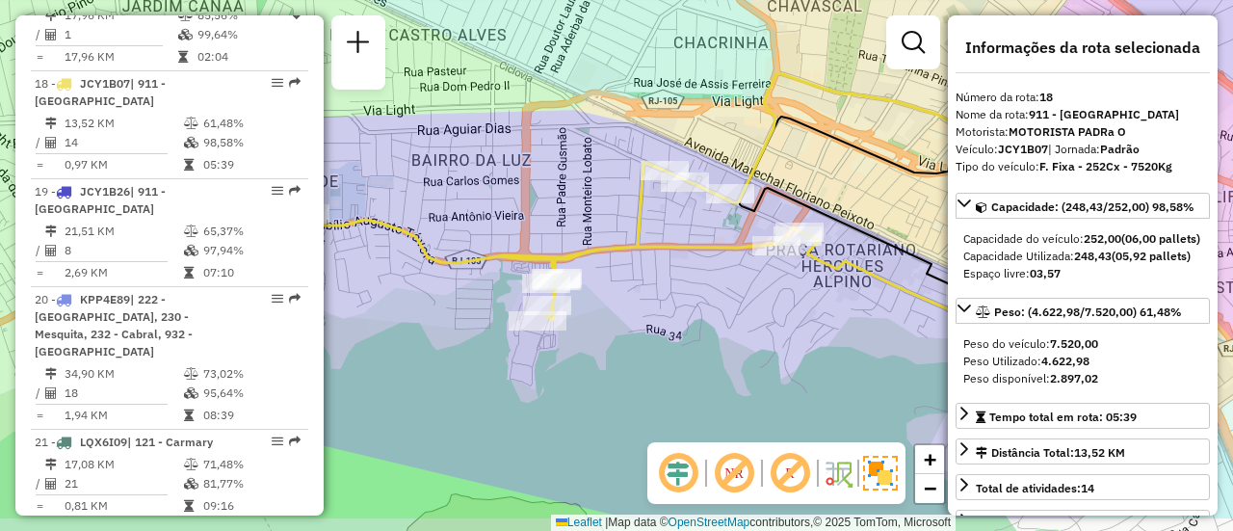
drag, startPoint x: 549, startPoint y: 323, endPoint x: 661, endPoint y: 260, distance: 128.1
click at [661, 260] on icon at bounding box center [651, 245] width 692 height 164
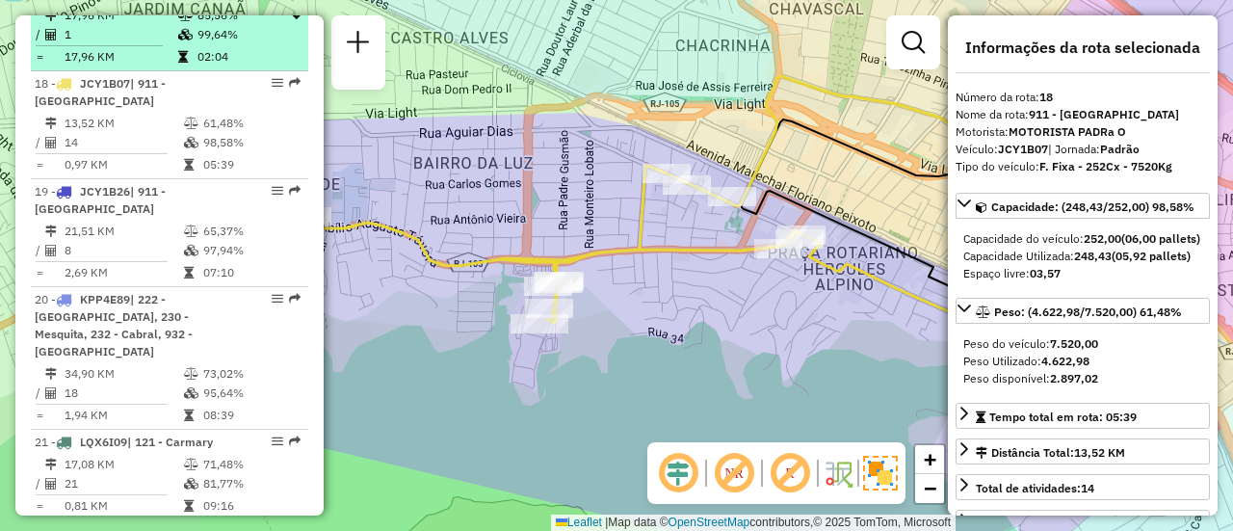
click at [220, 44] on td "99,64%" at bounding box center [243, 34] width 93 height 19
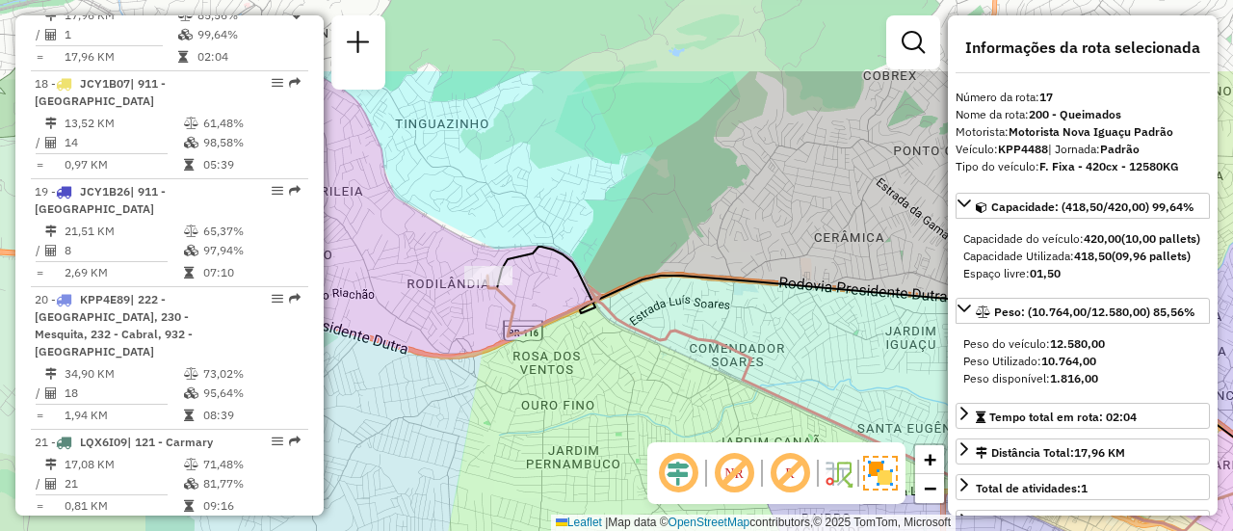
drag, startPoint x: 656, startPoint y: 235, endPoint x: 925, endPoint y: 359, distance: 296.2
click at [925, 359] on div "Janela de atendimento Grade de atendimento Capacidade Transportadoras Veículos …" at bounding box center [616, 265] width 1233 height 531
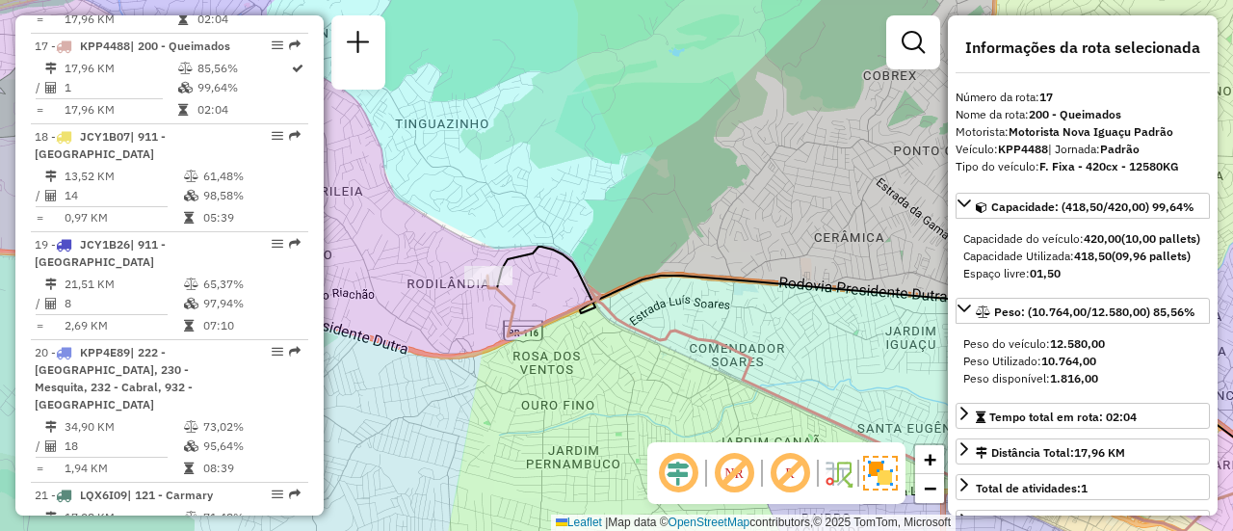
scroll to position [2372, 0]
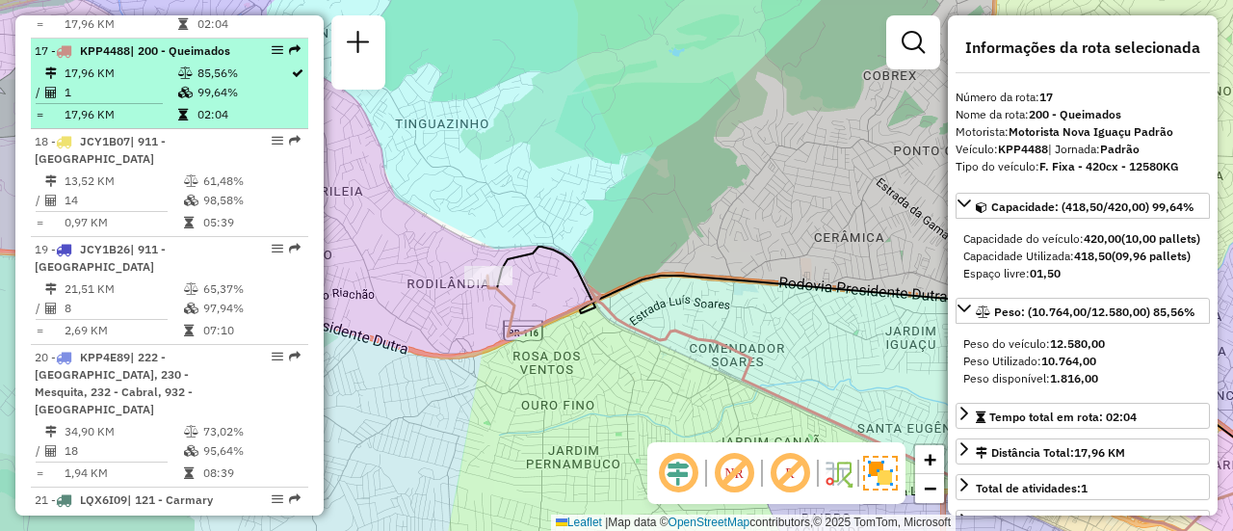
click at [216, 60] on div "17 - KPP4488 | 200 - Queimados" at bounding box center [137, 50] width 204 height 17
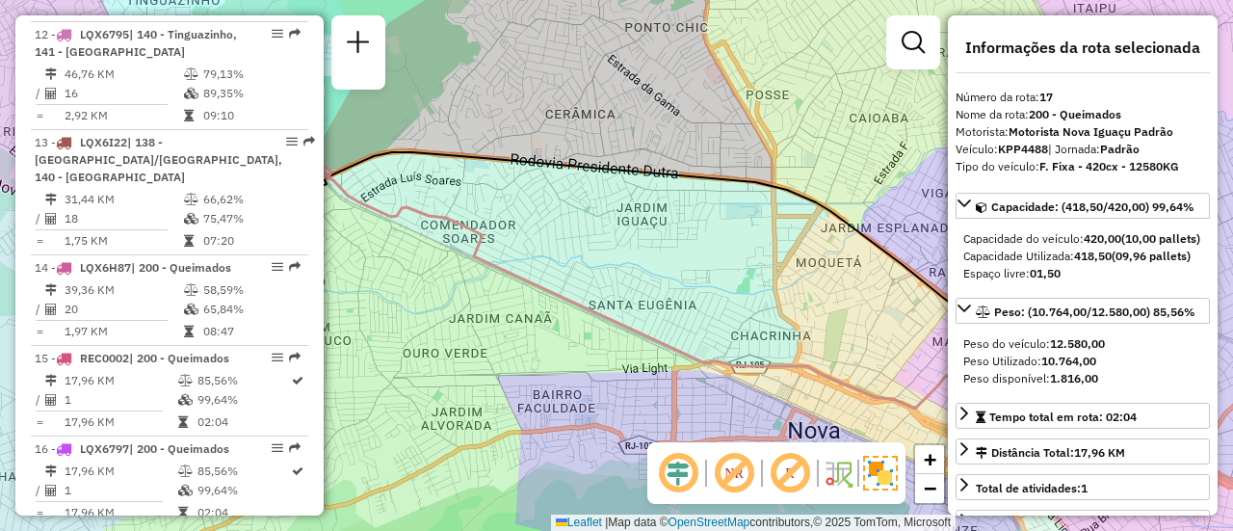
scroll to position [1869, 0]
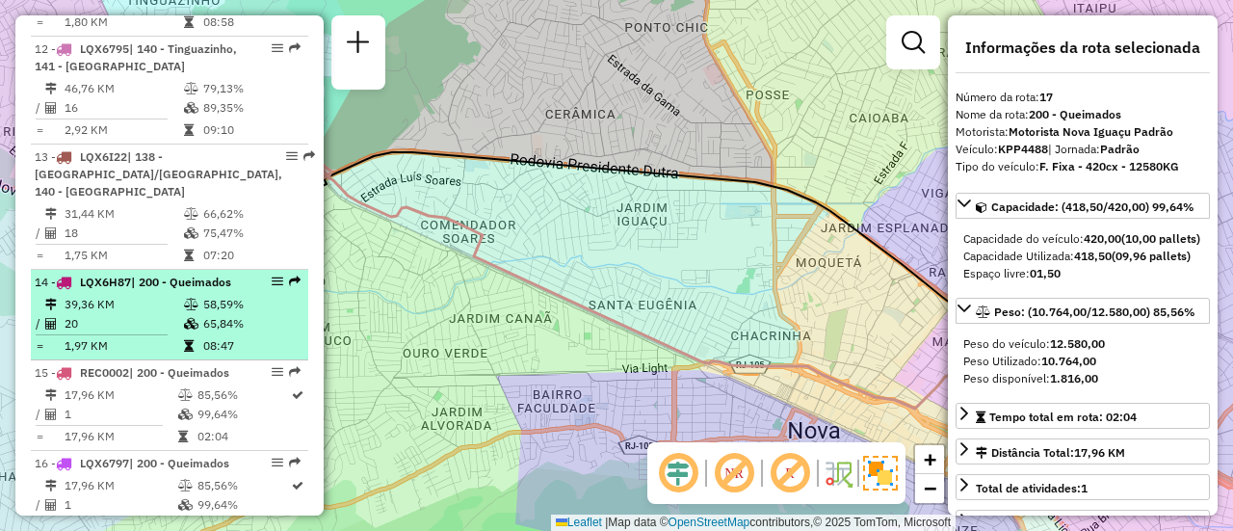
click at [235, 333] on td "65,84%" at bounding box center [250, 323] width 97 height 19
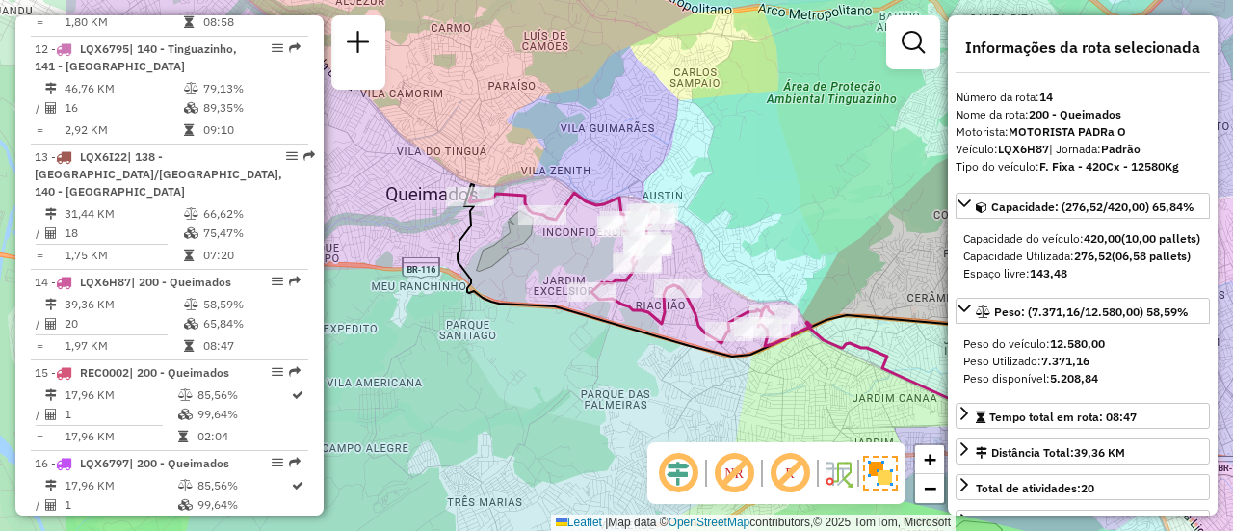
drag, startPoint x: 497, startPoint y: 287, endPoint x: 646, endPoint y: 320, distance: 152.0
click at [646, 320] on icon at bounding box center [621, 268] width 305 height 150
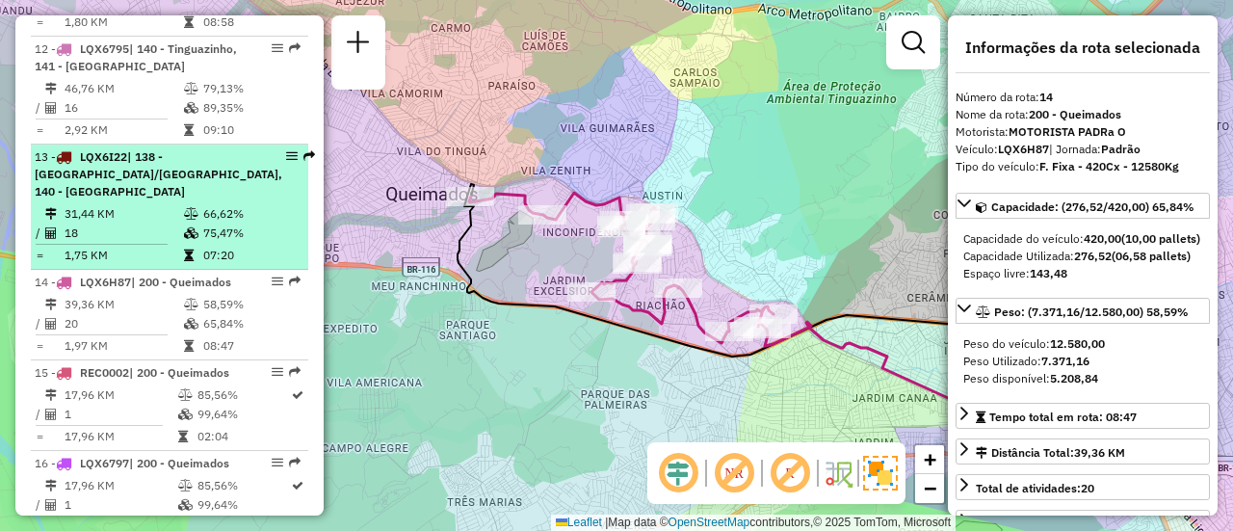
click at [184, 166] on div "13 - LQX6I22 | 138 - Austin/Tinguazinho, 140 - Tinguazinho" at bounding box center [159, 174] width 248 height 52
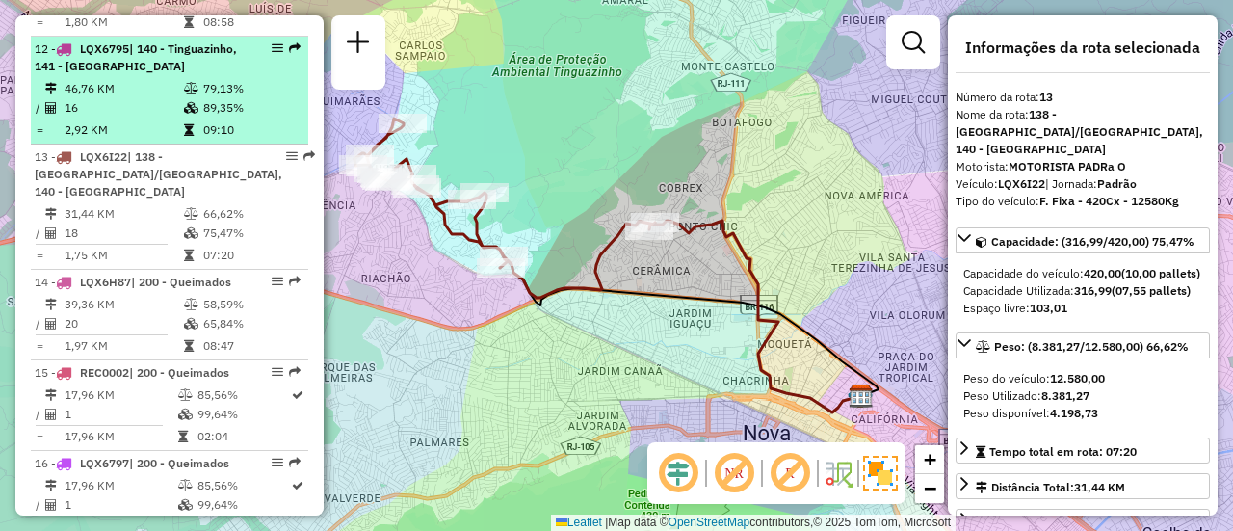
click at [197, 114] on table "46,76 KM 79,13% / 16 89,35% = 2,92 KM 09:10" at bounding box center [170, 109] width 270 height 61
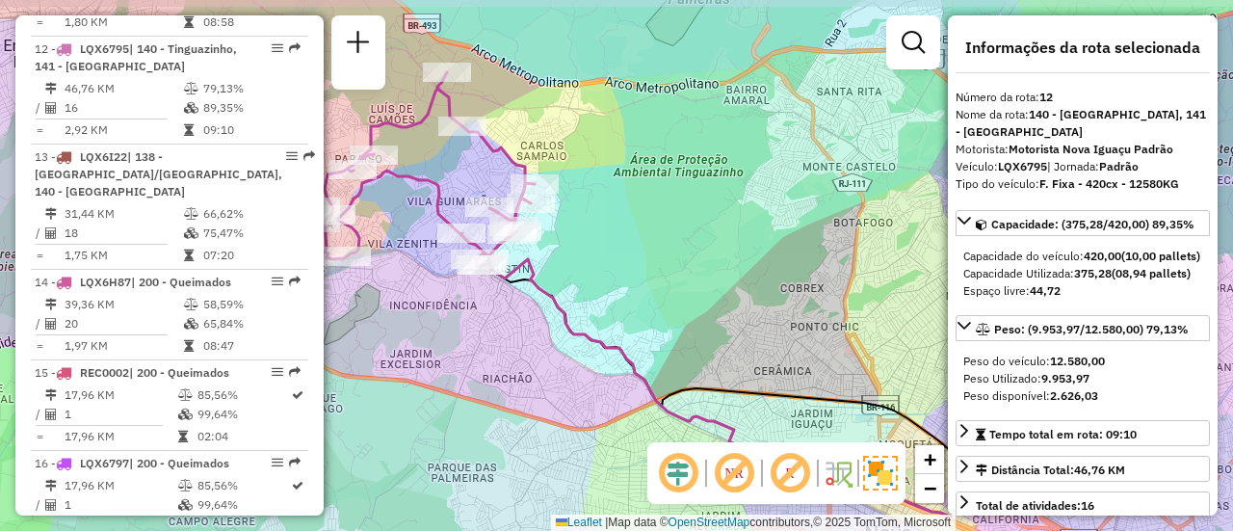
drag, startPoint x: 480, startPoint y: 221, endPoint x: 530, endPoint y: 254, distance: 60.4
click at [530, 254] on icon at bounding box center [729, 384] width 507 height 263
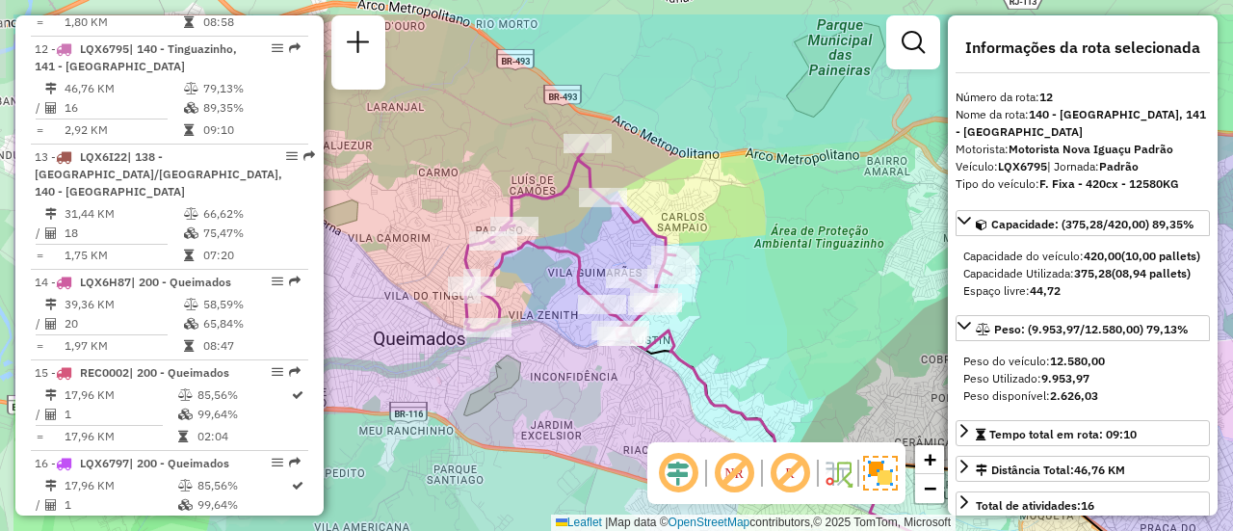
drag, startPoint x: 564, startPoint y: 270, endPoint x: 676, endPoint y: 325, distance: 125.4
click at [676, 325] on icon at bounding box center [870, 456] width 507 height 263
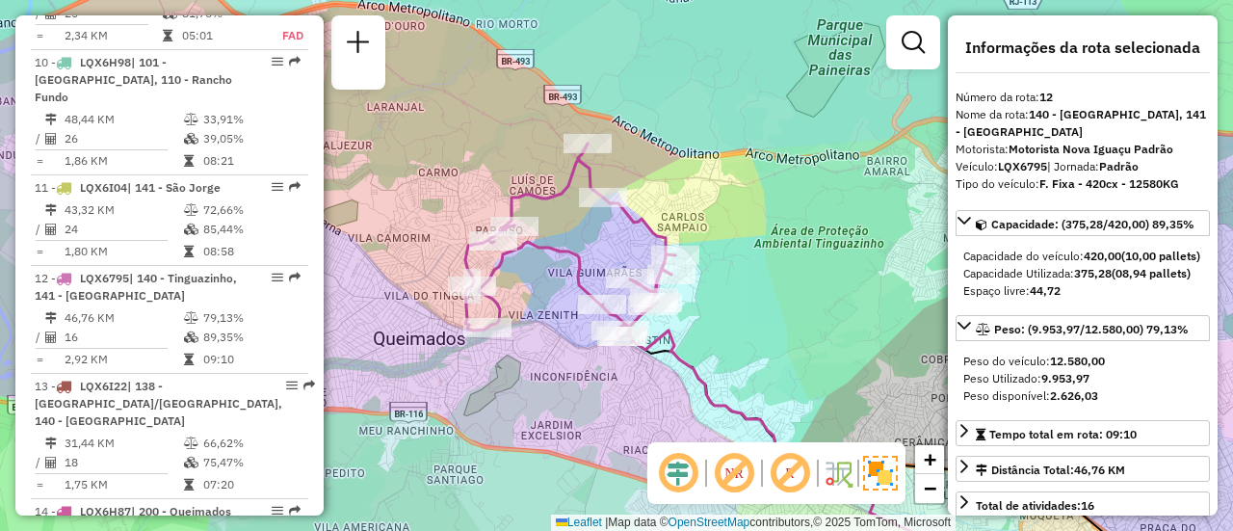
scroll to position [1630, 0]
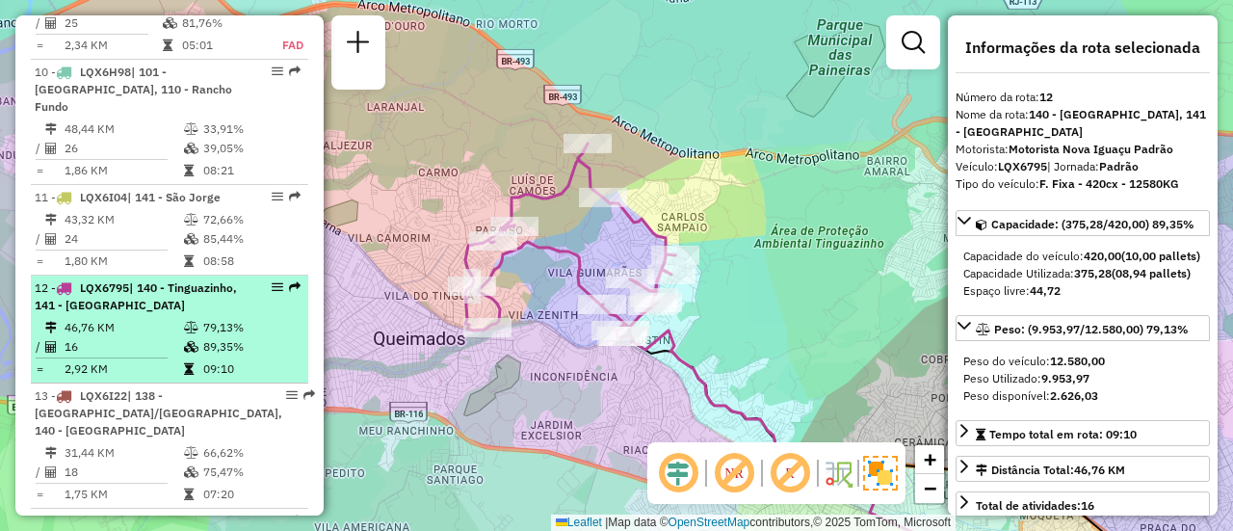
click at [270, 302] on div "12 - LQX6795 | 140 - Tinguazinho, 141 - São Jorge" at bounding box center [170, 296] width 270 height 35
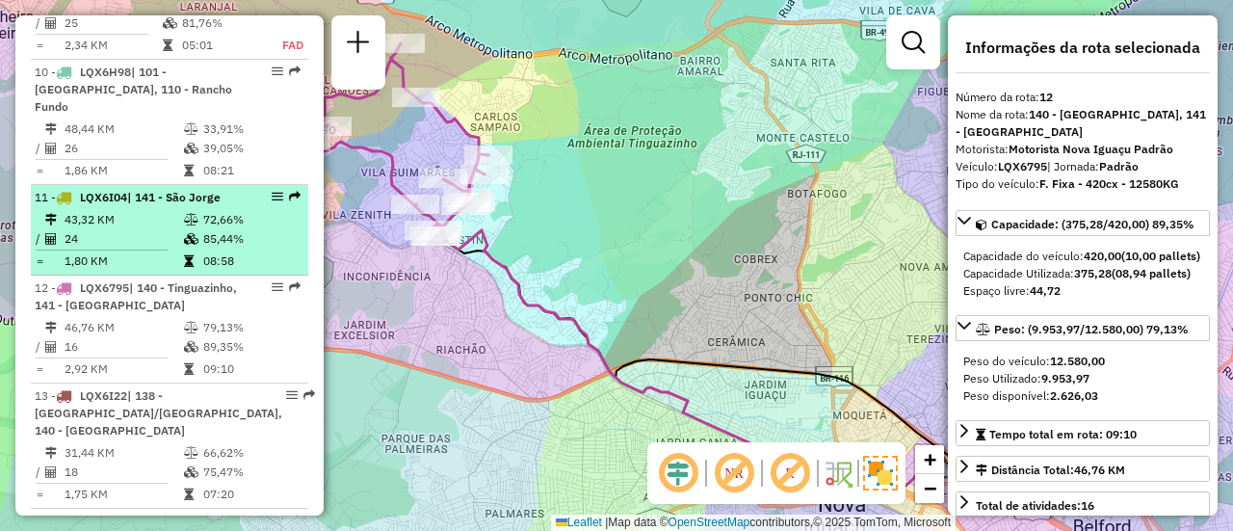
click at [231, 203] on li "11 - LQX6I04 | 141 - São Jorge 43,32 KM 72,66% / 24 85,44% = 1,80 KM 08:58" at bounding box center [170, 230] width 278 height 91
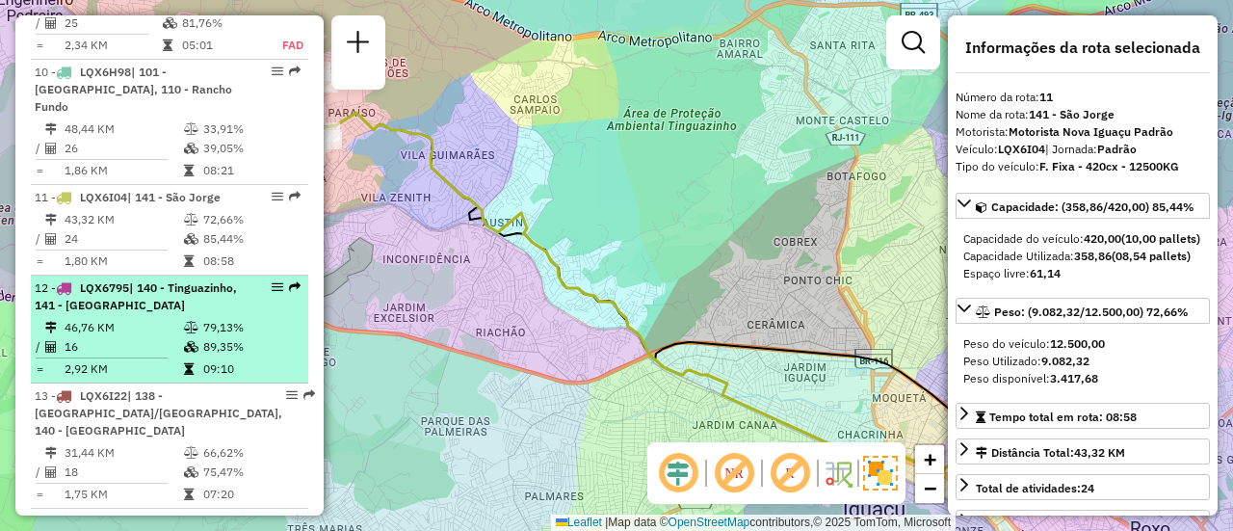
click at [237, 337] on td "89,35%" at bounding box center [250, 346] width 97 height 19
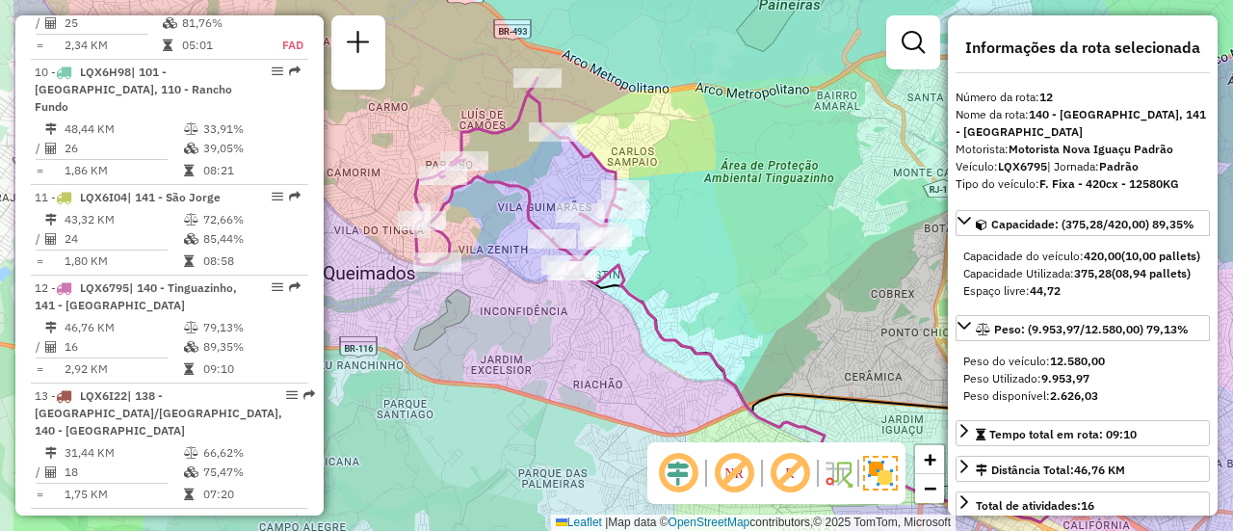
drag, startPoint x: 457, startPoint y: 269, endPoint x: 582, endPoint y: 303, distance: 129.7
click at [582, 303] on div "Janela de atendimento Grade de atendimento Capacidade Transportadoras Veículos …" at bounding box center [616, 265] width 1233 height 531
click at [935, 461] on span "+" at bounding box center [930, 459] width 13 height 24
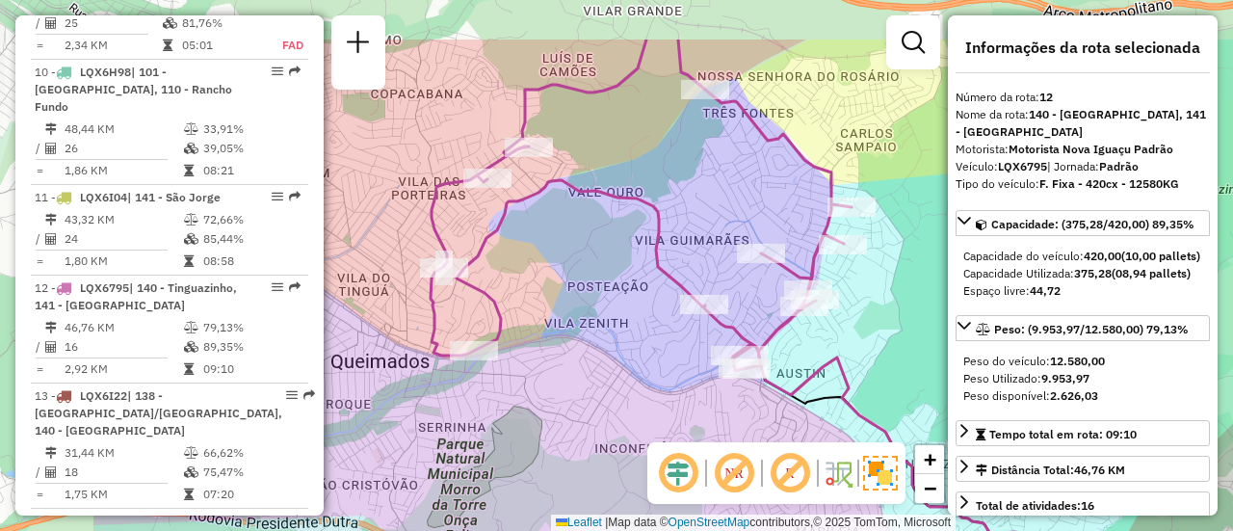
drag, startPoint x: 697, startPoint y: 315, endPoint x: 914, endPoint y: 411, distance: 237.8
click at [914, 411] on div "Janela de atendimento Grade de atendimento Capacidade Transportadoras Veículos …" at bounding box center [616, 265] width 1233 height 531
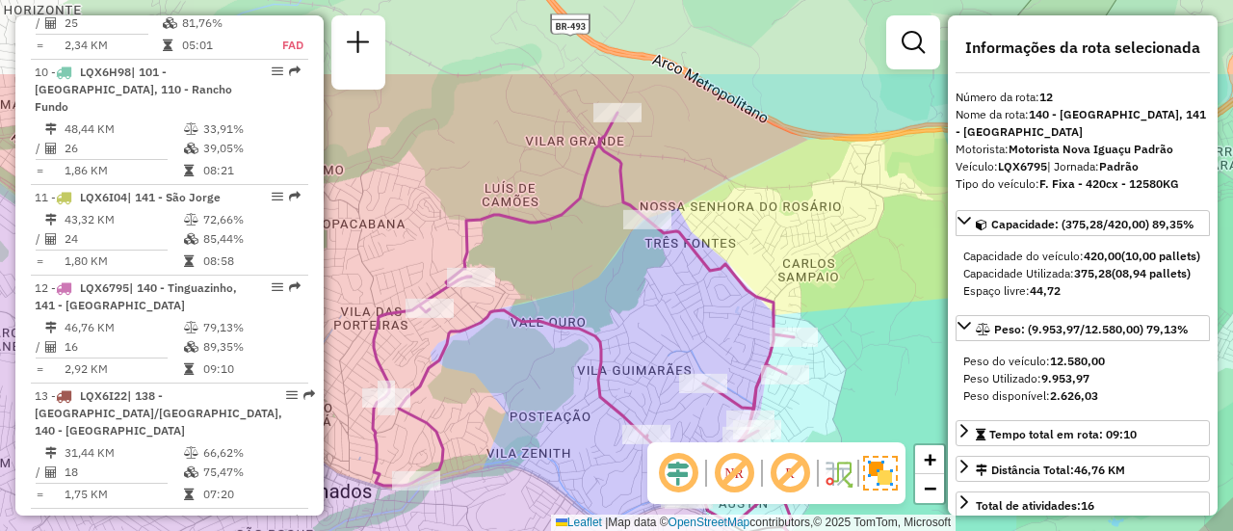
drag, startPoint x: 779, startPoint y: 276, endPoint x: 723, endPoint y: 404, distance: 139.8
click at [723, 404] on icon at bounding box center [583, 307] width 421 height 388
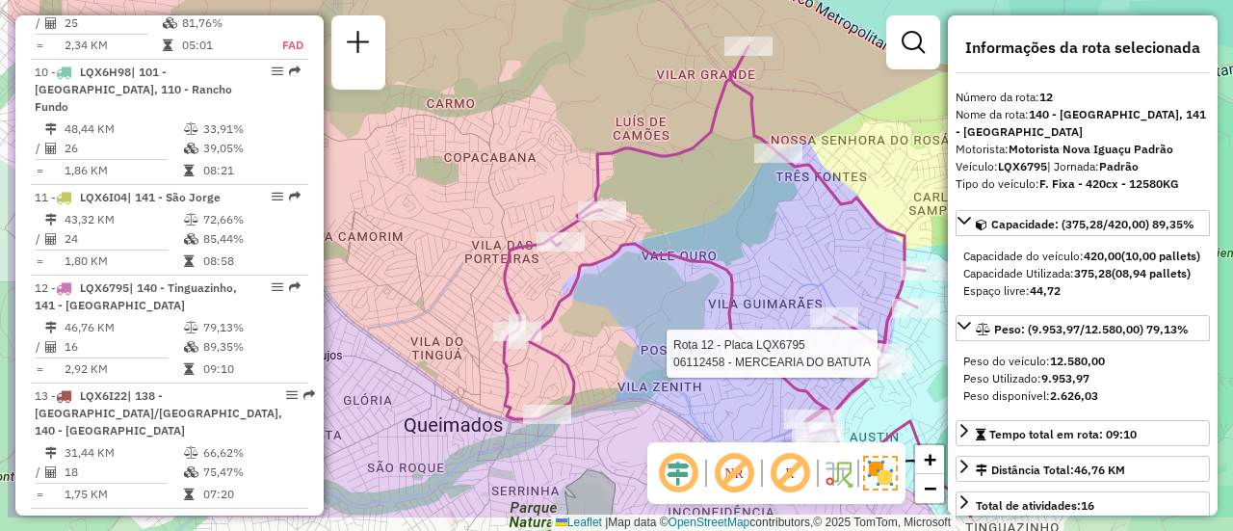
drag, startPoint x: 723, startPoint y: 404, endPoint x: 850, endPoint y: 296, distance: 166.8
click at [850, 296] on icon at bounding box center [714, 240] width 421 height 388
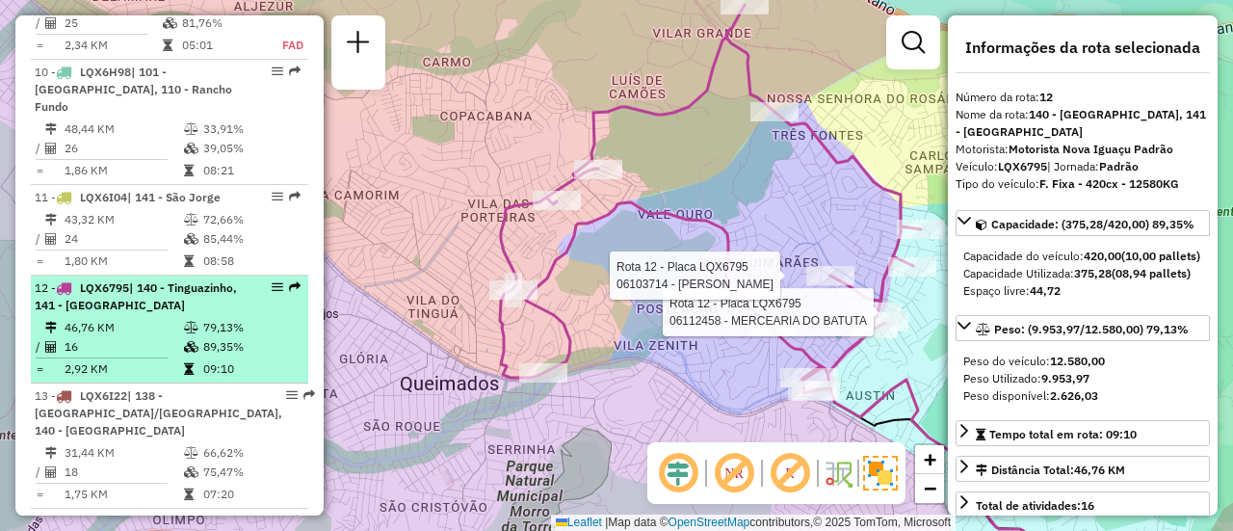
click at [239, 318] on td "79,13%" at bounding box center [250, 327] width 97 height 19
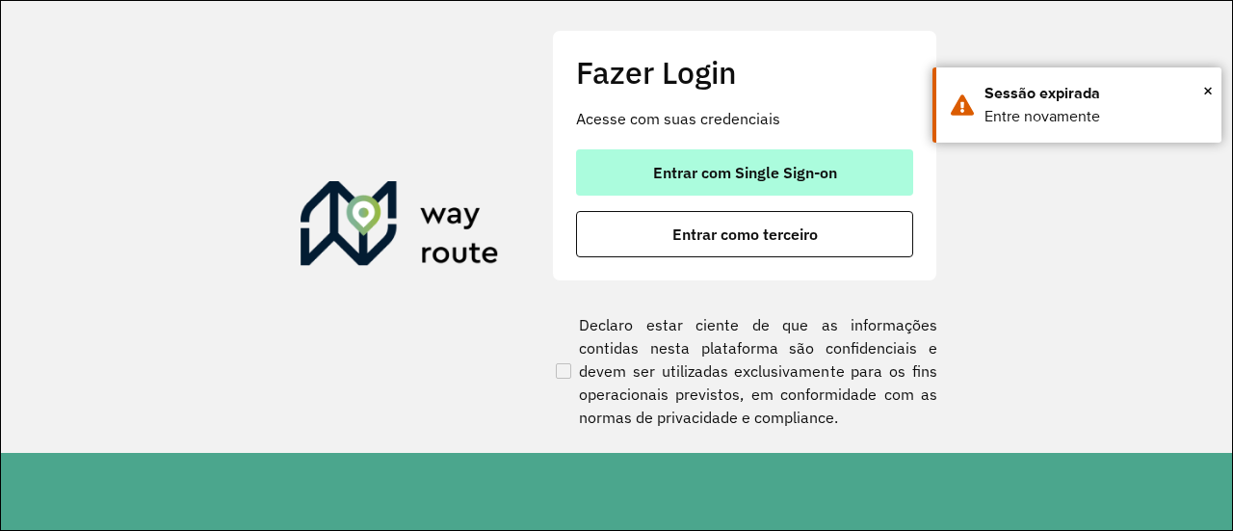
click at [742, 155] on button "Entrar com Single Sign-on" at bounding box center [744, 172] width 337 height 46
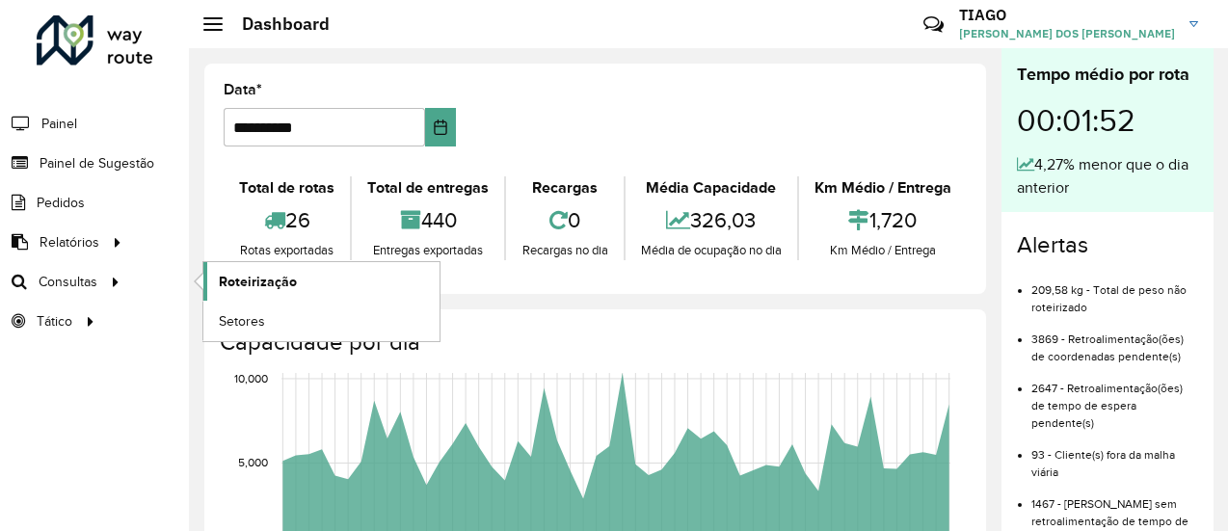
click at [229, 280] on span "Roteirização" at bounding box center [258, 282] width 78 height 20
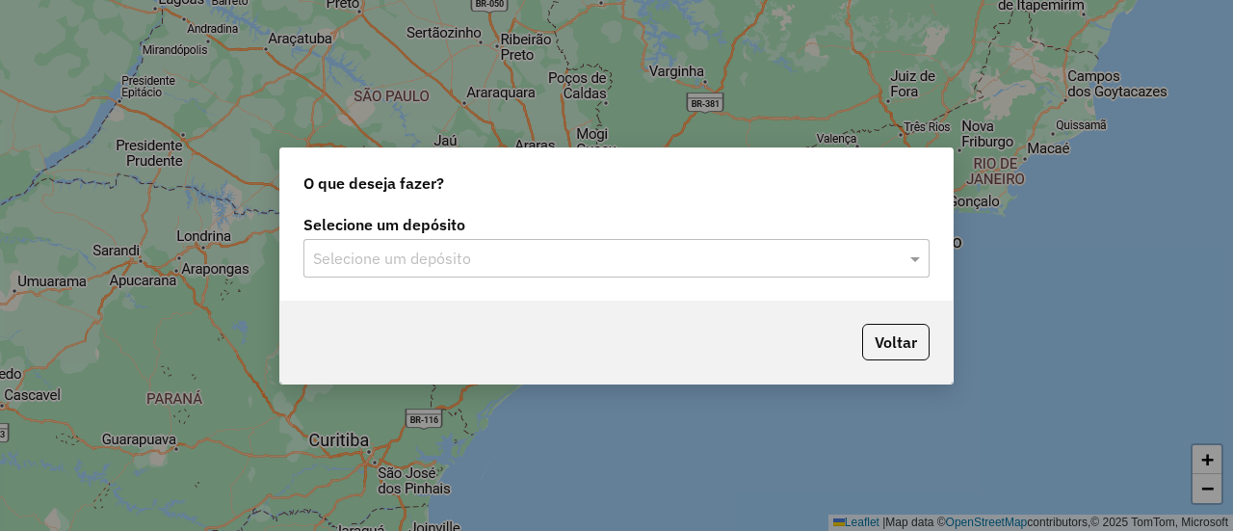
click at [498, 269] on input "text" at bounding box center [597, 259] width 569 height 23
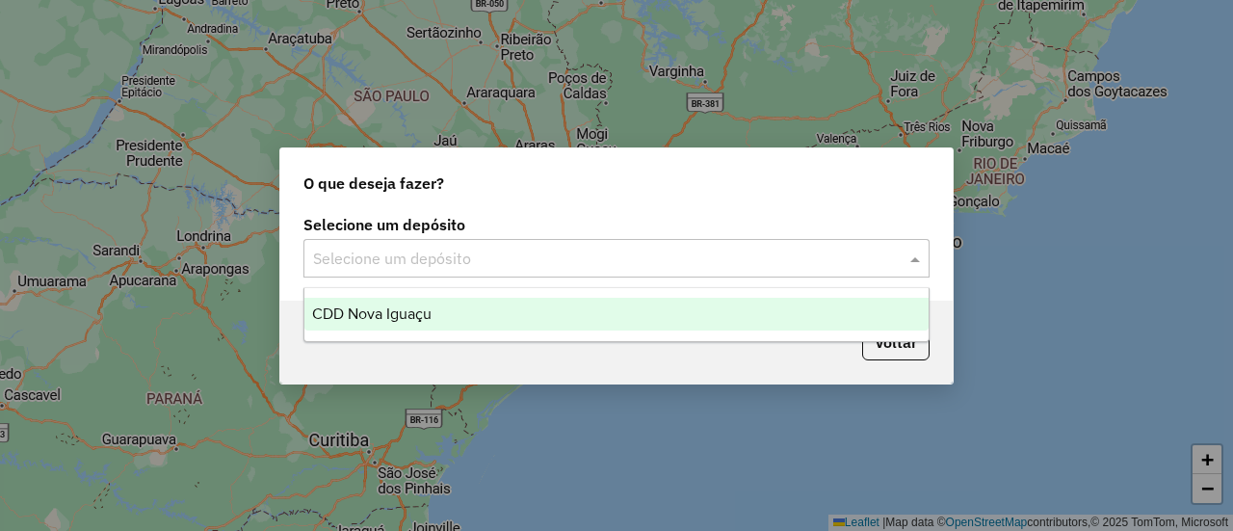
click at [480, 325] on div "CDD Nova Iguaçu" at bounding box center [616, 314] width 623 height 33
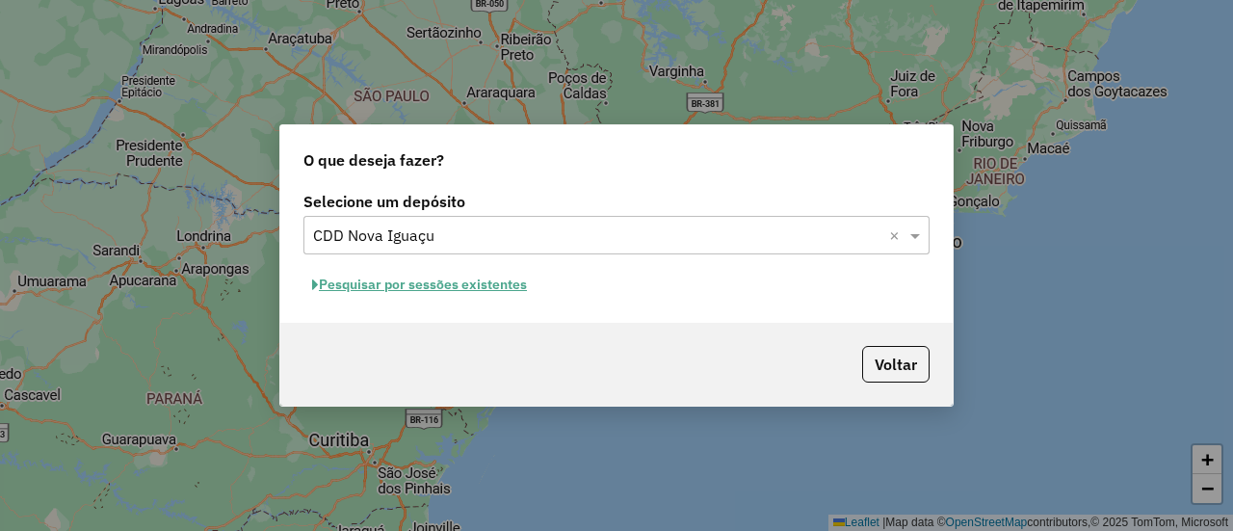
click at [528, 291] on button "Pesquisar por sessões existentes" at bounding box center [420, 285] width 232 height 30
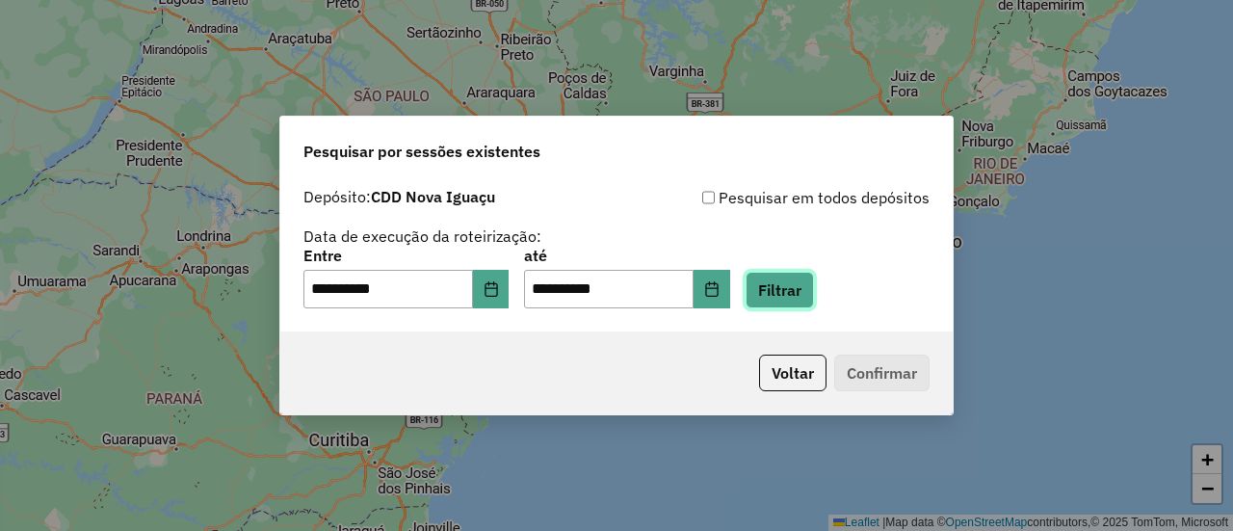
click at [796, 294] on button "Filtrar" at bounding box center [780, 290] width 68 height 37
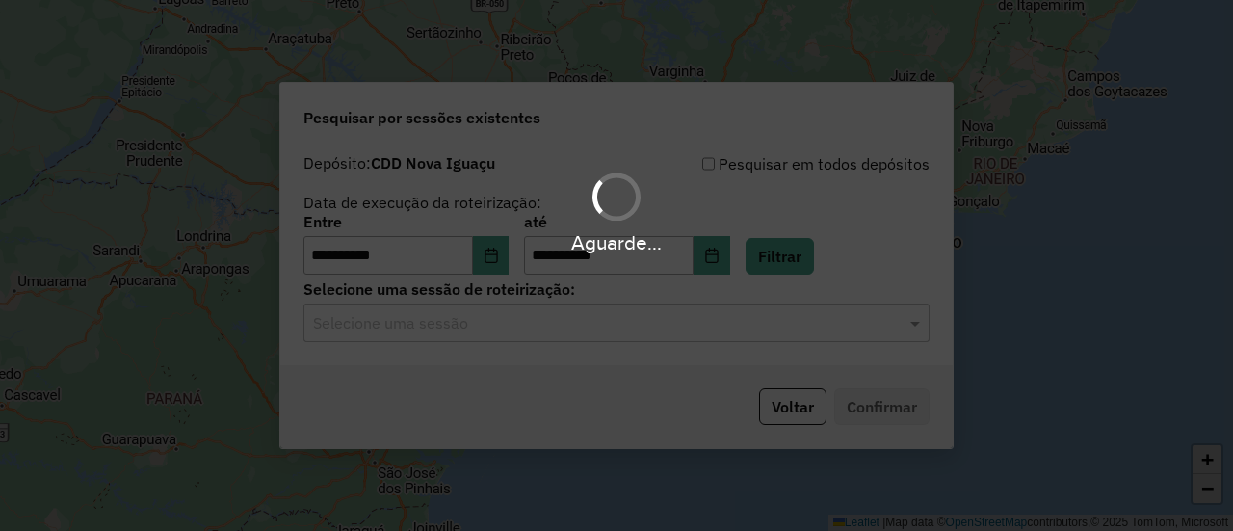
click at [722, 343] on div "Aguarde..." at bounding box center [616, 265] width 1233 height 531
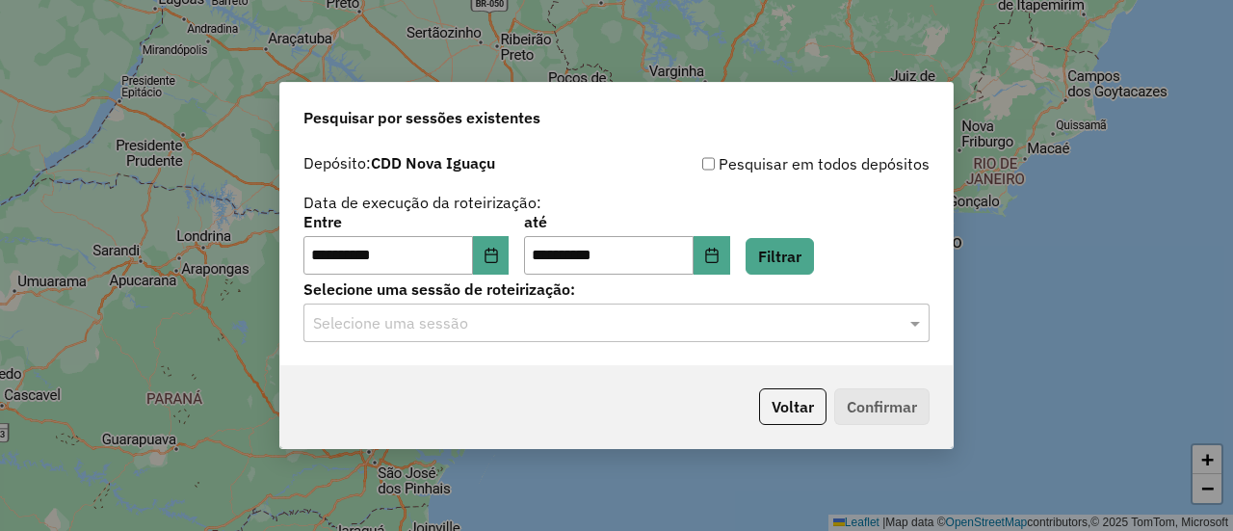
click at [719, 332] on input "text" at bounding box center [597, 323] width 569 height 23
click at [719, 331] on input "text" at bounding box center [597, 323] width 569 height 23
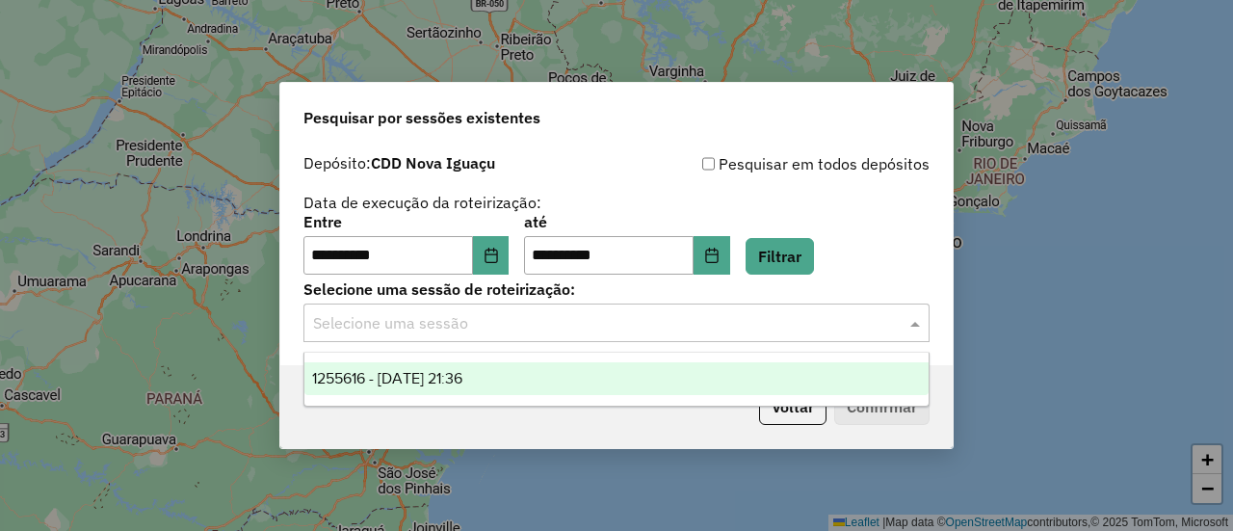
click at [715, 376] on div "1255616 - 29/08/2025 21:36" at bounding box center [616, 378] width 623 height 33
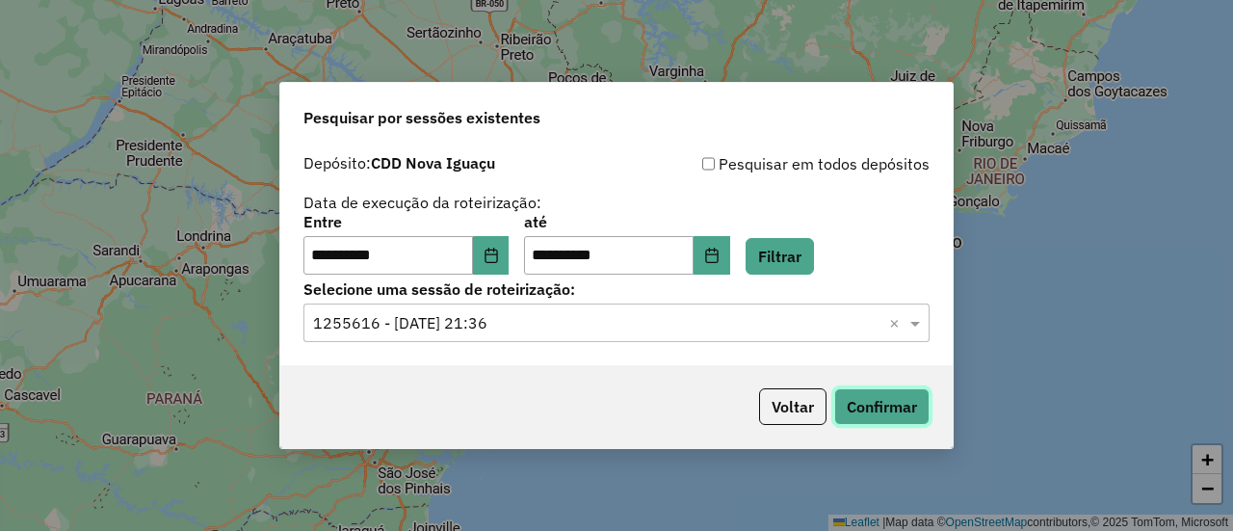
click at [881, 390] on button "Confirmar" at bounding box center [881, 406] width 95 height 37
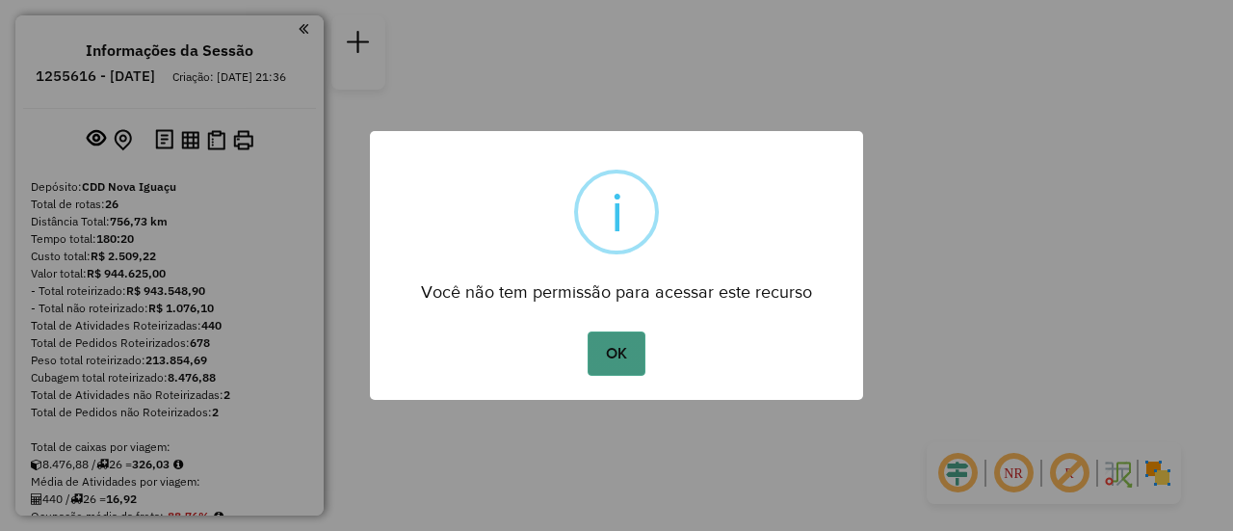
click at [623, 354] on button "OK" at bounding box center [616, 353] width 57 height 44
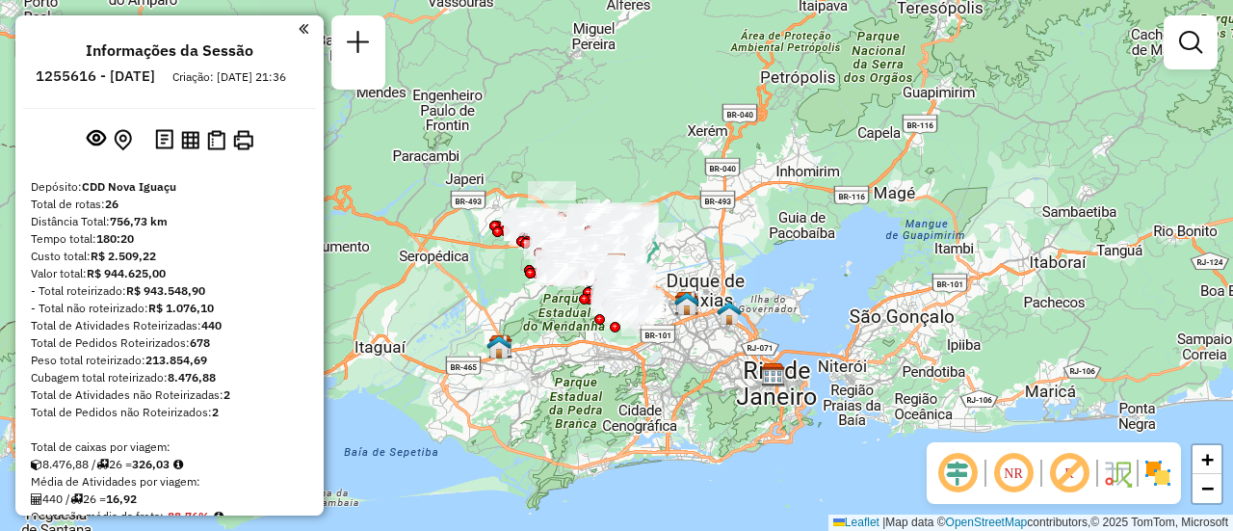
click at [1167, 492] on div "NR R" at bounding box center [1054, 473] width 254 height 62
click at [1156, 463] on img at bounding box center [1158, 473] width 31 height 31
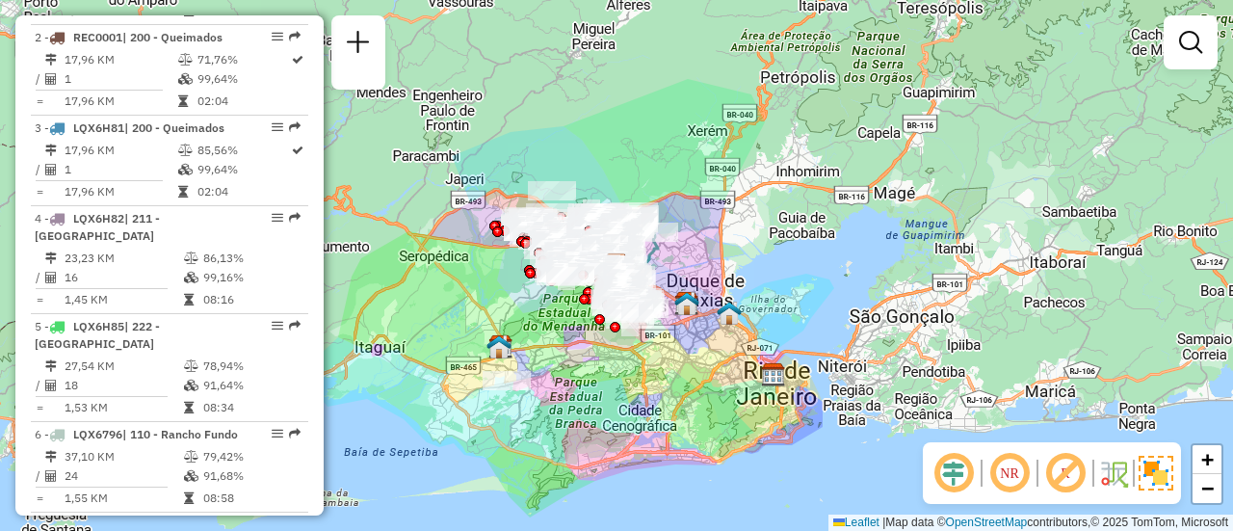
scroll to position [883, 0]
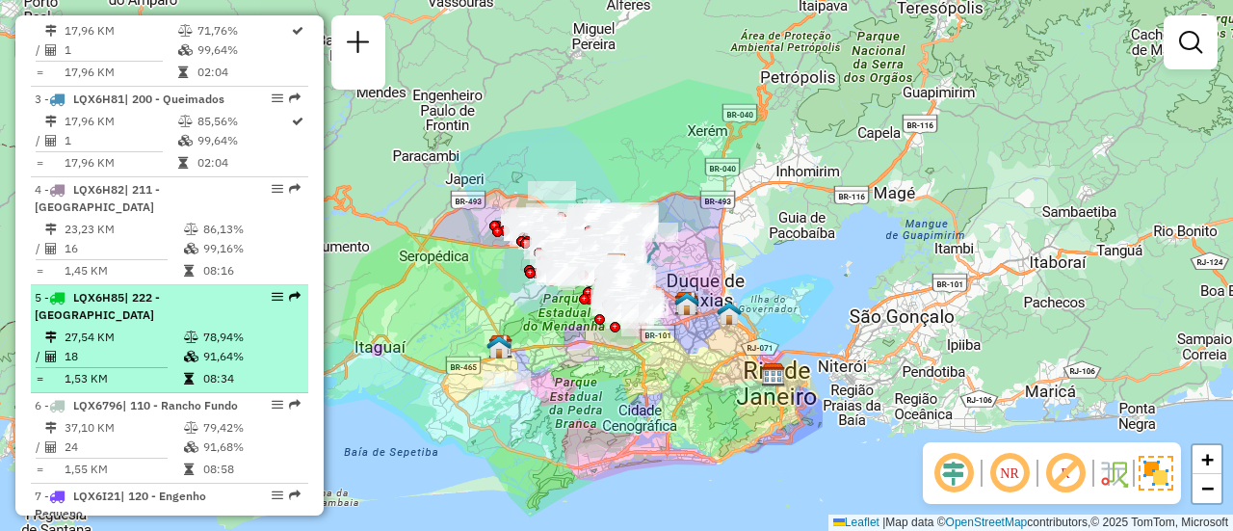
click at [145, 338] on li "5 - LQX6H85 | 222 - Nova Cidade 27,54 KM 78,94% / 18 91,64% = 1,53 KM 08:34" at bounding box center [170, 339] width 278 height 108
select select "**********"
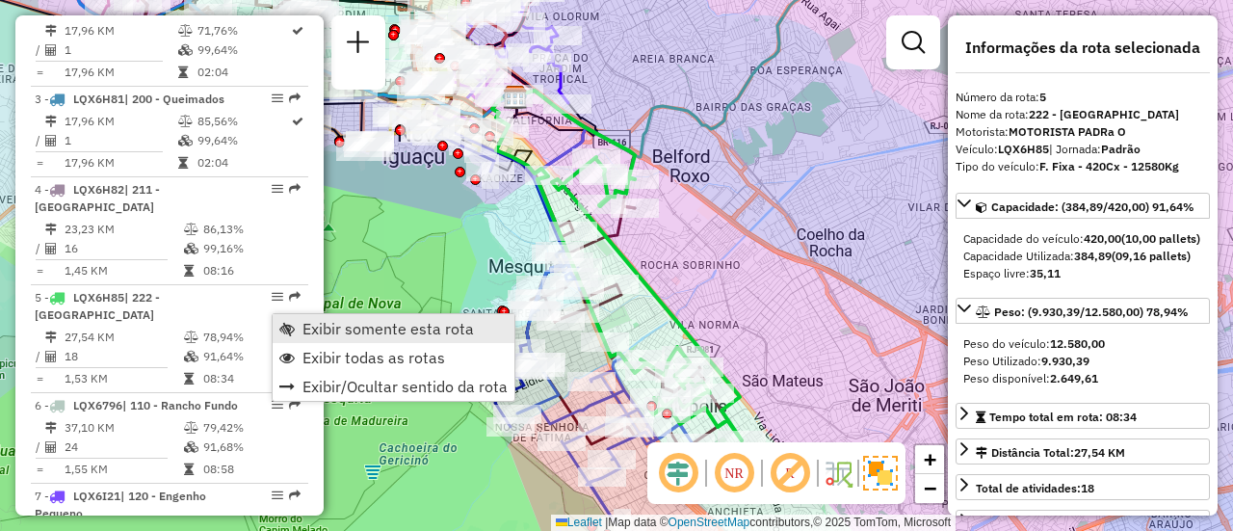
click at [298, 327] on link "Exibir somente esta rota" at bounding box center [394, 328] width 242 height 29
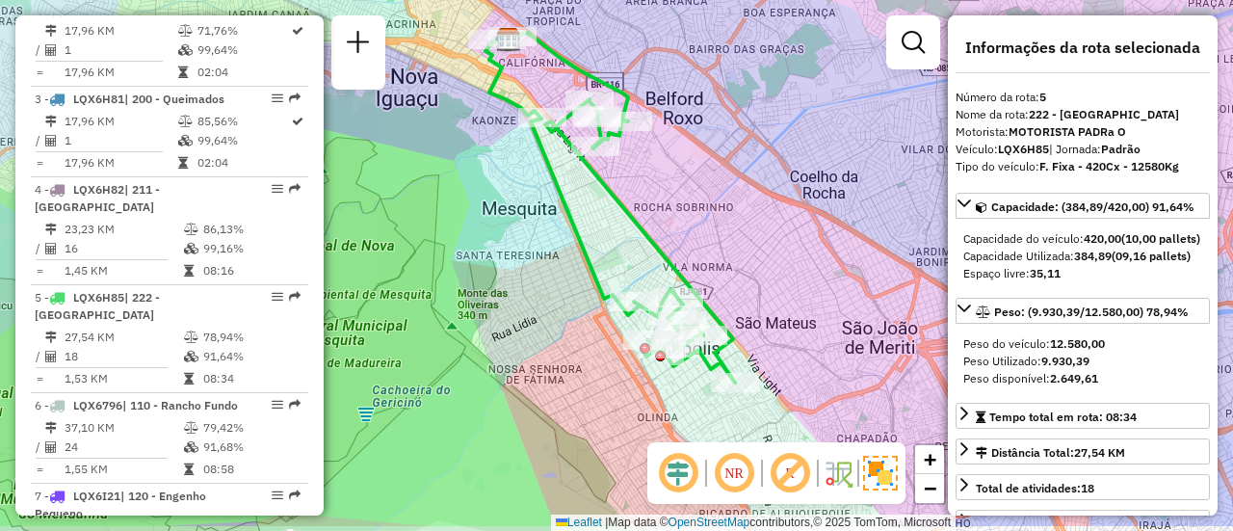
drag, startPoint x: 545, startPoint y: 350, endPoint x: 540, endPoint y: 292, distance: 58.1
click at [540, 292] on div "Janela de atendimento Grade de atendimento Capacidade Transportadoras Veículos …" at bounding box center [616, 265] width 1233 height 531
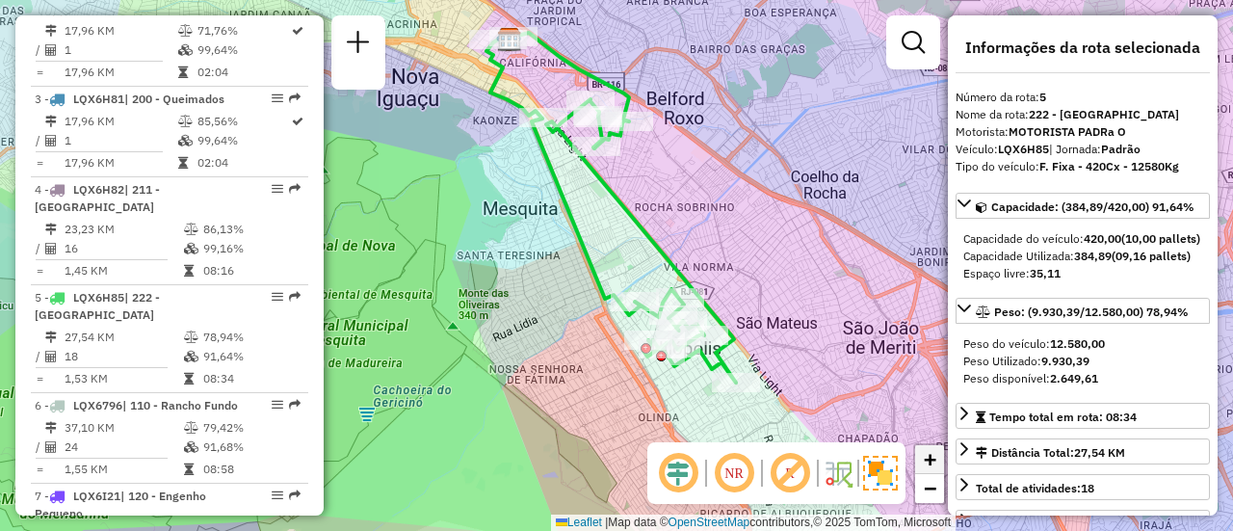
click at [931, 467] on span "+" at bounding box center [930, 459] width 13 height 24
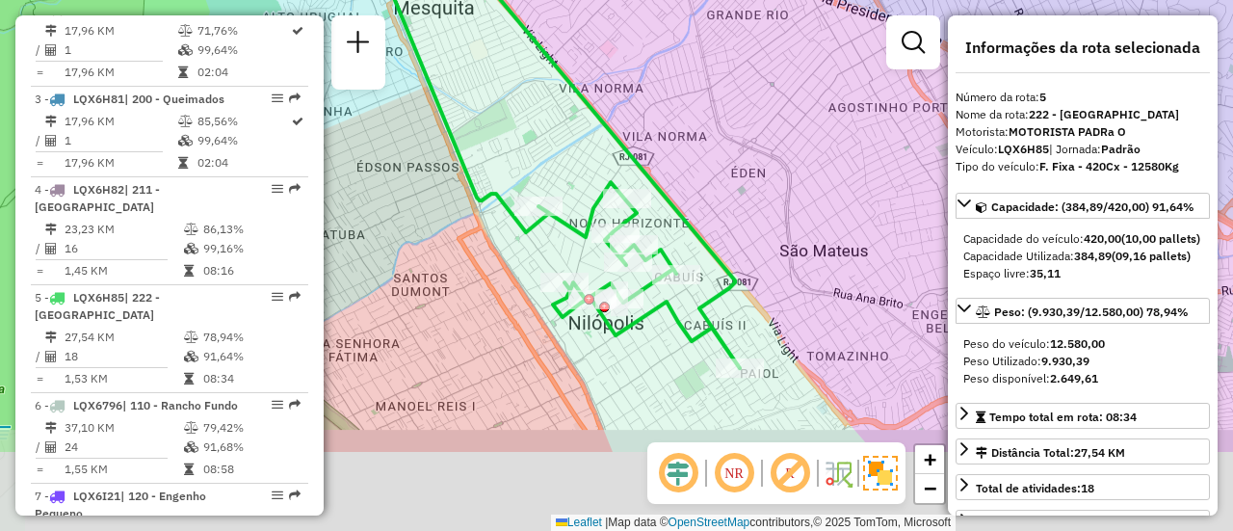
drag, startPoint x: 790, startPoint y: 342, endPoint x: 667, endPoint y: 206, distance: 183.5
click at [667, 206] on icon at bounding box center [522, 91] width 435 height 553
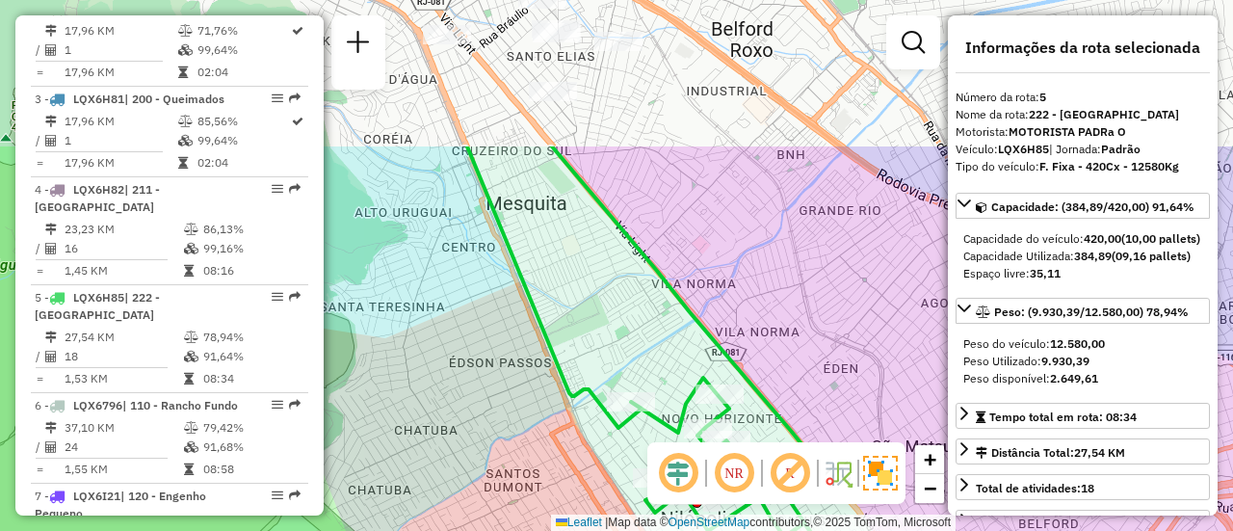
drag, startPoint x: 667, startPoint y: 206, endPoint x: 767, endPoint y: 407, distance: 224.1
click at [767, 407] on icon at bounding box center [649, 354] width 365 height 417
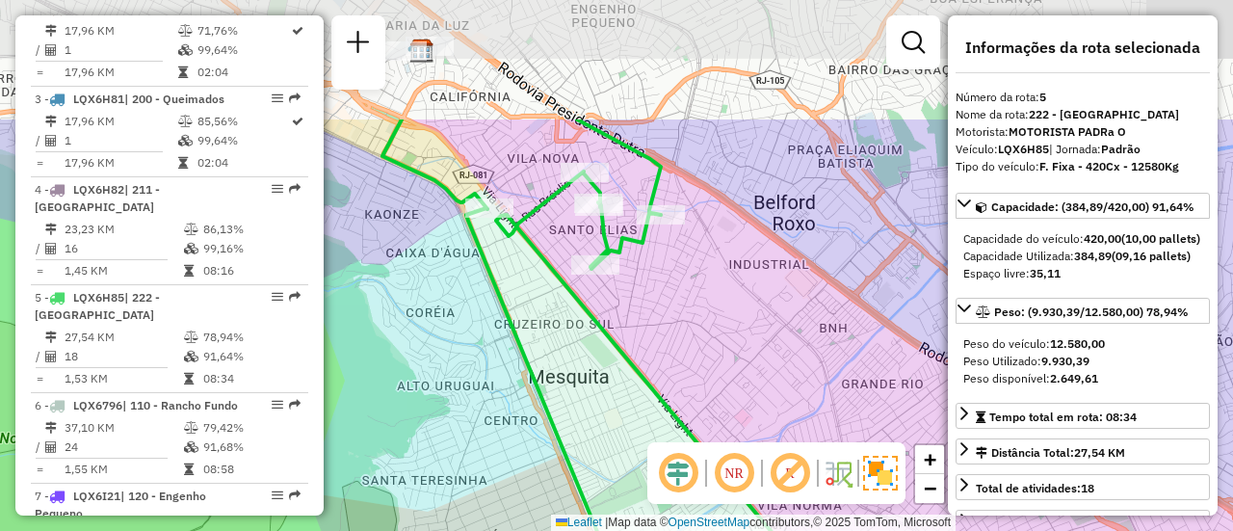
drag, startPoint x: 637, startPoint y: 238, endPoint x: 671, endPoint y: 361, distance: 127.9
click at [671, 361] on div "Janela de atendimento Grade de atendimento Capacidade Transportadoras Veículos …" at bounding box center [616, 265] width 1233 height 531
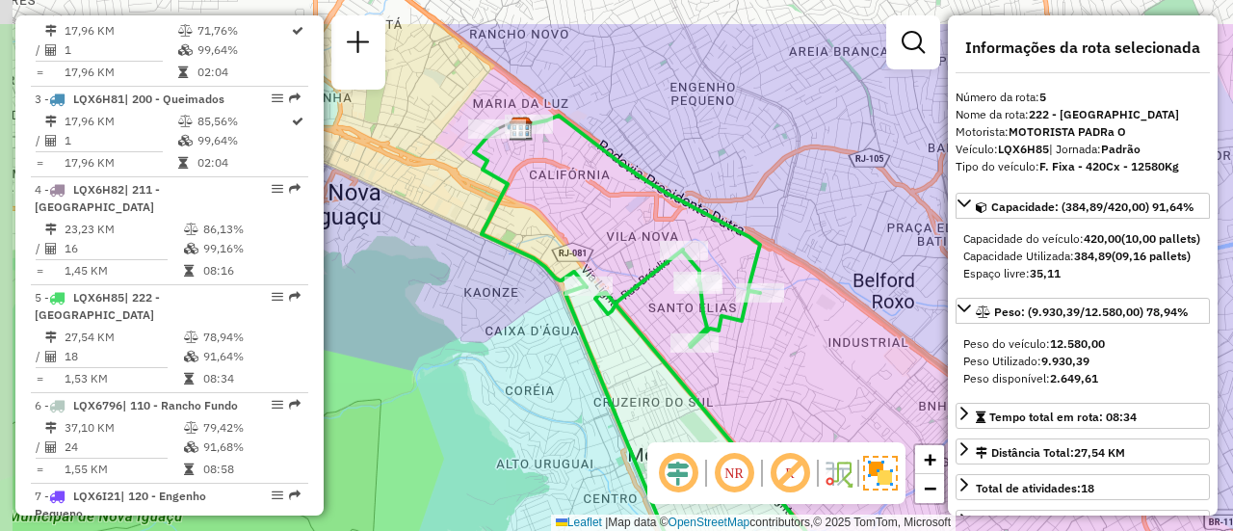
drag, startPoint x: 570, startPoint y: 248, endPoint x: 675, endPoint y: 331, distance: 133.6
click at [675, 331] on div "Rota 5 - Placa LQX6H85 06121933 - ZE SOLUCOES TECNOLOG Janela de atendimento Gr…" at bounding box center [616, 265] width 1233 height 531
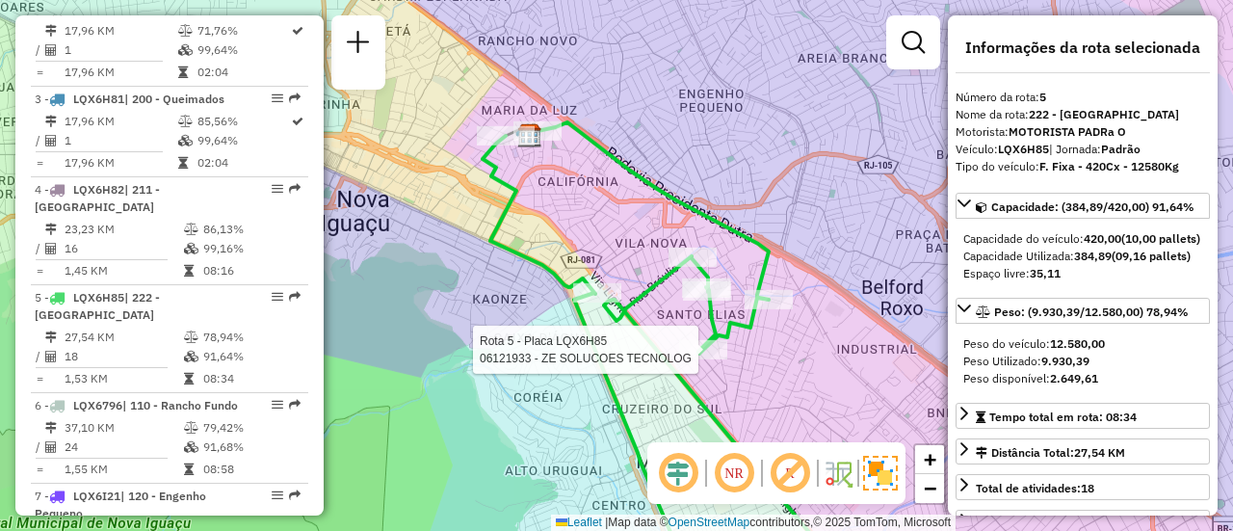
click at [546, 173] on div "Rota 5 - Placa LQX6H85 06121933 - ZE SOLUCOES TECNOLOG Janela de atendimento Gr…" at bounding box center [616, 265] width 1233 height 531
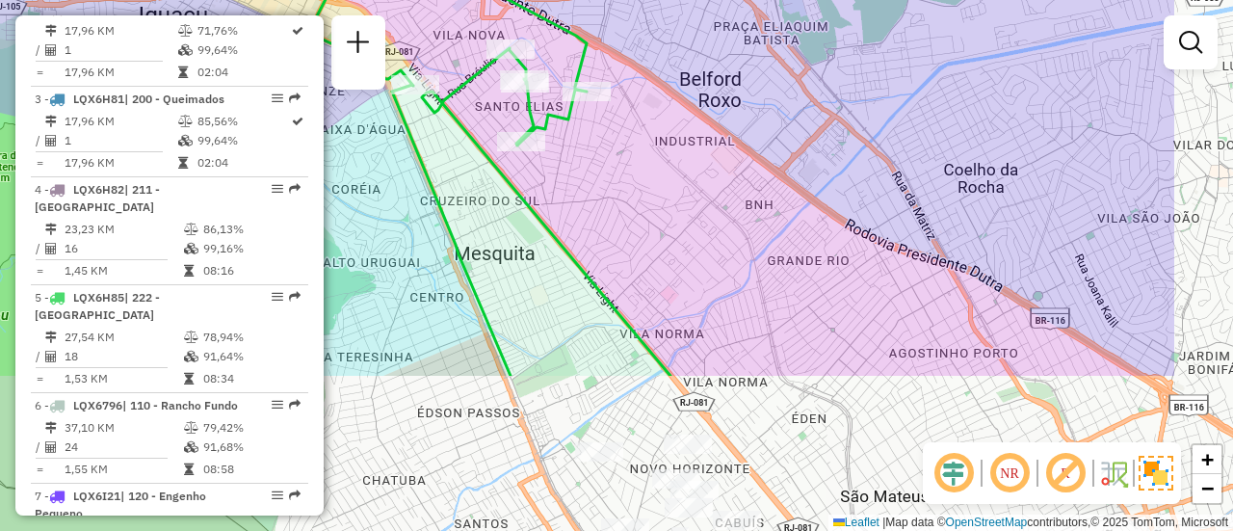
drag, startPoint x: 591, startPoint y: 371, endPoint x: 390, endPoint y: 136, distance: 309.0
click at [390, 136] on div "Janela de atendimento Grade de atendimento Capacidade Transportadoras Veículos …" at bounding box center [616, 265] width 1233 height 531
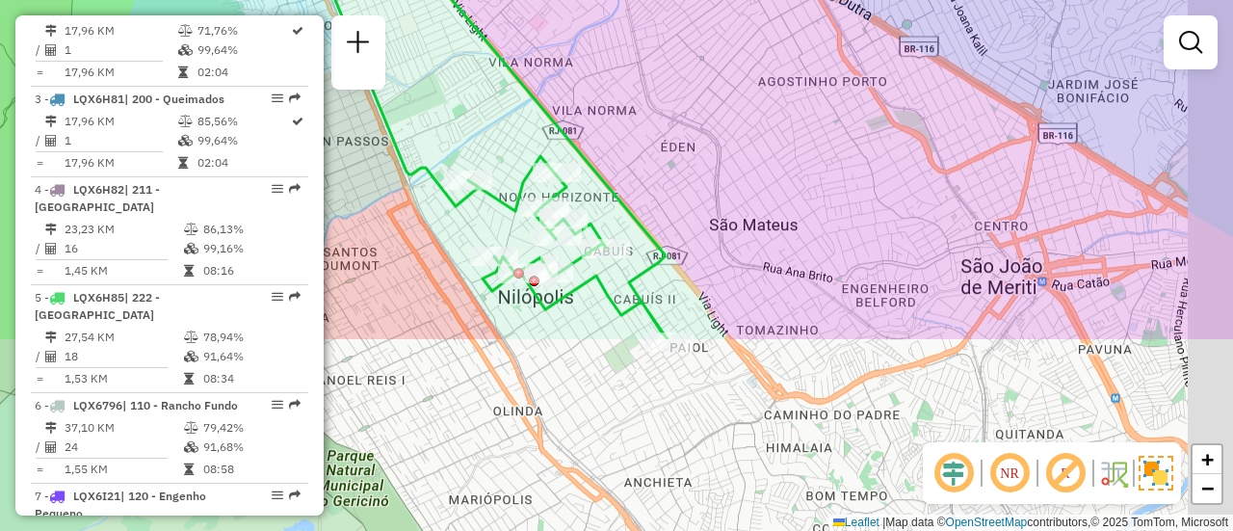
drag, startPoint x: 545, startPoint y: 225, endPoint x: 433, endPoint y: -22, distance: 271.2
click at [433, 0] on html "Aguarde... Pop-up bloqueado! Seu navegador bloqueou automáticamente a abertura …" at bounding box center [616, 265] width 1233 height 531
